Goal: Task Accomplishment & Management: Complete application form

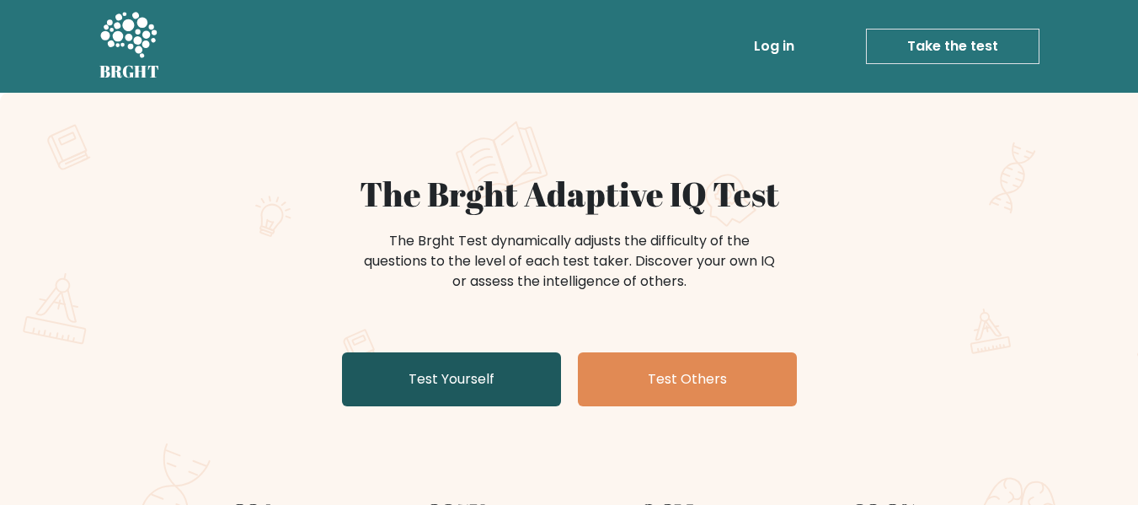
click at [488, 381] on link "Test Yourself" at bounding box center [451, 379] width 219 height 54
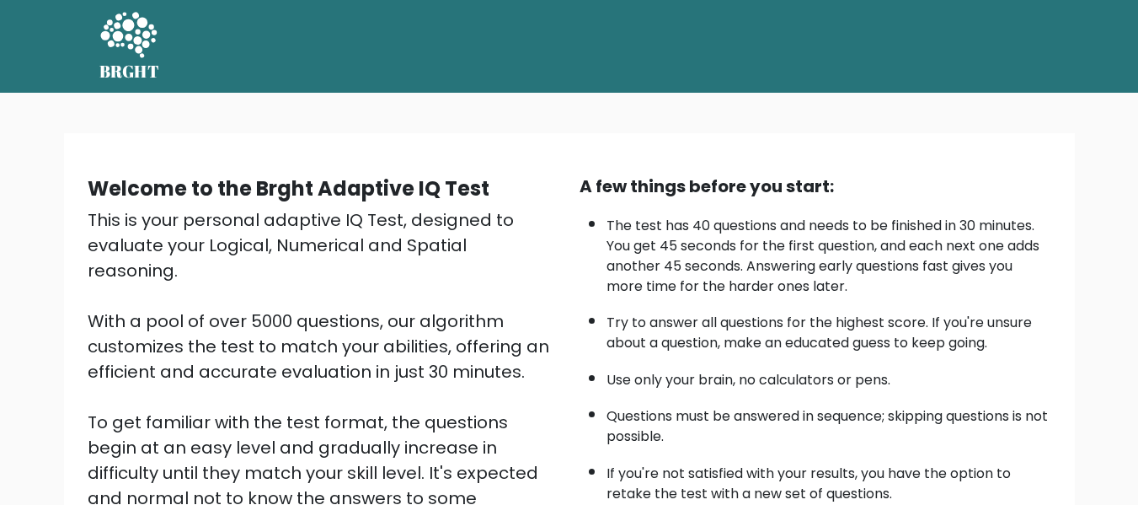
scroll to position [267, 0]
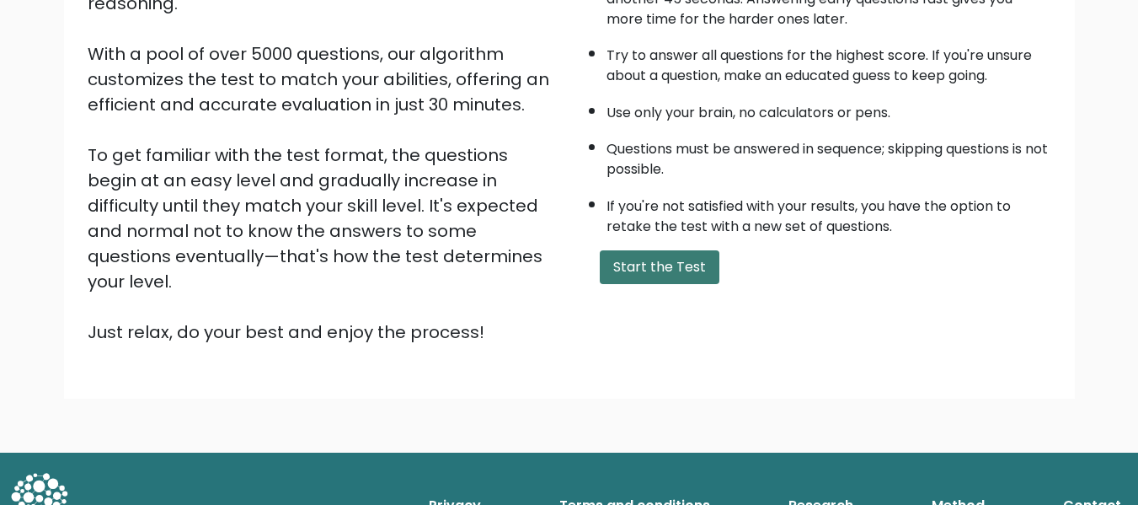
click at [671, 262] on button "Start the Test" at bounding box center [660, 267] width 120 height 34
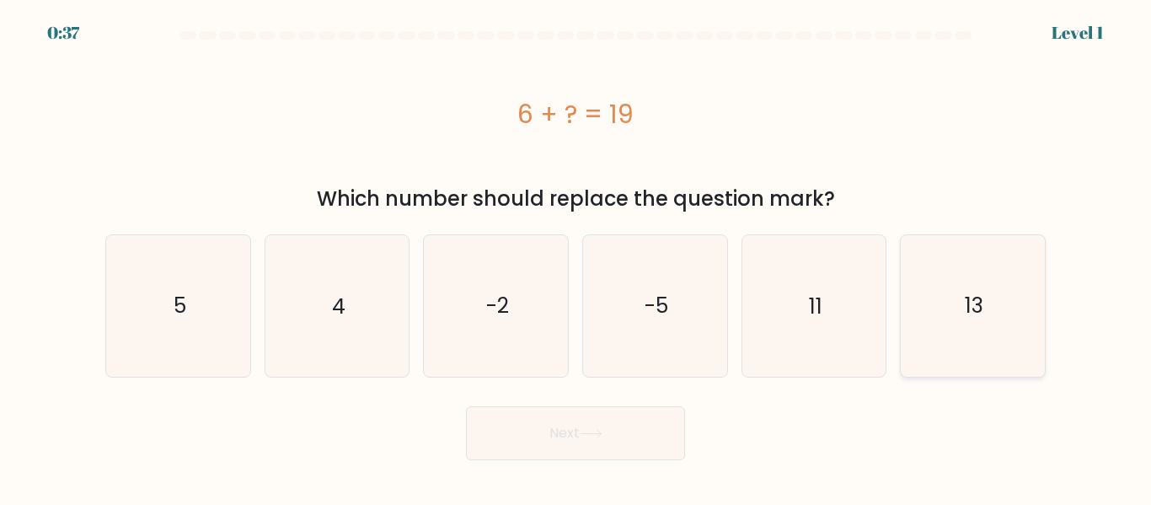
click at [956, 324] on icon "13" at bounding box center [972, 305] width 141 height 141
click at [576, 257] on input "f. 13" at bounding box center [576, 255] width 1 height 4
radio input "true"
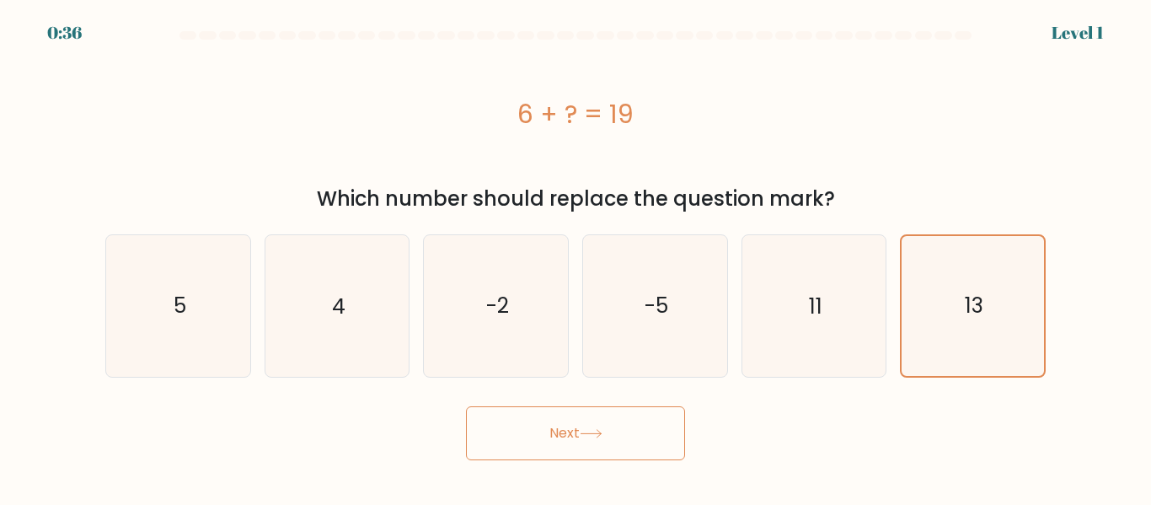
click at [512, 426] on button "Next" at bounding box center [575, 433] width 219 height 54
click at [620, 435] on button "Next" at bounding box center [575, 433] width 219 height 54
click at [548, 435] on button "Next" at bounding box center [575, 433] width 219 height 54
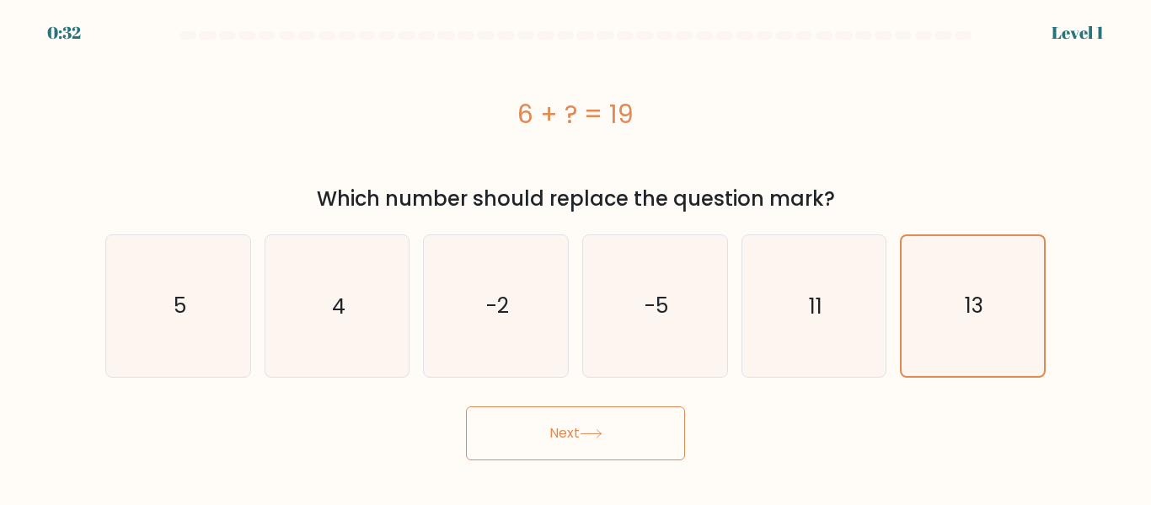
click at [548, 435] on button "Next" at bounding box center [575, 433] width 219 height 54
click at [622, 442] on button "Next" at bounding box center [575, 433] width 219 height 54
click at [630, 441] on button "Next" at bounding box center [575, 433] width 219 height 54
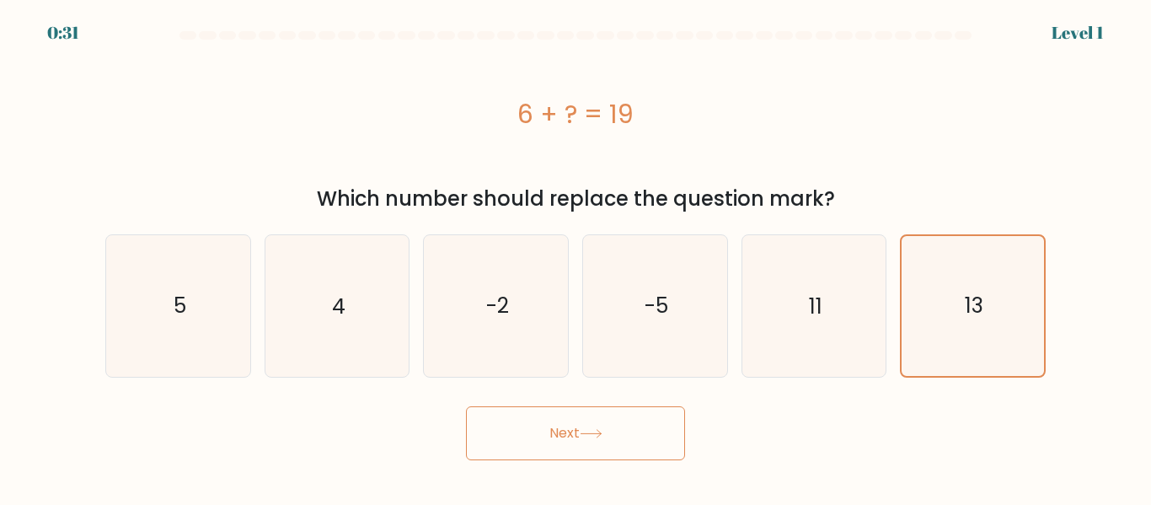
click at [630, 441] on button "Next" at bounding box center [575, 433] width 219 height 54
click at [553, 436] on button "Next" at bounding box center [575, 433] width 219 height 54
click at [532, 436] on button "Next" at bounding box center [575, 433] width 219 height 54
click at [526, 436] on button "Next" at bounding box center [575, 433] width 219 height 54
click at [525, 435] on button "Next" at bounding box center [575, 433] width 219 height 54
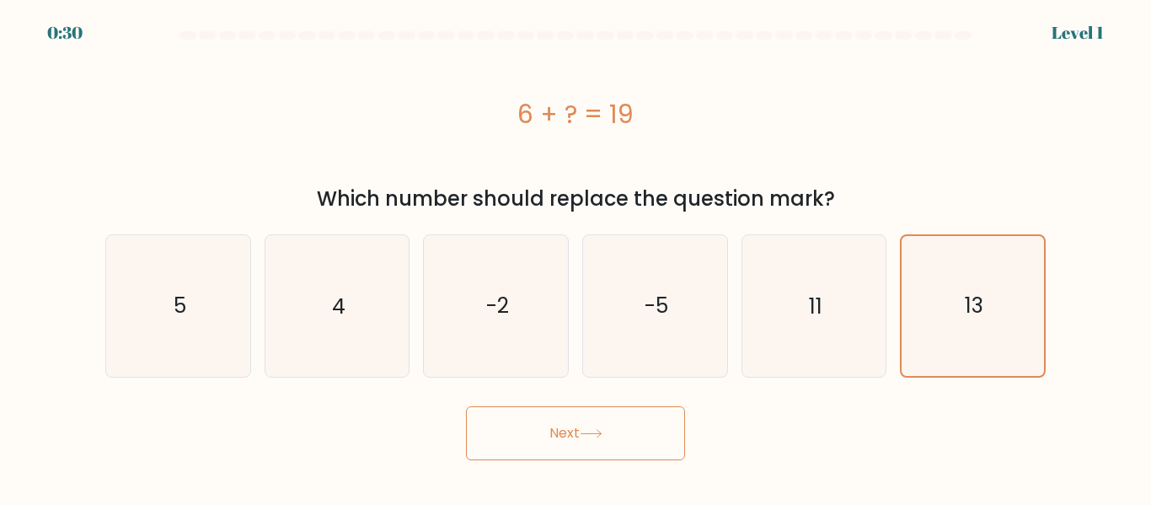
click at [525, 435] on button "Next" at bounding box center [575, 433] width 219 height 54
click at [536, 432] on button "Next" at bounding box center [575, 433] width 219 height 54
click at [547, 432] on button "Next" at bounding box center [575, 433] width 219 height 54
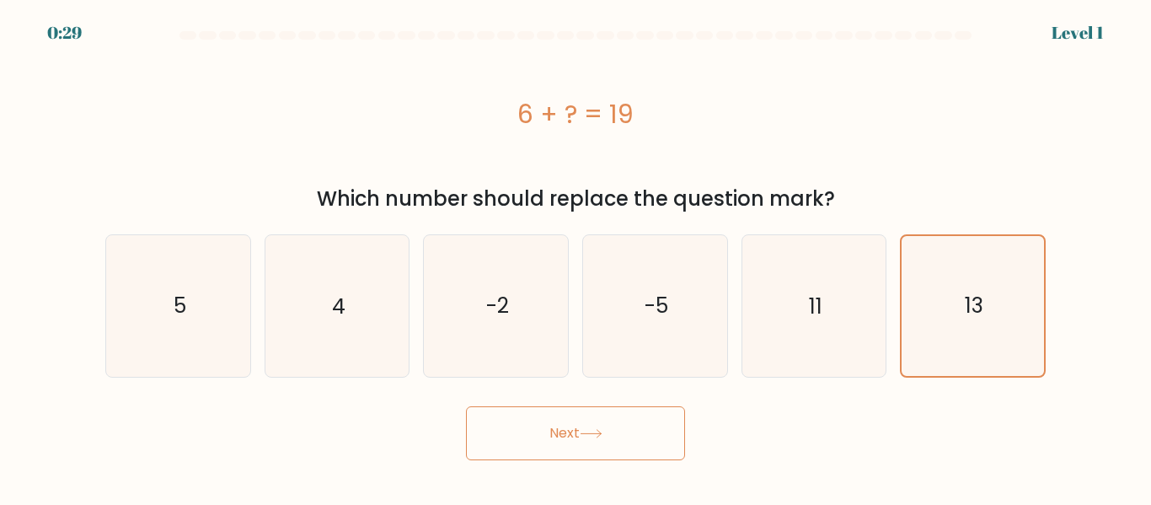
click at [547, 432] on button "Next" at bounding box center [575, 433] width 219 height 54
click at [549, 432] on button "Next" at bounding box center [575, 433] width 219 height 54
click at [552, 432] on button "Next" at bounding box center [575, 433] width 219 height 54
click at [611, 432] on button "Next" at bounding box center [575, 433] width 219 height 54
click at [608, 432] on button "Next" at bounding box center [575, 433] width 219 height 54
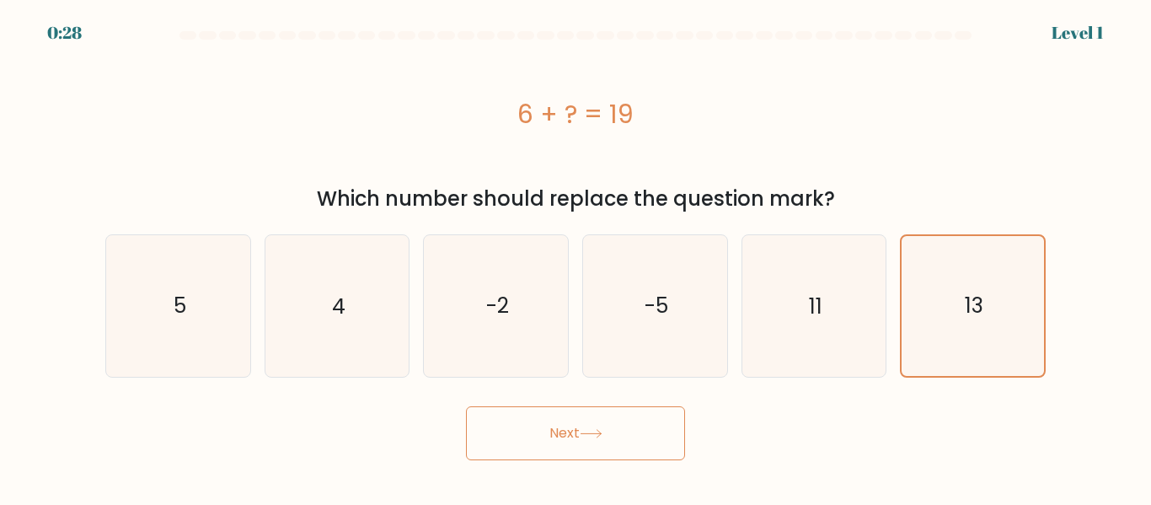
click at [608, 431] on button "Next" at bounding box center [575, 433] width 219 height 54
click at [608, 428] on button "Next" at bounding box center [575, 433] width 219 height 54
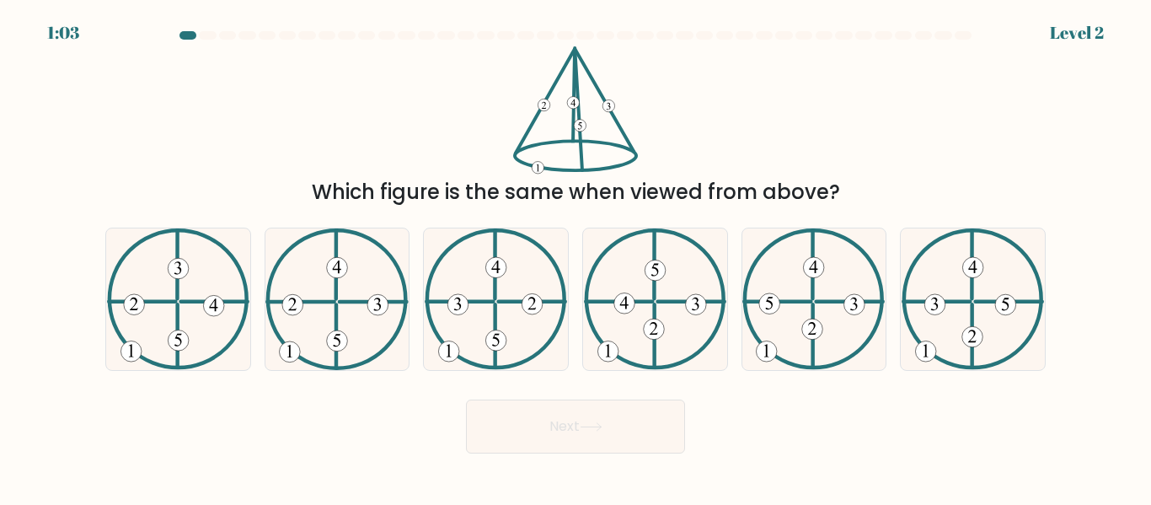
click at [878, 26] on div "1:03 Level 2" at bounding box center [575, 23] width 1151 height 46
click at [650, 325] on 734 at bounding box center [654, 329] width 21 height 21
click at [576, 257] on input "d." at bounding box center [576, 255] width 1 height 4
radio input "true"
click at [609, 419] on button "Next" at bounding box center [575, 426] width 219 height 54
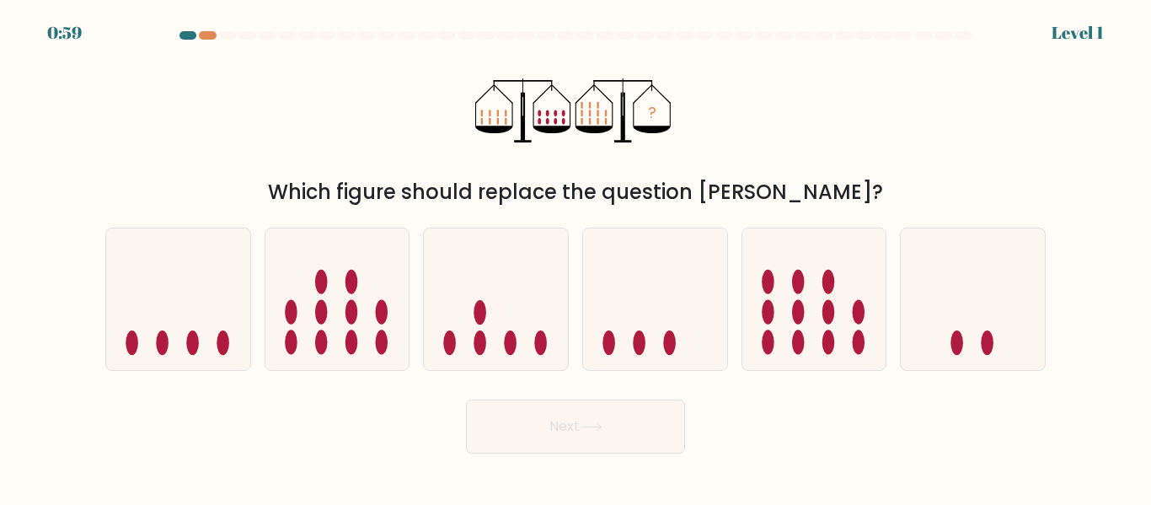
click at [614, 431] on button "Next" at bounding box center [575, 426] width 219 height 54
click at [822, 436] on div "Next" at bounding box center [575, 422] width 961 height 62
click at [797, 297] on icon at bounding box center [814, 298] width 144 height 119
click at [576, 257] on input "e." at bounding box center [576, 255] width 1 height 4
radio input "true"
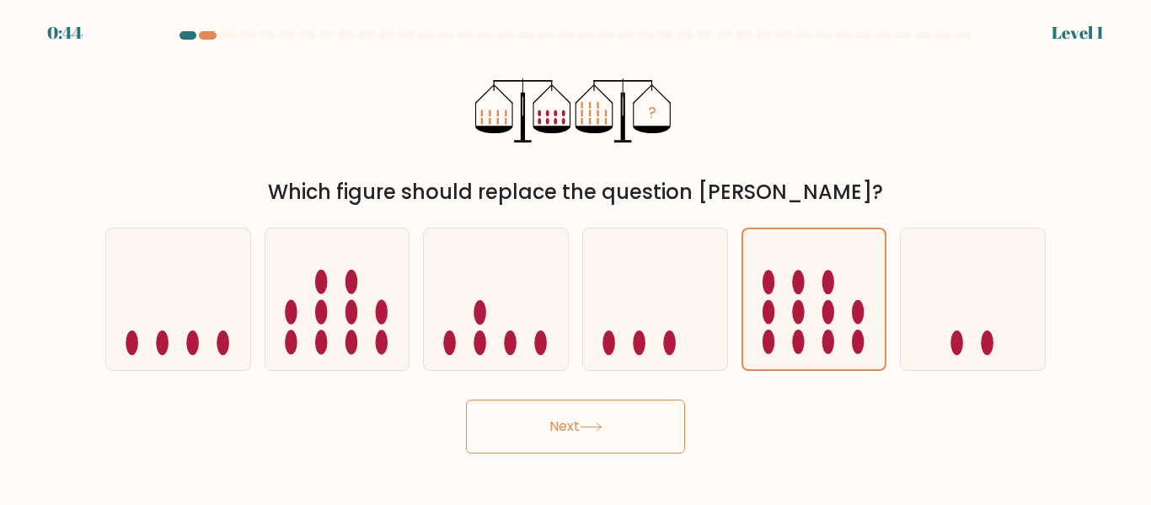
click at [540, 431] on button "Next" at bounding box center [575, 426] width 219 height 54
click at [605, 420] on button "Next" at bounding box center [575, 426] width 219 height 54
click at [575, 432] on button "Next" at bounding box center [575, 426] width 219 height 54
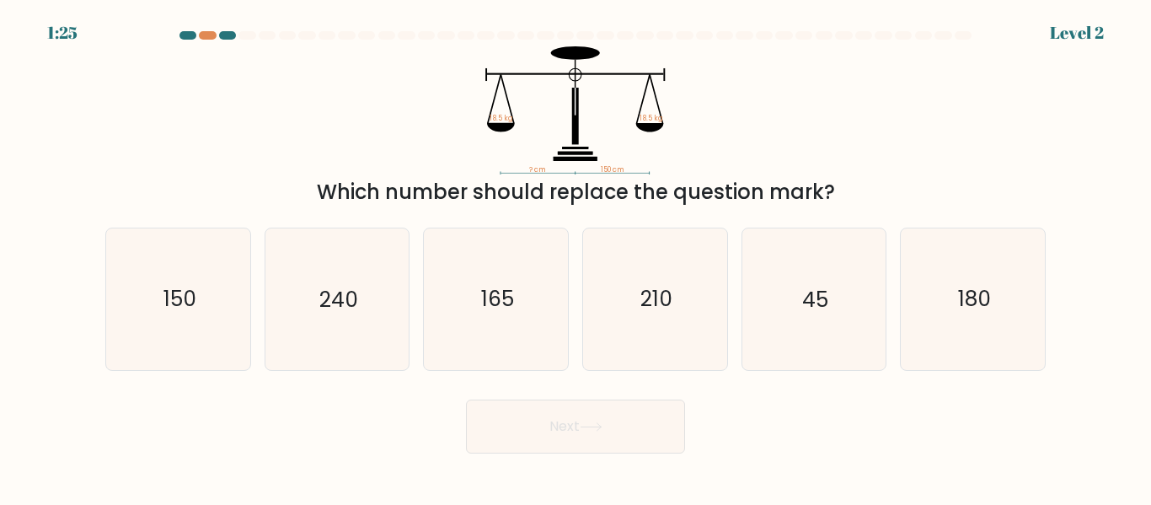
click at [956, 138] on div "? cm 150 cm 18.5 kg 18.5 kg Which number should replace the question mark?" at bounding box center [575, 126] width 961 height 161
click at [213, 287] on icon "150" at bounding box center [178, 298] width 141 height 141
click at [576, 257] on input "a. 150" at bounding box center [576, 255] width 1 height 4
radio input "true"
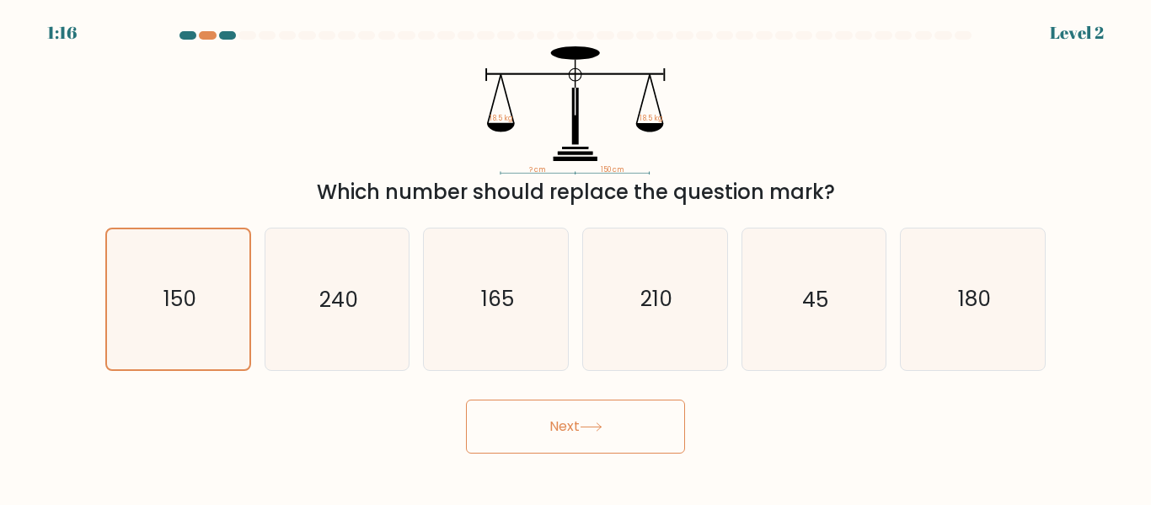
click at [587, 430] on icon at bounding box center [591, 426] width 23 height 9
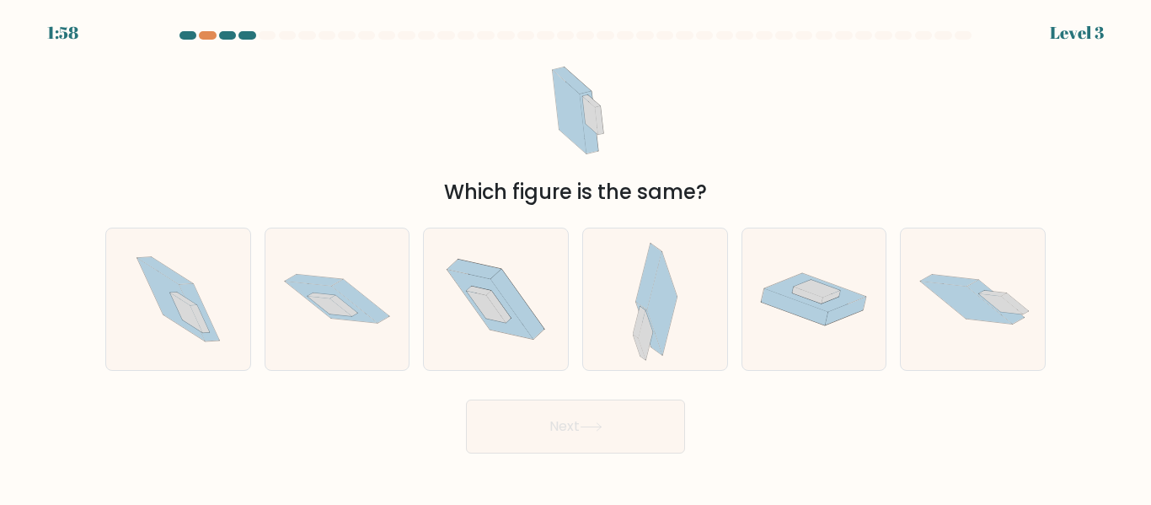
click at [720, 105] on div "Which figure is the same?" at bounding box center [575, 126] width 961 height 161
click at [663, 331] on icon at bounding box center [661, 303] width 29 height 103
click at [576, 257] on input "d." at bounding box center [576, 255] width 1 height 4
radio input "true"
click at [590, 431] on button "Next" at bounding box center [575, 426] width 219 height 54
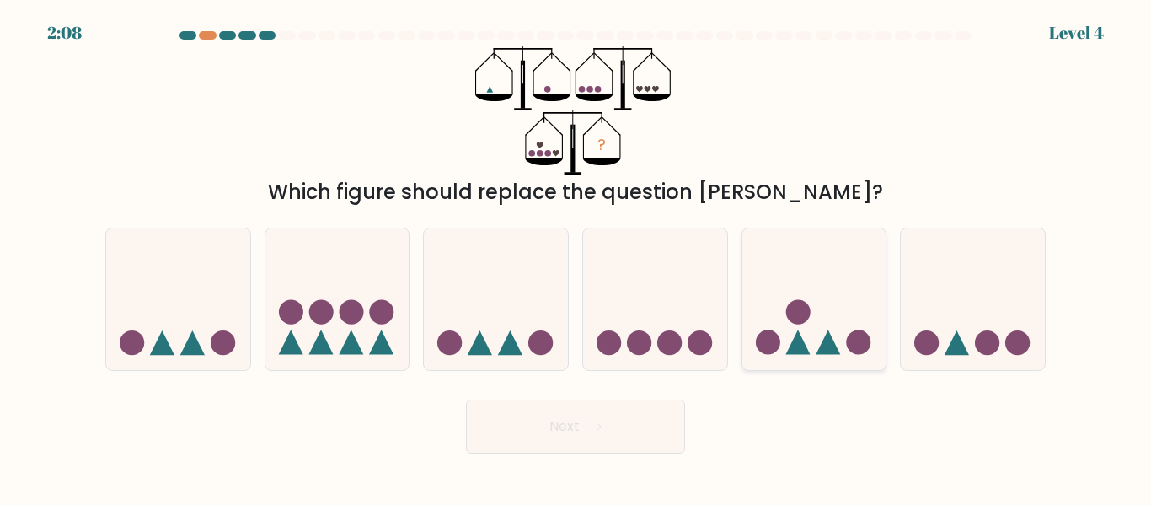
click at [833, 329] on icon at bounding box center [814, 298] width 144 height 119
click at [576, 257] on input "e." at bounding box center [576, 255] width 1 height 4
radio input "true"
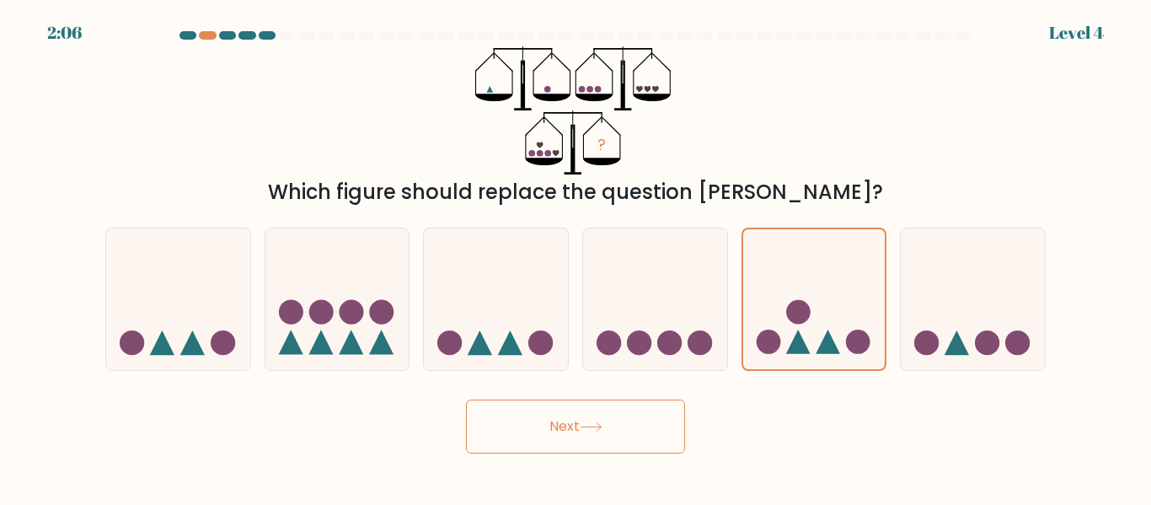
click at [591, 425] on icon at bounding box center [591, 426] width 23 height 9
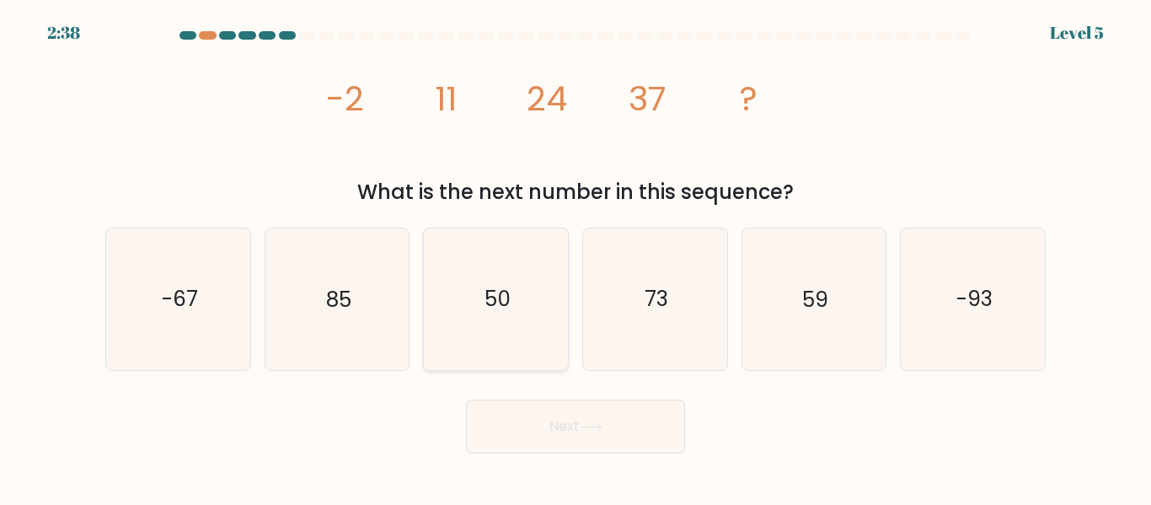
click at [459, 301] on icon "50" at bounding box center [496, 298] width 141 height 141
click at [576, 257] on input "c. 50" at bounding box center [576, 255] width 1 height 4
radio input "true"
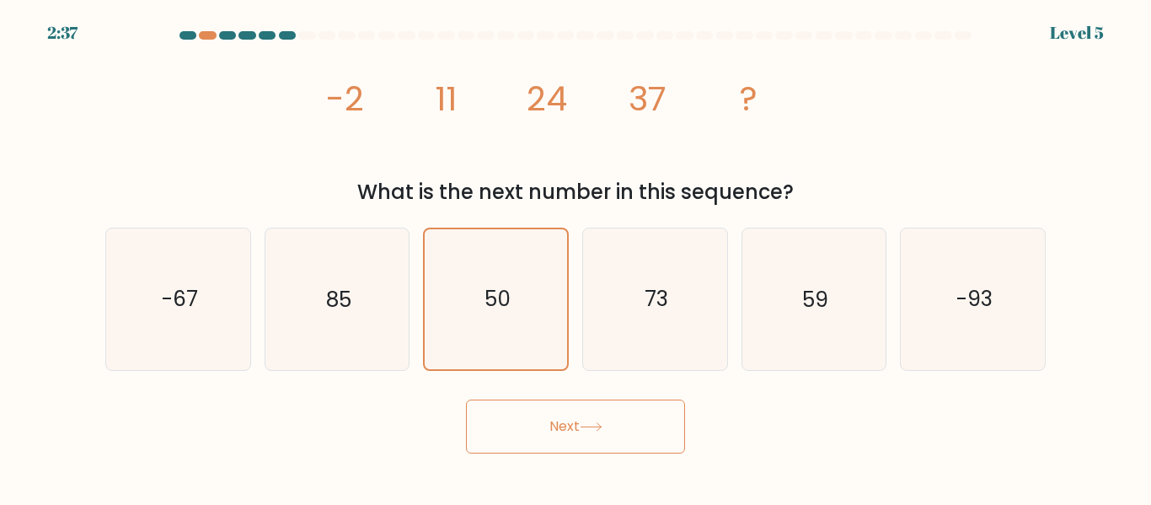
click at [581, 427] on button "Next" at bounding box center [575, 426] width 219 height 54
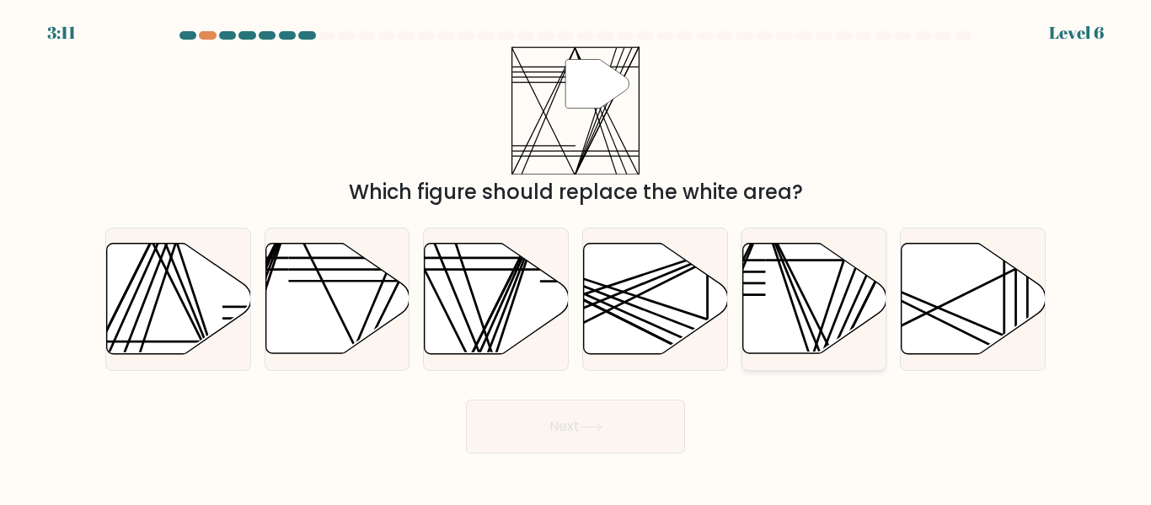
click at [780, 319] on icon at bounding box center [814, 299] width 144 height 110
click at [576, 257] on input "e." at bounding box center [576, 255] width 1 height 4
radio input "true"
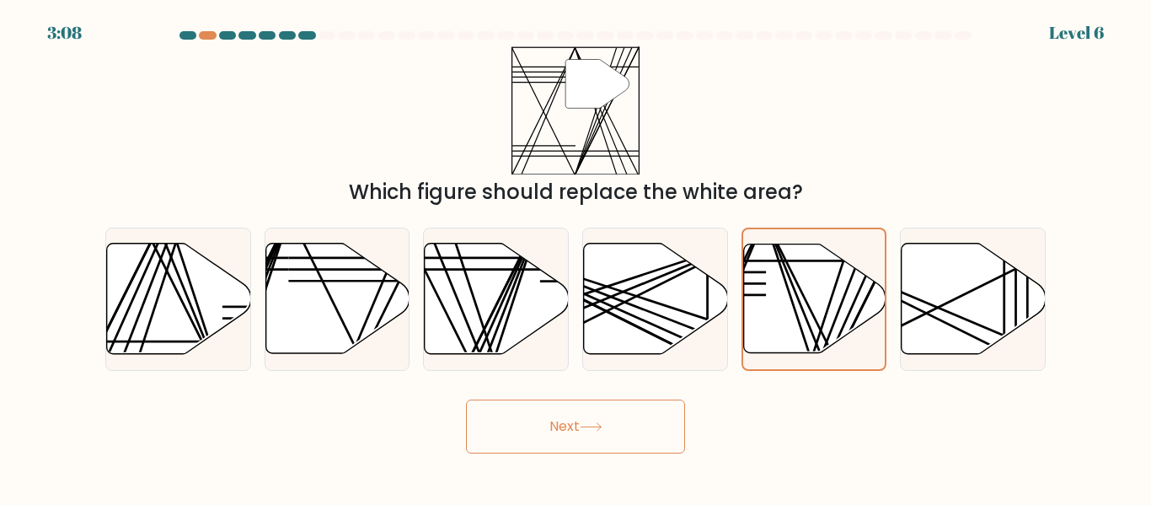
click at [570, 420] on button "Next" at bounding box center [575, 426] width 219 height 54
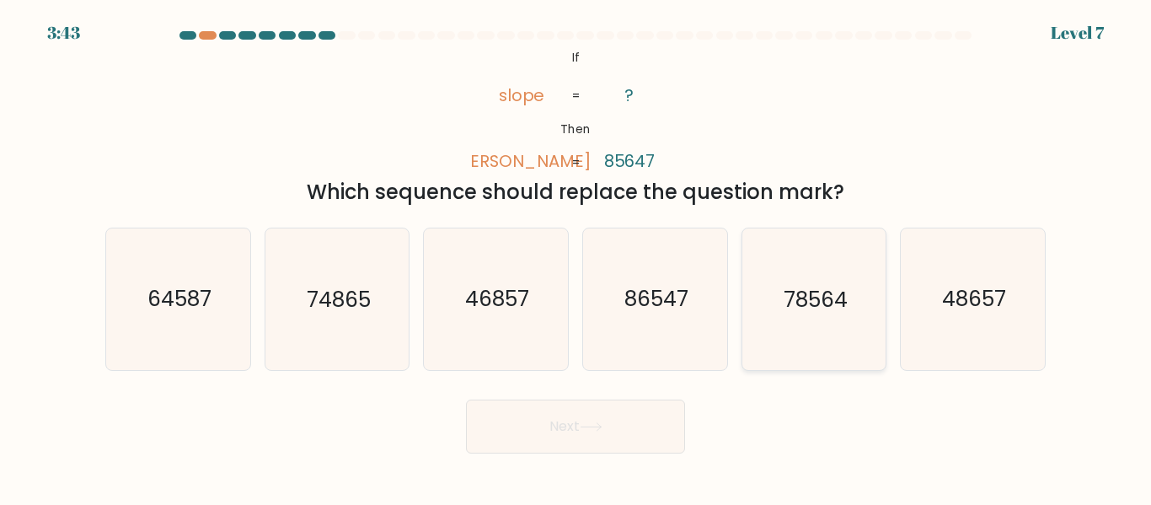
click at [742, 298] on div "78564" at bounding box center [814, 299] width 146 height 142
click at [576, 257] on input "e. 78564" at bounding box center [576, 255] width 1 height 4
radio input "true"
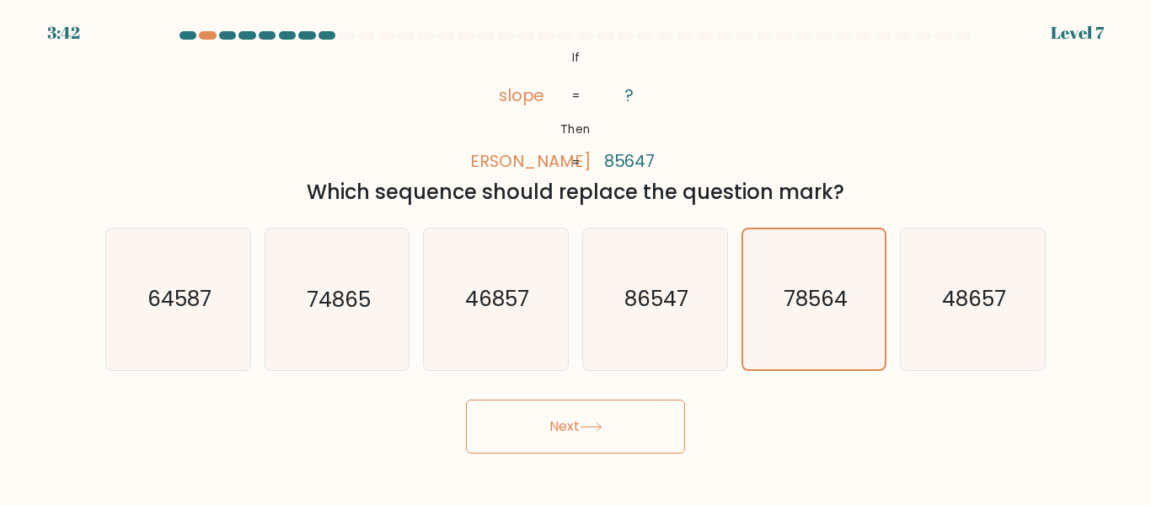
click at [620, 421] on button "Next" at bounding box center [575, 426] width 219 height 54
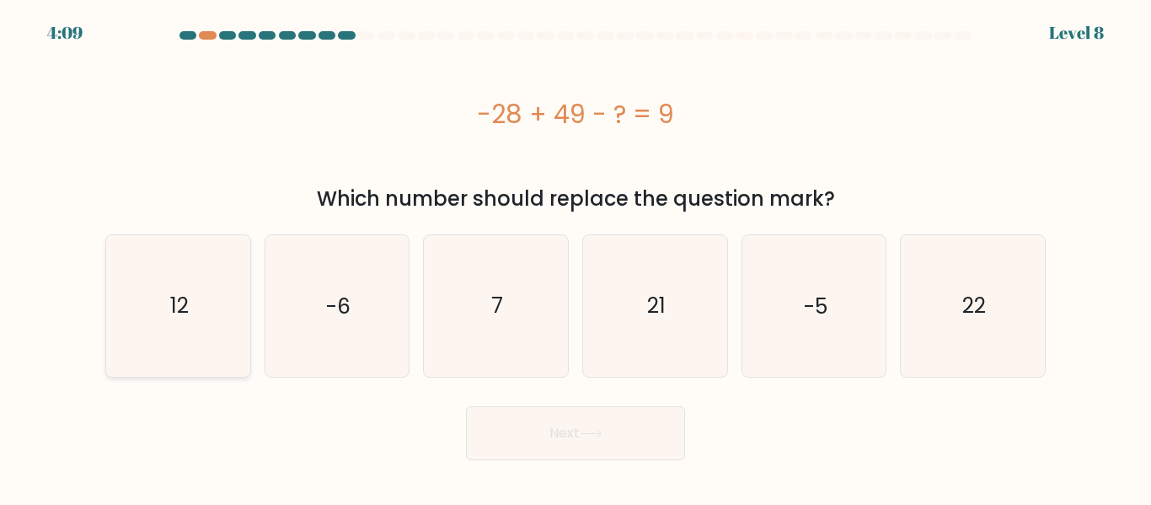
click at [175, 305] on text "12" at bounding box center [179, 305] width 19 height 29
click at [576, 257] on input "a. 12" at bounding box center [576, 255] width 1 height 4
radio input "true"
click at [593, 436] on icon at bounding box center [591, 433] width 23 height 9
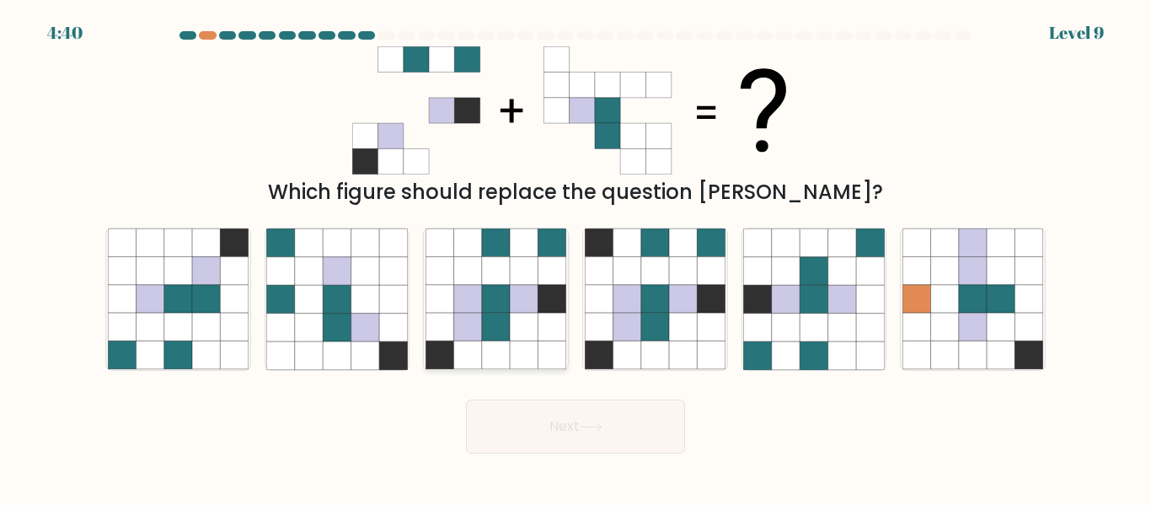
click at [451, 336] on icon at bounding box center [440, 327] width 28 height 28
click at [576, 257] on input "c." at bounding box center [576, 255] width 1 height 4
radio input "true"
click at [634, 426] on button "Next" at bounding box center [575, 426] width 219 height 54
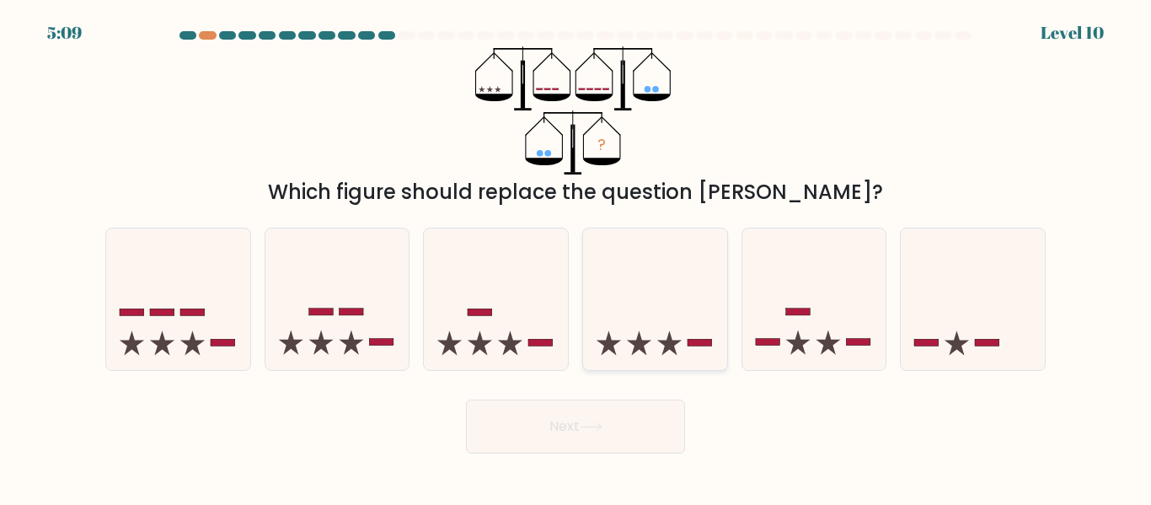
click at [668, 308] on icon at bounding box center [655, 298] width 144 height 119
click at [576, 257] on input "d." at bounding box center [576, 255] width 1 height 4
radio input "true"
click at [610, 432] on button "Next" at bounding box center [575, 426] width 219 height 54
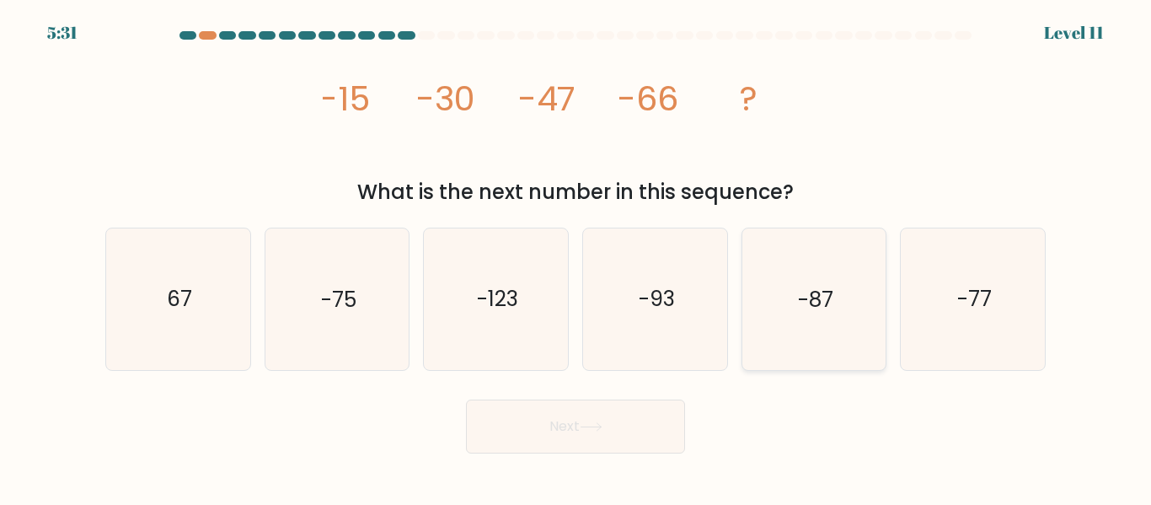
click at [763, 298] on icon "-87" at bounding box center [813, 298] width 141 height 141
click at [576, 257] on input "e. -87" at bounding box center [576, 255] width 1 height 4
radio input "true"
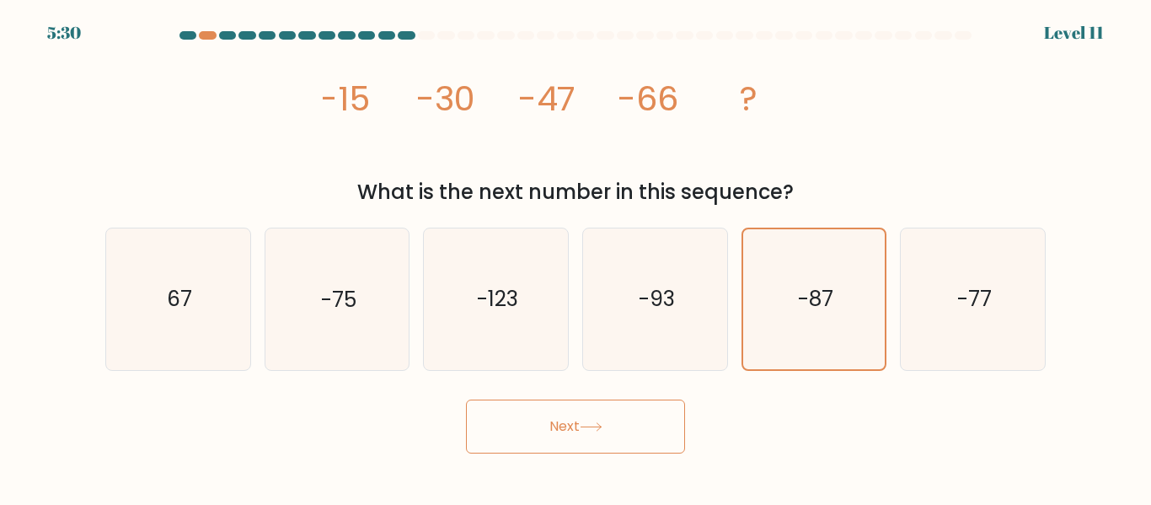
click at [636, 423] on button "Next" at bounding box center [575, 426] width 219 height 54
click at [666, 422] on button "Next" at bounding box center [575, 426] width 219 height 54
click at [568, 427] on button "Next" at bounding box center [575, 426] width 219 height 54
click at [647, 419] on button "Next" at bounding box center [575, 426] width 219 height 54
click at [619, 429] on button "Next" at bounding box center [575, 426] width 219 height 54
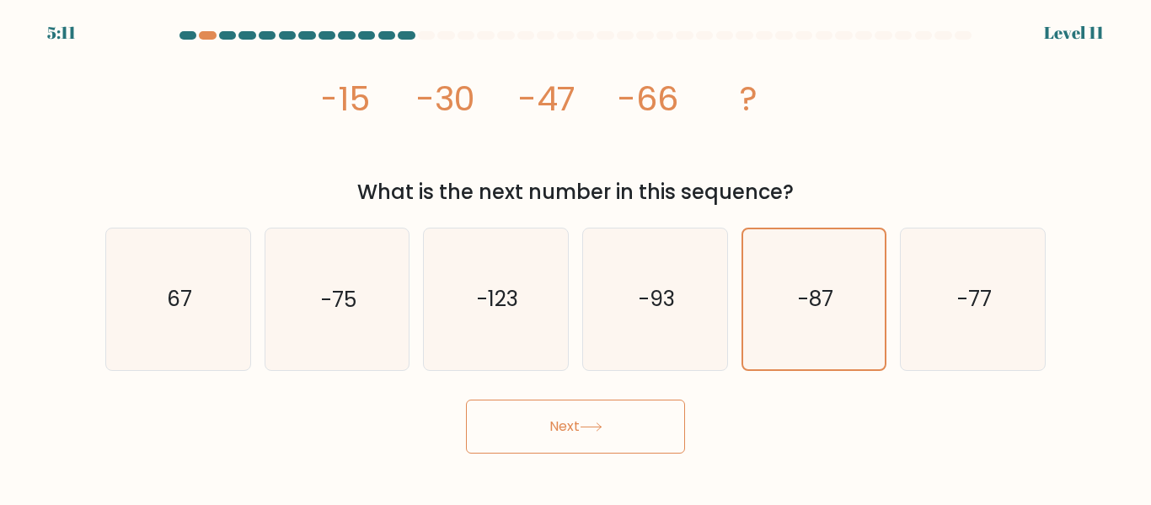
click at [619, 429] on button "Next" at bounding box center [575, 426] width 219 height 54
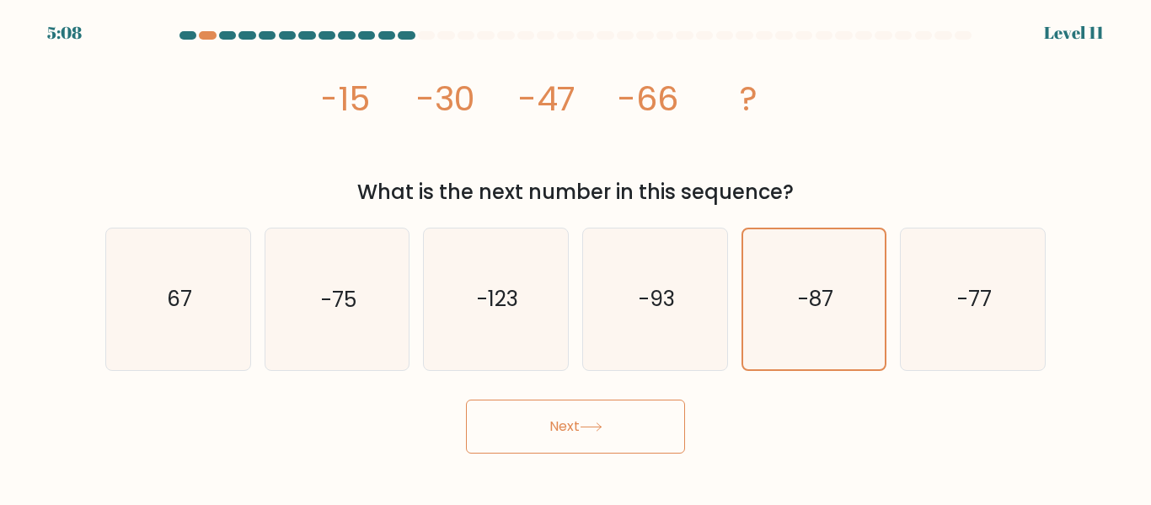
click at [621, 420] on button "Next" at bounding box center [575, 426] width 219 height 54
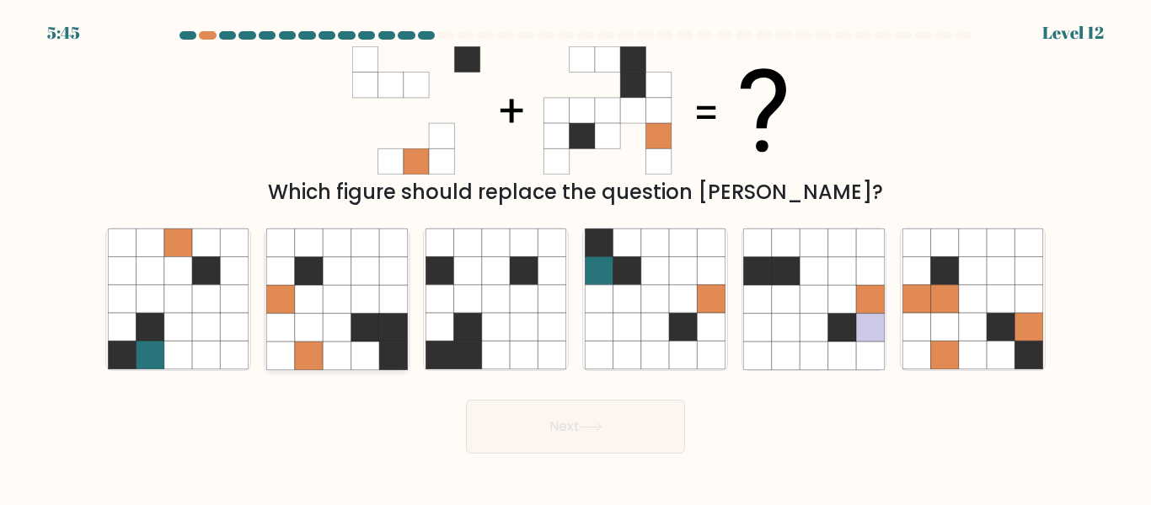
click at [395, 346] on icon at bounding box center [393, 355] width 28 height 28
click at [576, 257] on input "b." at bounding box center [576, 255] width 1 height 4
radio input "true"
click at [480, 335] on icon at bounding box center [468, 327] width 28 height 28
click at [576, 257] on input "c." at bounding box center [576, 255] width 1 height 4
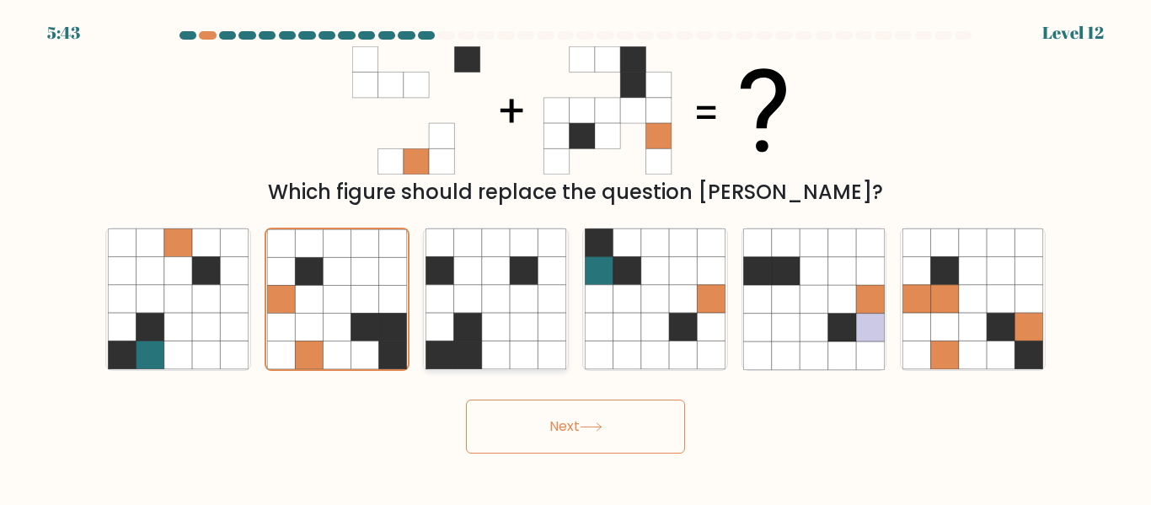
radio input "true"
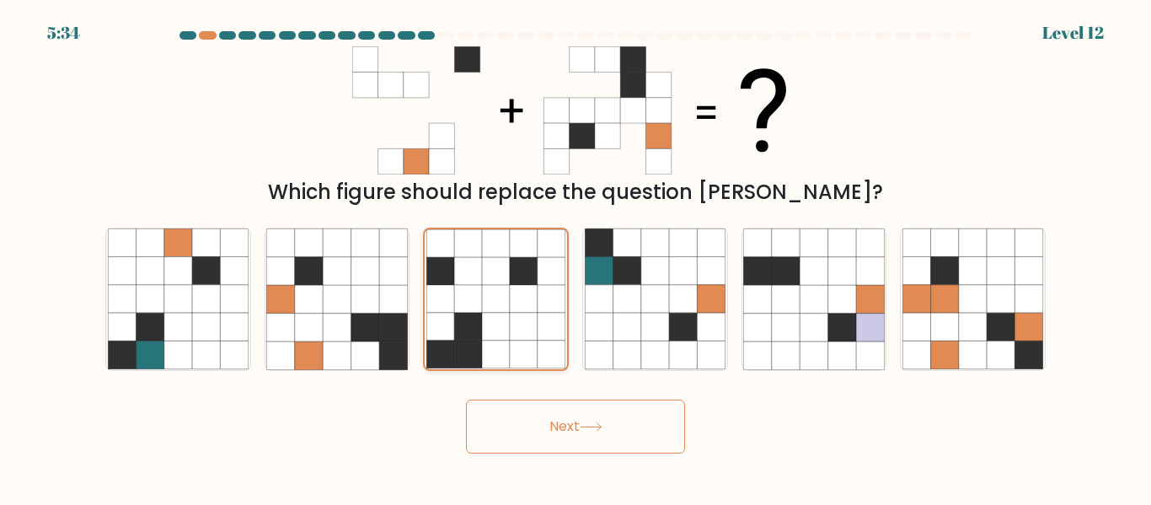
click at [480, 335] on icon at bounding box center [468, 327] width 28 height 28
click at [576, 257] on input "c." at bounding box center [576, 255] width 1 height 4
click at [592, 425] on icon at bounding box center [591, 426] width 23 height 9
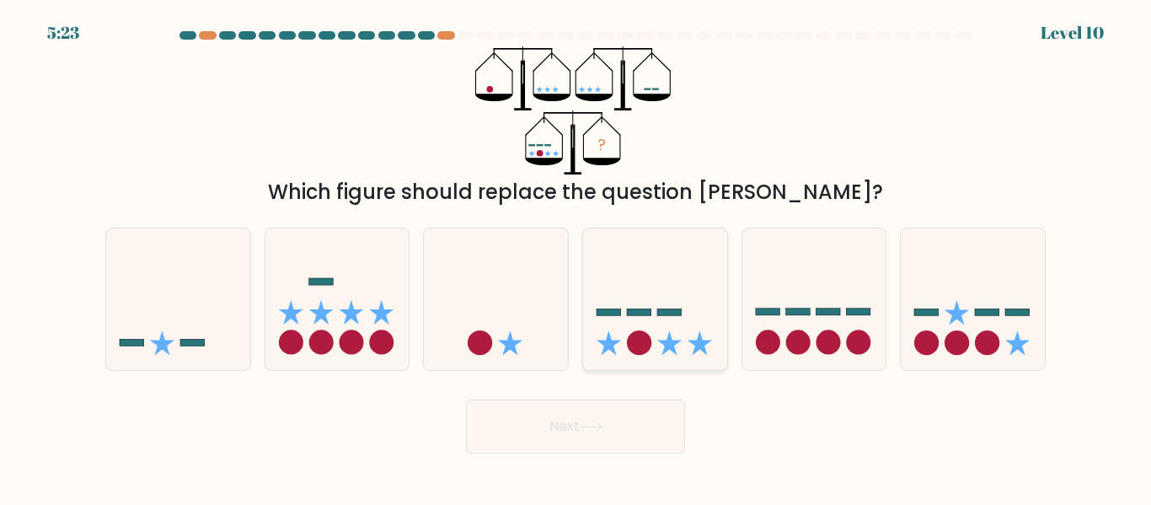
click at [661, 295] on icon at bounding box center [655, 298] width 144 height 119
click at [576, 257] on input "d." at bounding box center [576, 255] width 1 height 4
radio input "true"
click at [628, 431] on button "Next" at bounding box center [575, 426] width 219 height 54
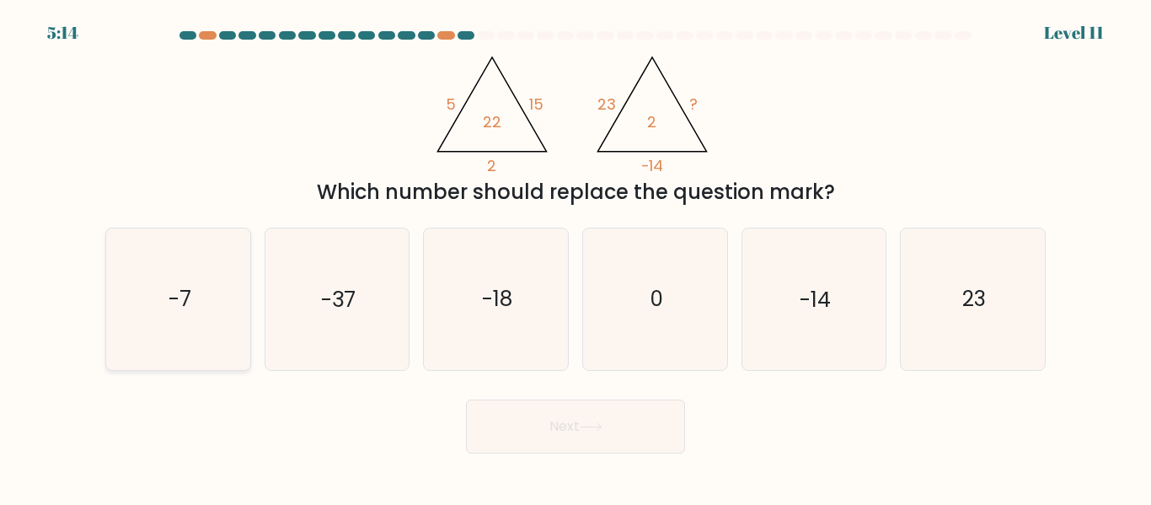
click at [216, 289] on icon "-7" at bounding box center [178, 298] width 141 height 141
click at [576, 257] on input "a. -7" at bounding box center [576, 255] width 1 height 4
radio input "true"
click at [629, 430] on button "Next" at bounding box center [575, 426] width 219 height 54
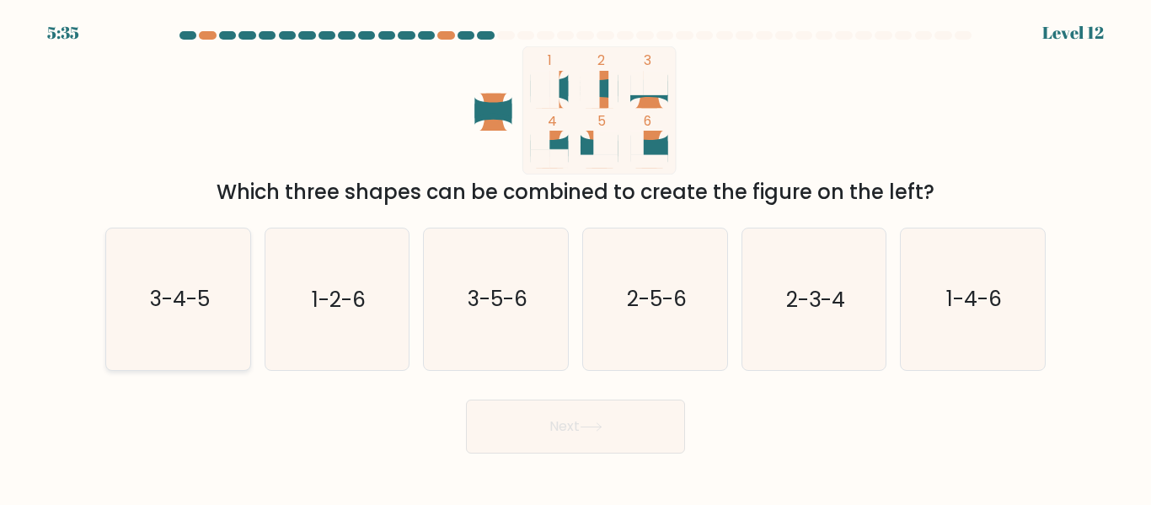
click at [174, 286] on text "3-4-5" at bounding box center [179, 299] width 60 height 29
click at [576, 257] on input "a. 3-4-5" at bounding box center [576, 255] width 1 height 4
radio input "true"
click at [601, 424] on icon at bounding box center [591, 427] width 20 height 8
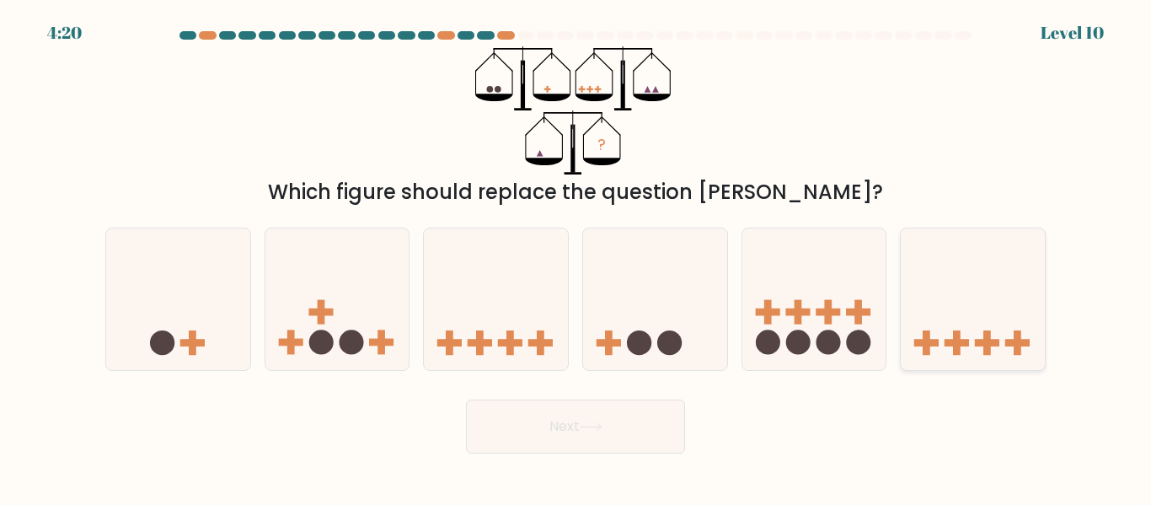
click at [961, 327] on icon at bounding box center [973, 298] width 144 height 119
click at [576, 257] on input "f." at bounding box center [576, 255] width 1 height 4
radio input "true"
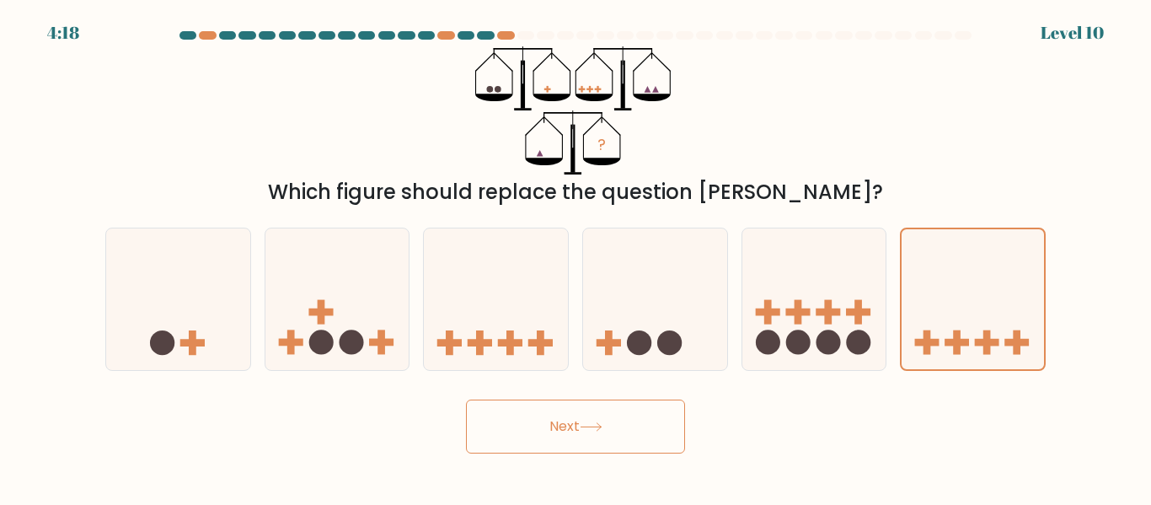
click at [640, 425] on button "Next" at bounding box center [575, 426] width 219 height 54
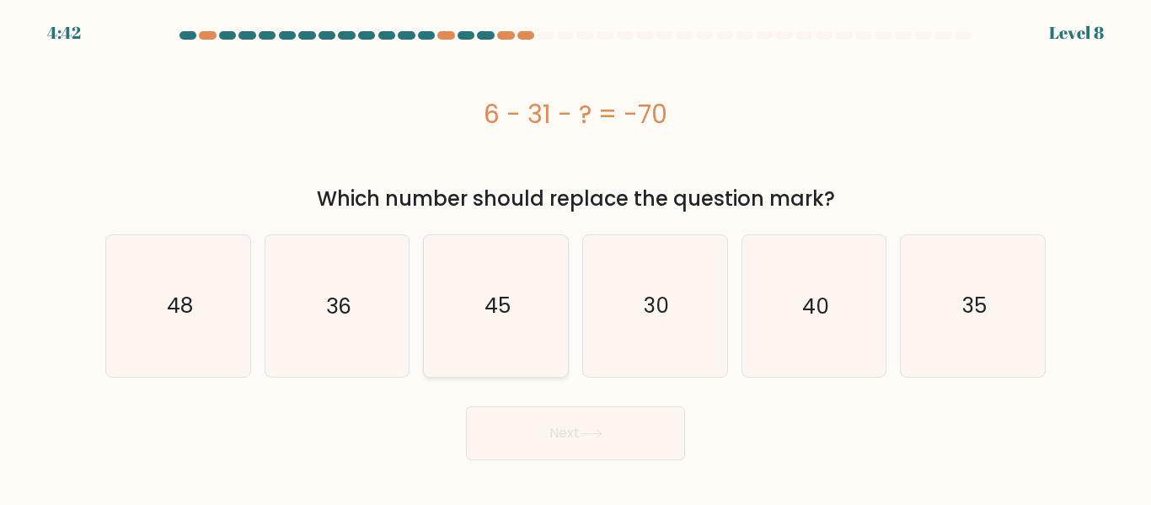
click at [522, 320] on icon "45" at bounding box center [496, 305] width 141 height 141
click at [576, 257] on input "c. 45" at bounding box center [576, 255] width 1 height 4
radio input "true"
click at [630, 441] on button "Next" at bounding box center [575, 433] width 219 height 54
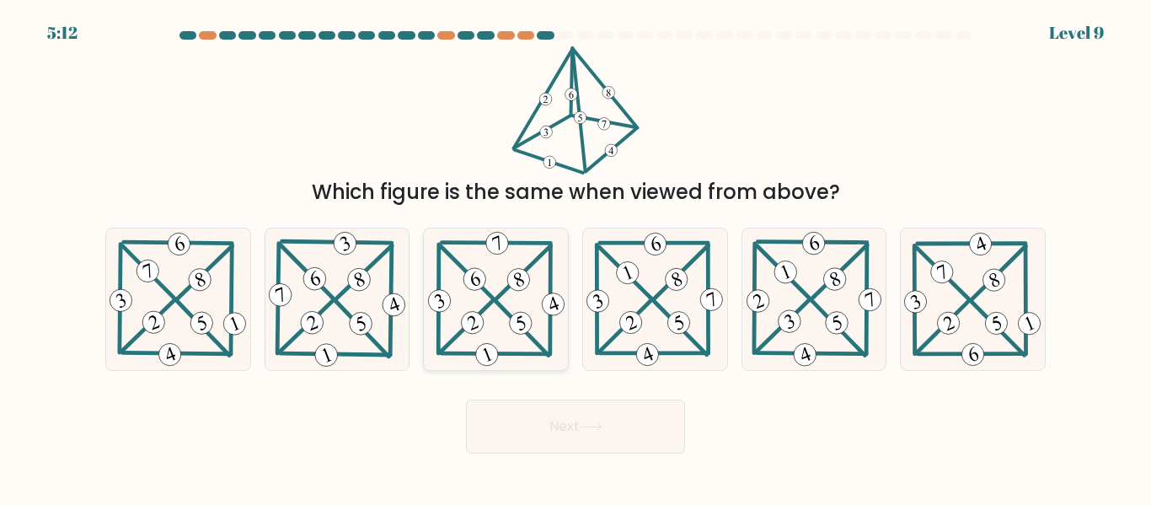
click at [493, 299] on 201 at bounding box center [467, 273] width 52 height 52
click at [576, 257] on input "c." at bounding box center [576, 255] width 1 height 4
radio input "true"
click at [577, 427] on button "Next" at bounding box center [575, 426] width 219 height 54
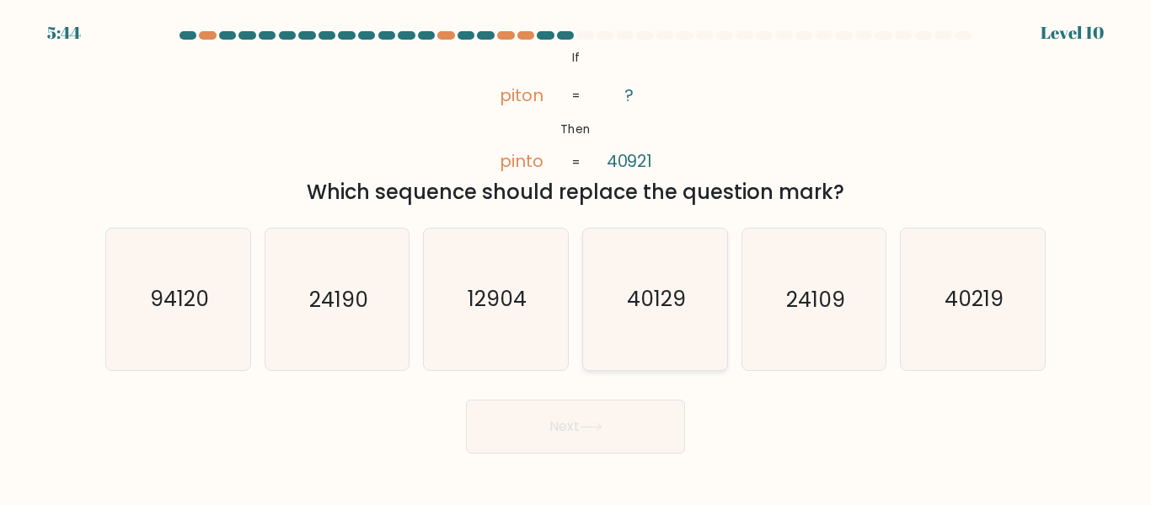
click at [647, 304] on text "40129" at bounding box center [656, 299] width 59 height 29
click at [576, 257] on input "d. 40129" at bounding box center [576, 255] width 1 height 4
radio input "true"
click at [609, 429] on button "Next" at bounding box center [575, 426] width 219 height 54
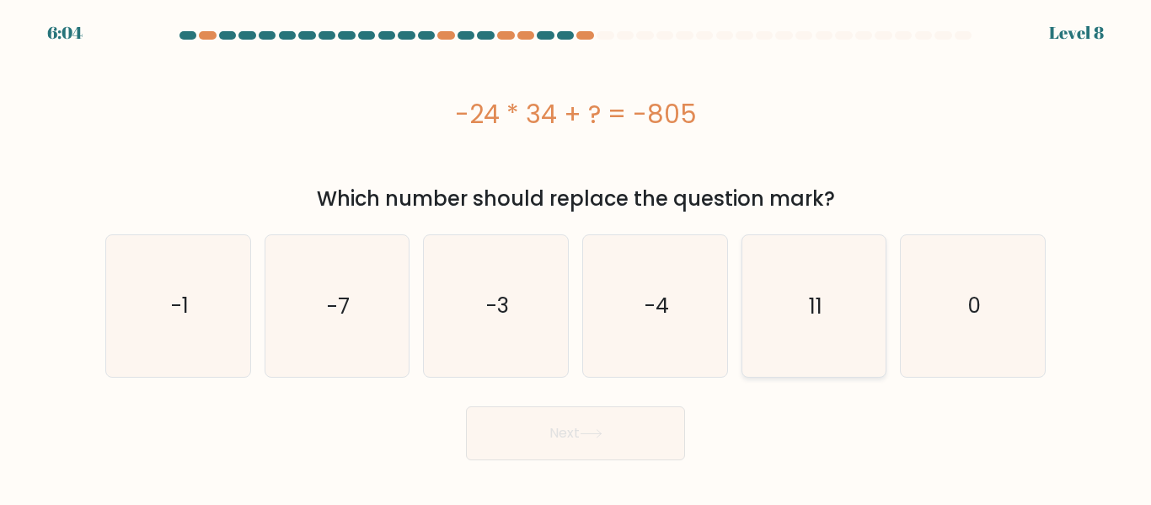
click at [811, 312] on text "11" at bounding box center [815, 305] width 13 height 29
click at [576, 257] on input "e. 11" at bounding box center [576, 255] width 1 height 4
radio input "true"
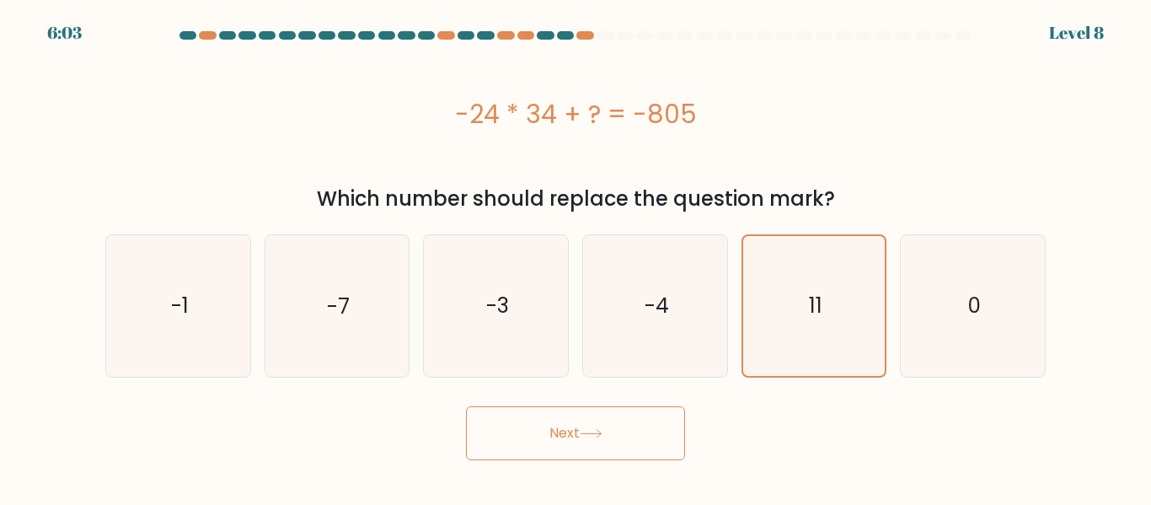
click at [605, 439] on button "Next" at bounding box center [575, 433] width 219 height 54
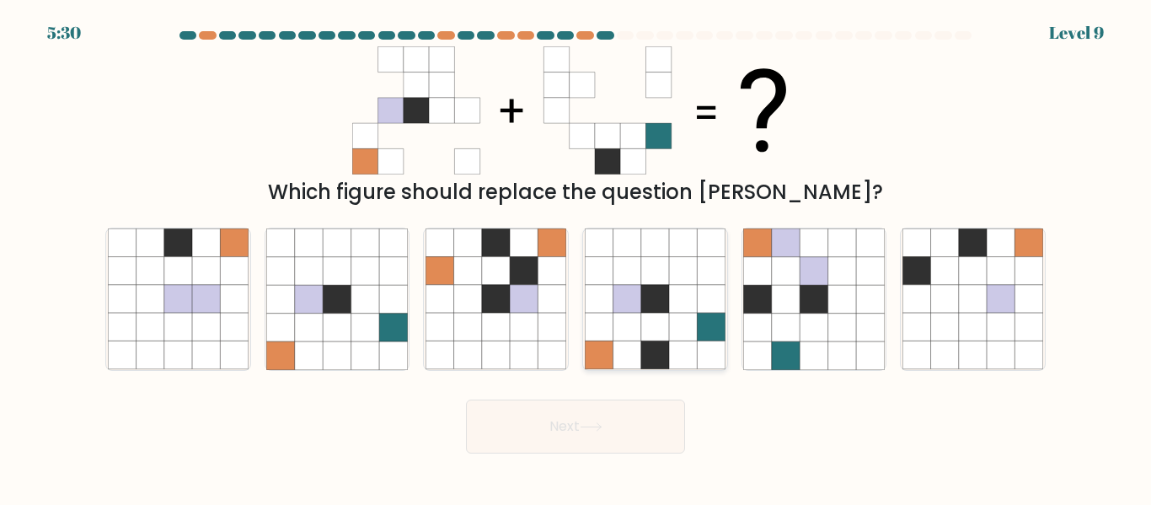
click at [657, 320] on icon at bounding box center [655, 327] width 28 height 28
click at [576, 257] on input "d." at bounding box center [576, 255] width 1 height 4
radio input "true"
click at [600, 426] on icon at bounding box center [591, 427] width 20 height 8
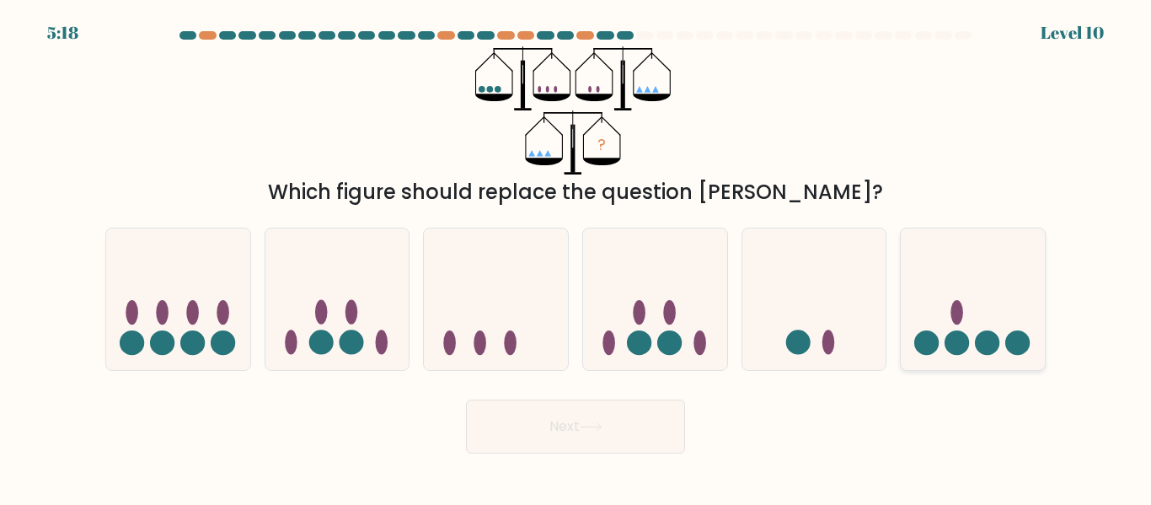
click at [979, 311] on icon at bounding box center [973, 298] width 144 height 119
click at [576, 257] on input "f." at bounding box center [576, 255] width 1 height 4
radio input "true"
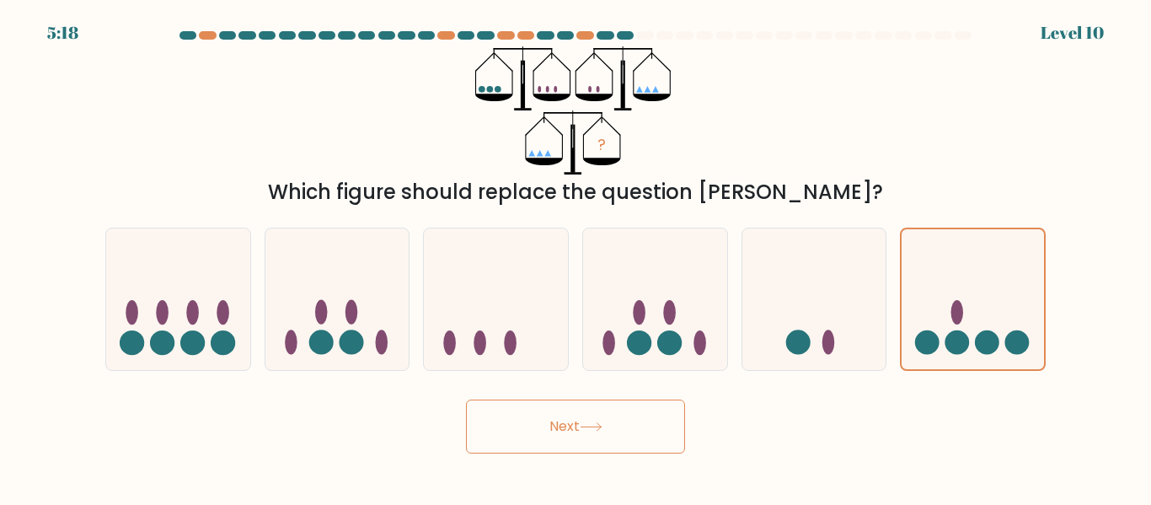
click at [617, 423] on button "Next" at bounding box center [575, 426] width 219 height 54
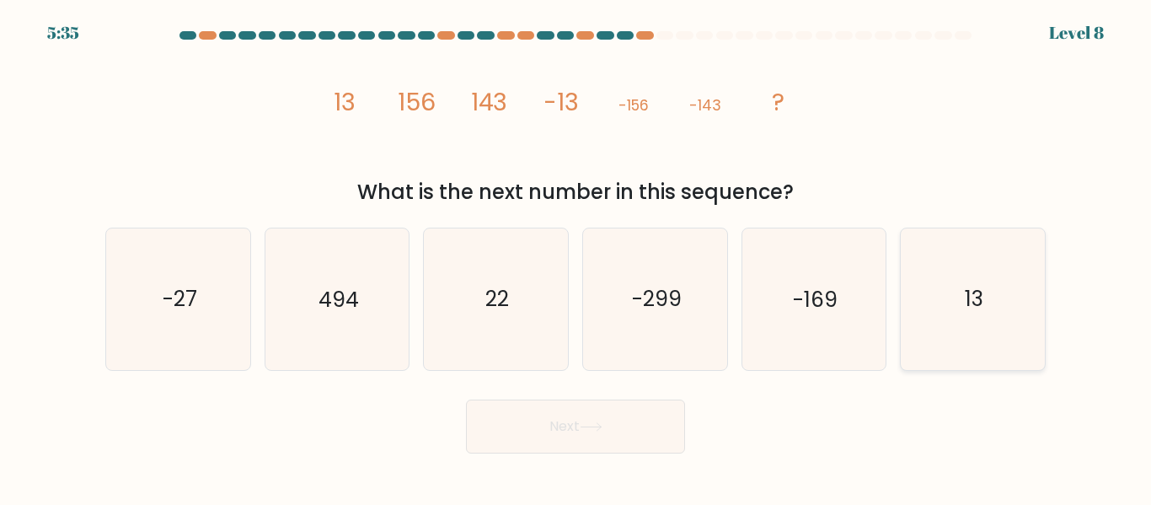
click at [945, 301] on icon "13" at bounding box center [972, 298] width 141 height 141
click at [576, 257] on input "f. 13" at bounding box center [576, 255] width 1 height 4
radio input "true"
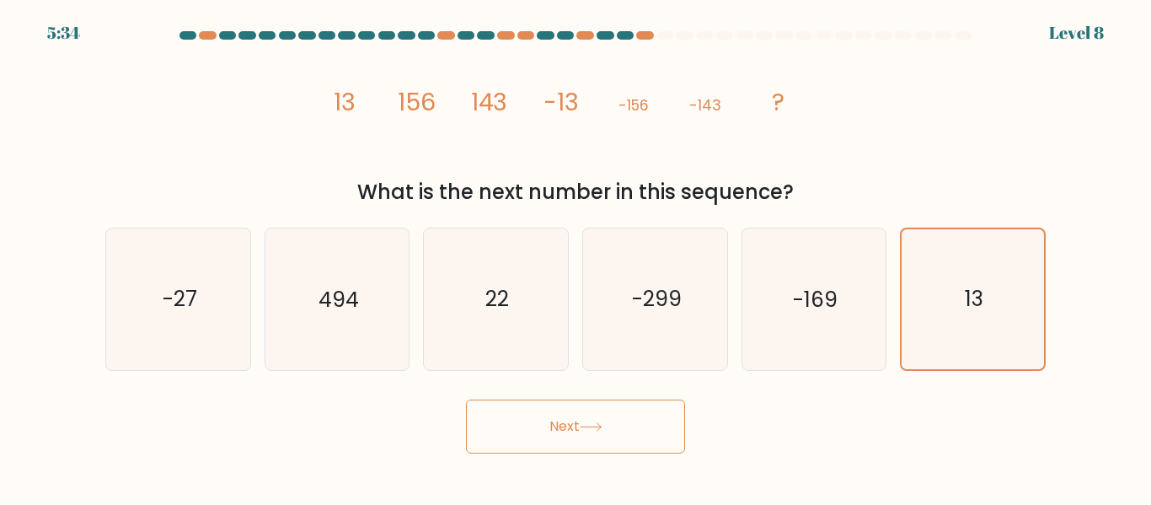
click at [562, 423] on button "Next" at bounding box center [575, 426] width 219 height 54
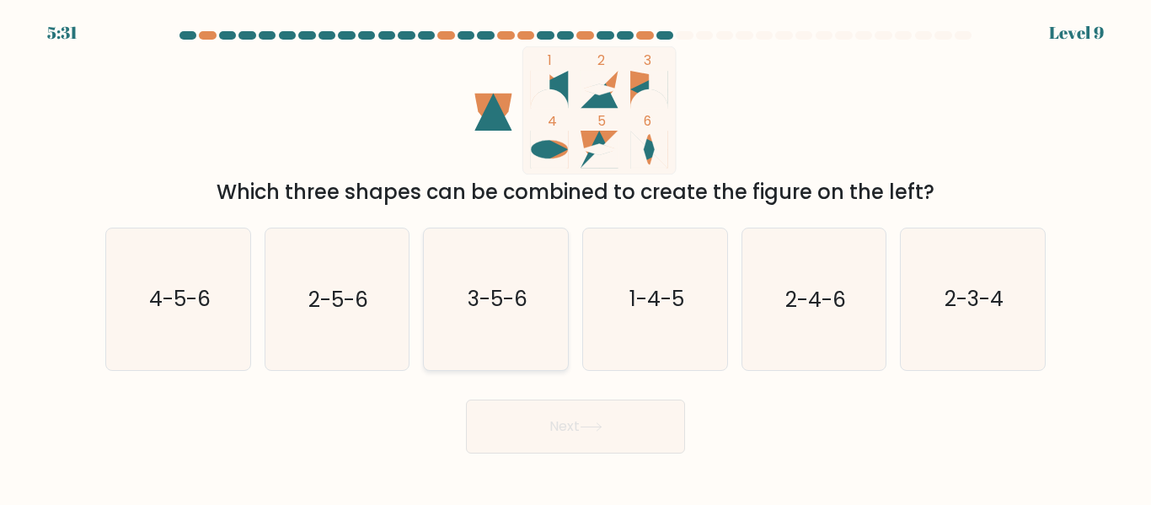
click at [497, 286] on text "3-5-6" at bounding box center [498, 299] width 60 height 29
click at [576, 257] on input "c. 3-5-6" at bounding box center [576, 255] width 1 height 4
radio input "true"
click at [215, 297] on icon "4-5-6" at bounding box center [178, 298] width 141 height 141
click at [576, 257] on input "a. 4-5-6" at bounding box center [576, 255] width 1 height 4
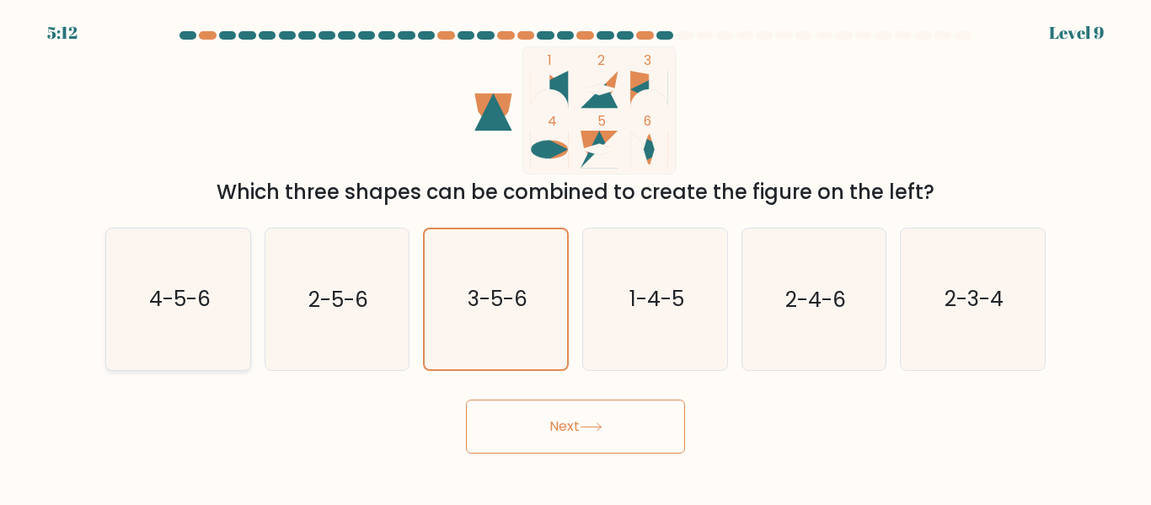
radio input "true"
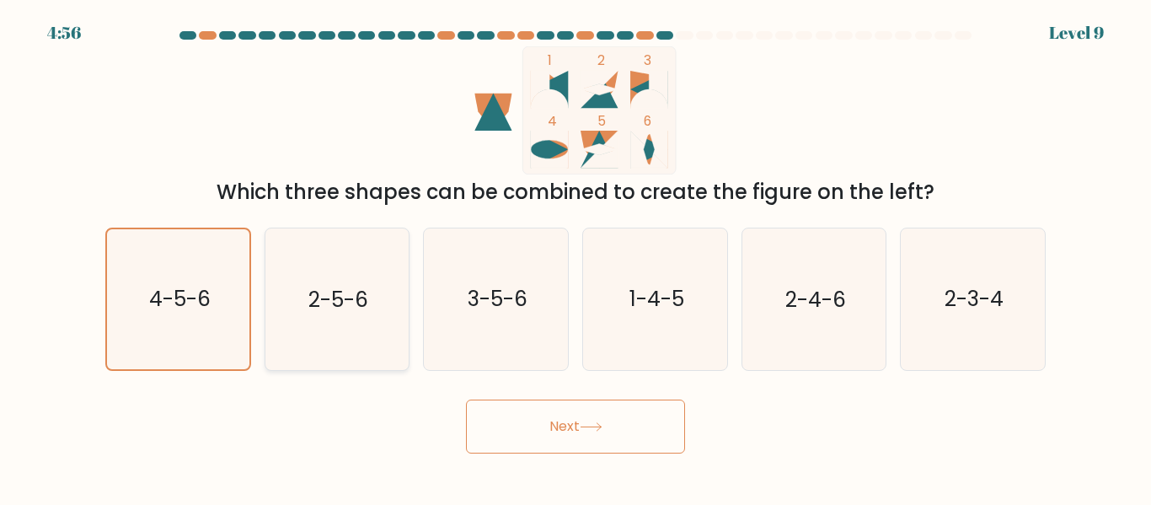
click at [380, 299] on icon "2-5-6" at bounding box center [336, 298] width 141 height 141
click at [576, 257] on input "b. 2-5-6" at bounding box center [576, 255] width 1 height 4
radio input "true"
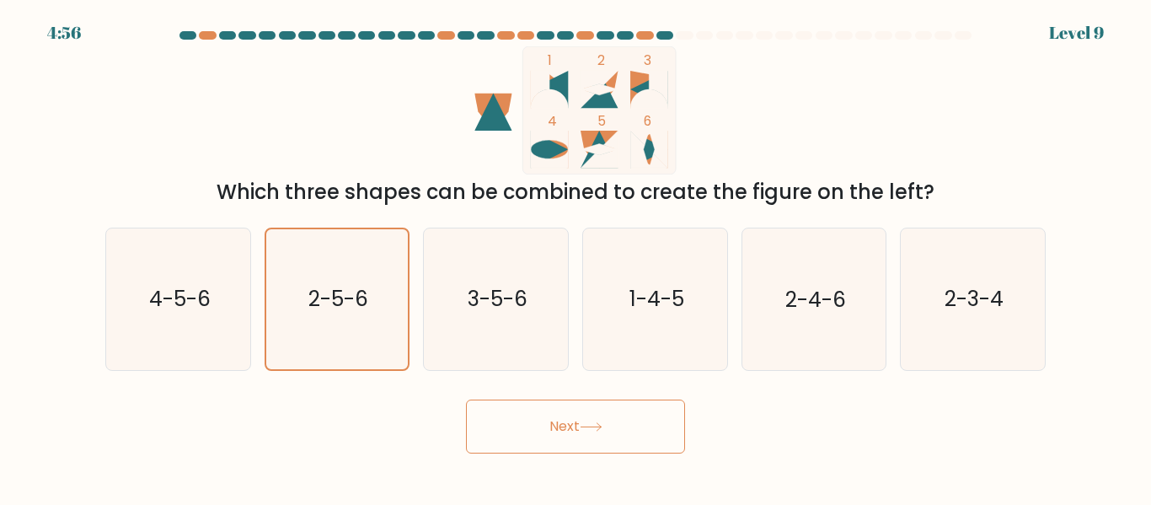
click at [610, 437] on button "Next" at bounding box center [575, 426] width 219 height 54
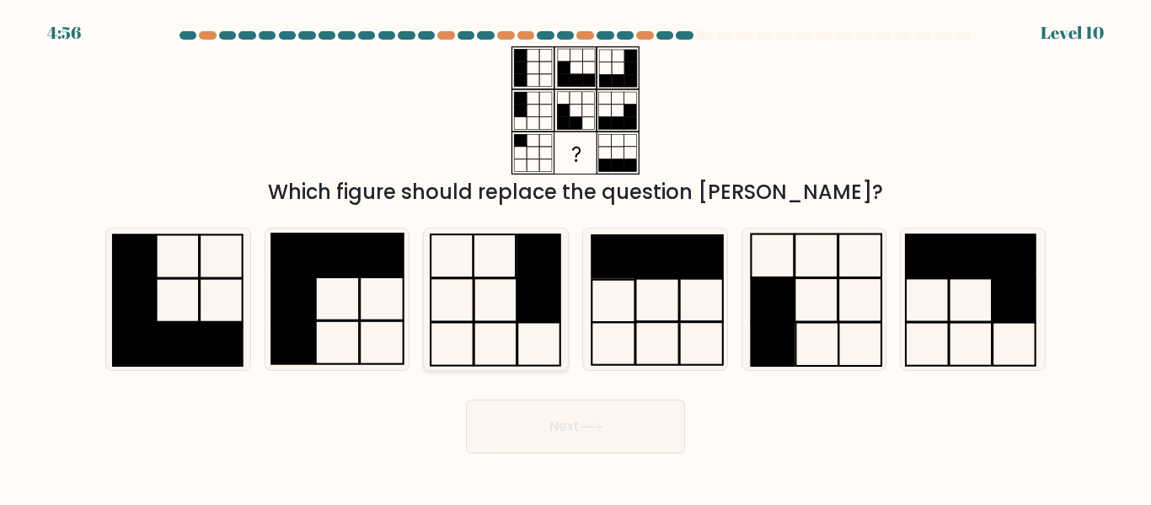
click at [527, 265] on rect at bounding box center [538, 255] width 43 height 43
click at [576, 257] on input "c." at bounding box center [576, 255] width 1 height 4
radio input "true"
click at [803, 284] on icon at bounding box center [813, 298] width 141 height 141
click at [576, 257] on input "e." at bounding box center [576, 255] width 1 height 4
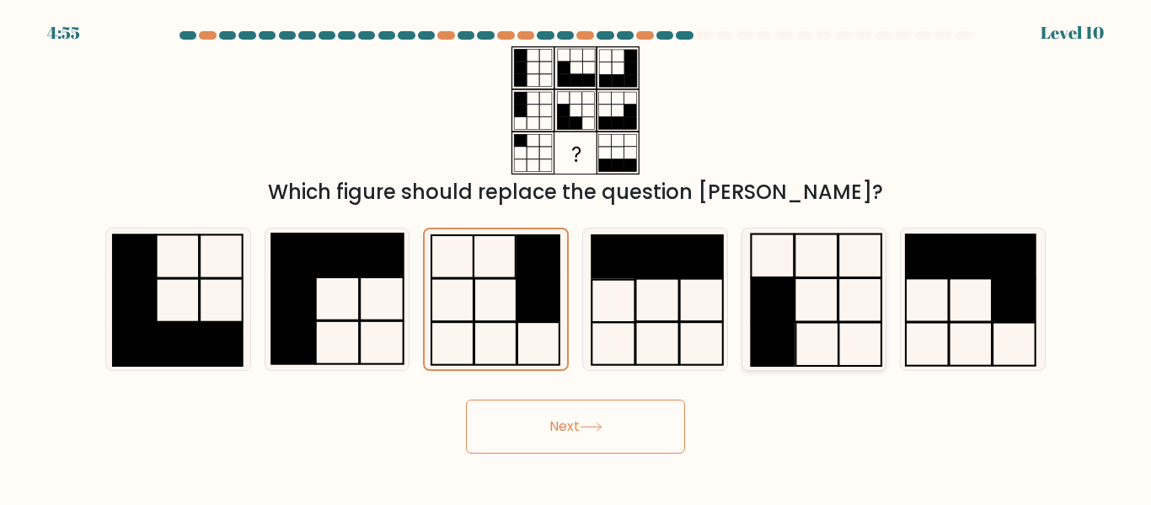
radio input "true"
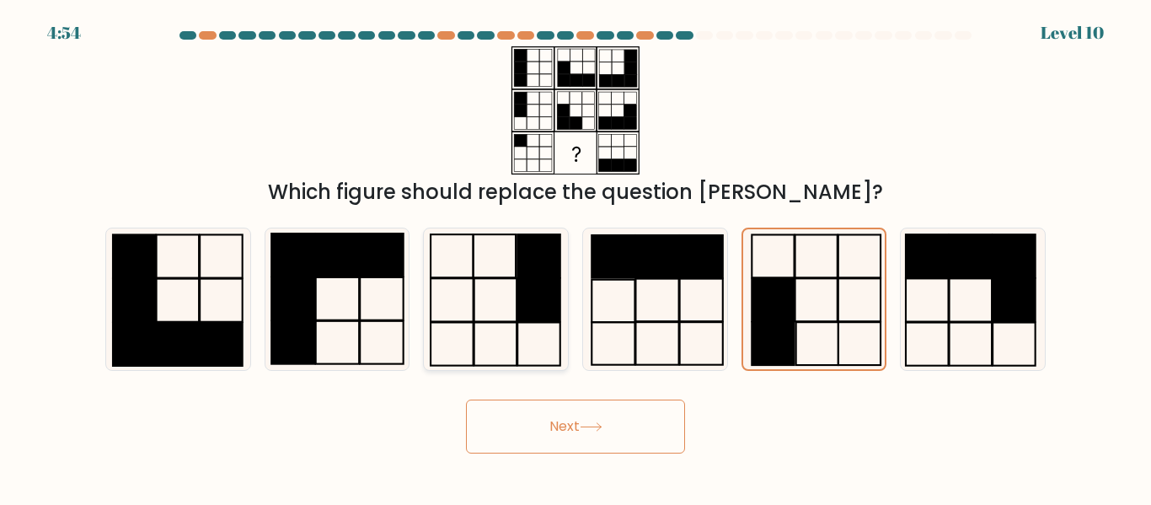
click at [474, 285] on rect at bounding box center [495, 300] width 43 height 43
click at [576, 257] on input "c." at bounding box center [576, 255] width 1 height 4
radio input "true"
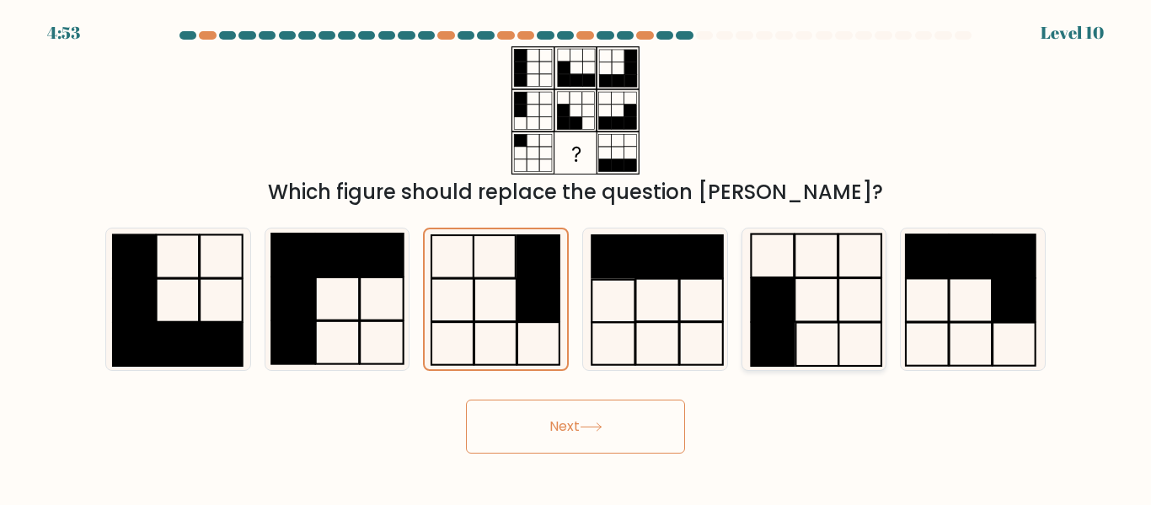
click at [783, 290] on rect at bounding box center [773, 299] width 43 height 43
click at [576, 257] on input "e." at bounding box center [576, 255] width 1 height 4
radio input "true"
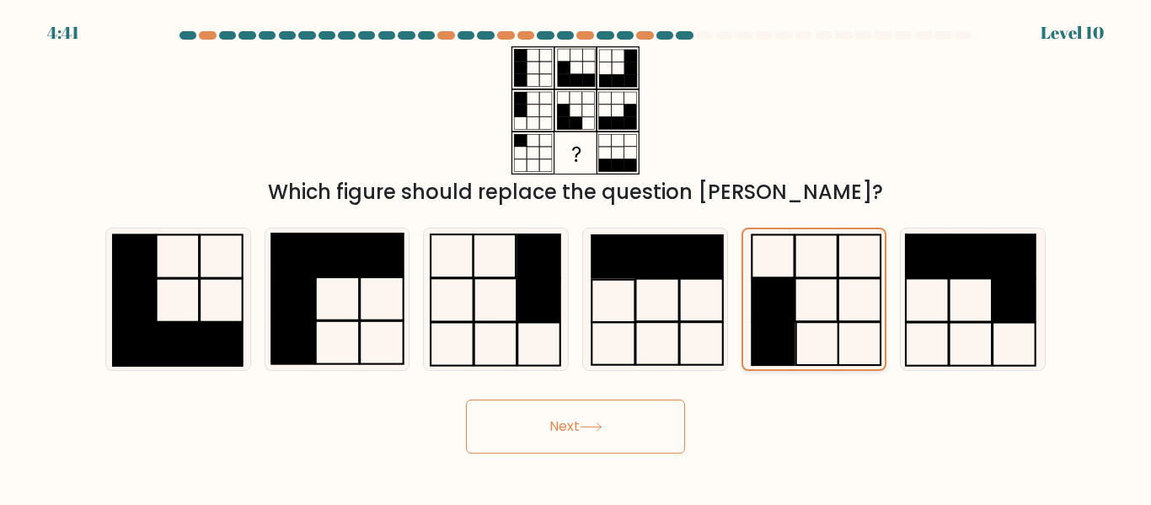
click at [827, 294] on icon at bounding box center [813, 298] width 139 height 139
click at [576, 257] on input "e." at bounding box center [576, 255] width 1 height 4
click at [607, 414] on button "Next" at bounding box center [575, 426] width 219 height 54
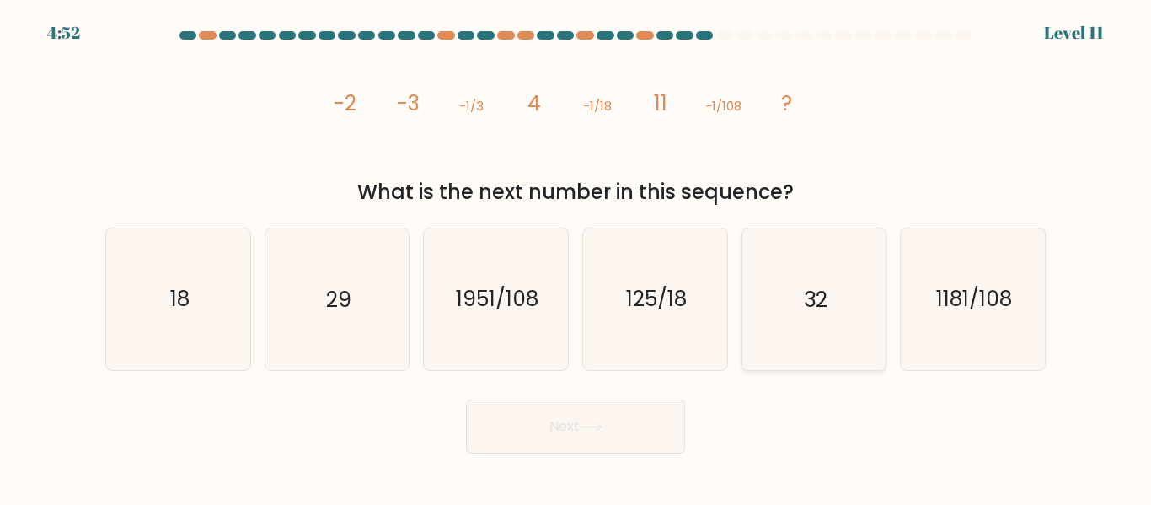
click at [820, 292] on text "32" at bounding box center [816, 299] width 24 height 29
click at [576, 257] on input "e. 32" at bounding box center [576, 255] width 1 height 4
radio input "true"
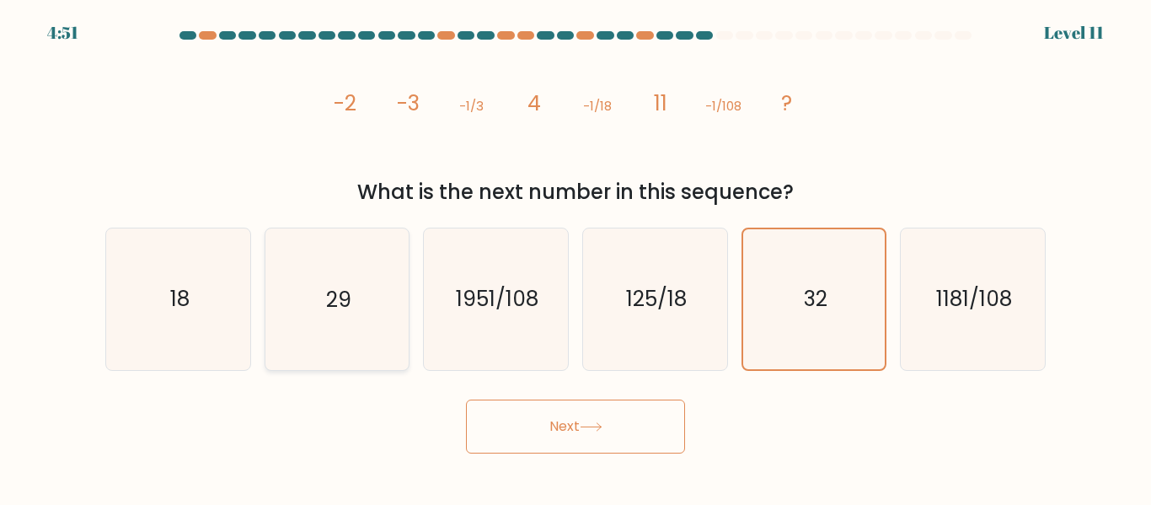
click at [356, 291] on icon "29" at bounding box center [336, 298] width 141 height 141
click at [576, 257] on input "b. 29" at bounding box center [576, 255] width 1 height 4
radio input "true"
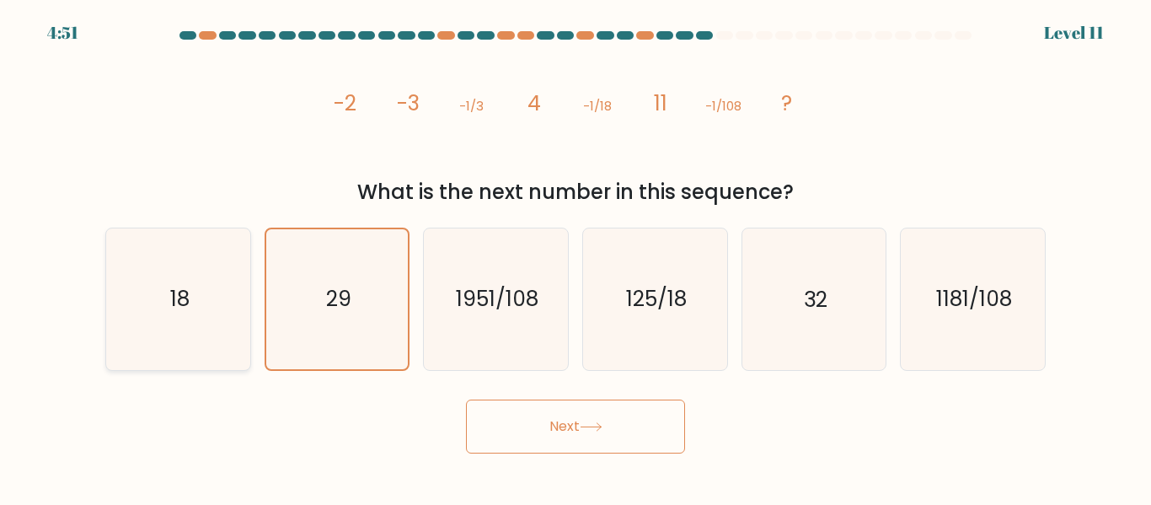
click at [146, 294] on icon "18" at bounding box center [178, 298] width 141 height 141
click at [576, 257] on input "a. 18" at bounding box center [576, 255] width 1 height 4
radio input "true"
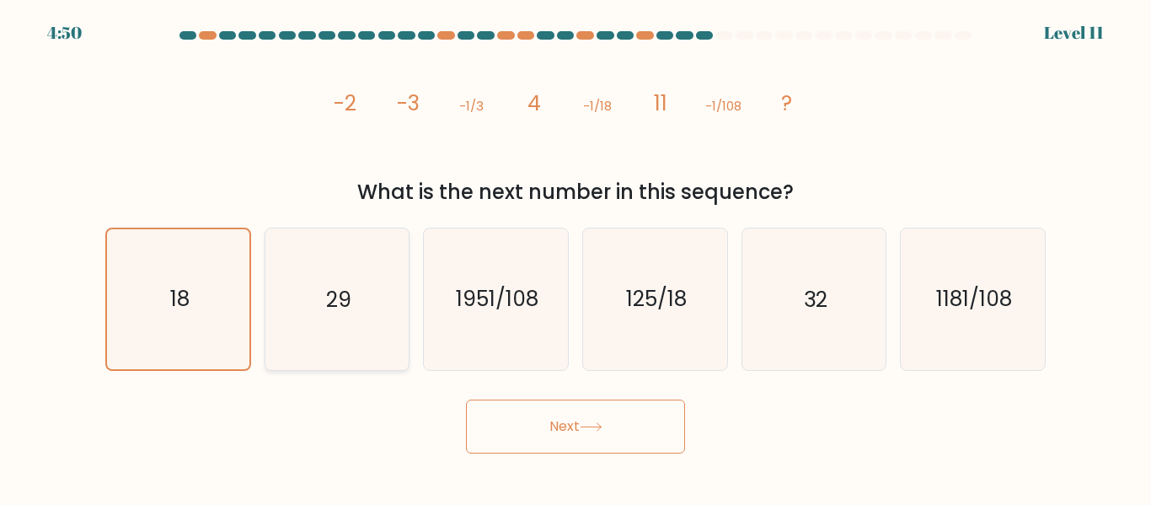
click at [287, 294] on icon "29" at bounding box center [336, 298] width 141 height 141
click at [576, 257] on input "b. 29" at bounding box center [576, 255] width 1 height 4
radio input "true"
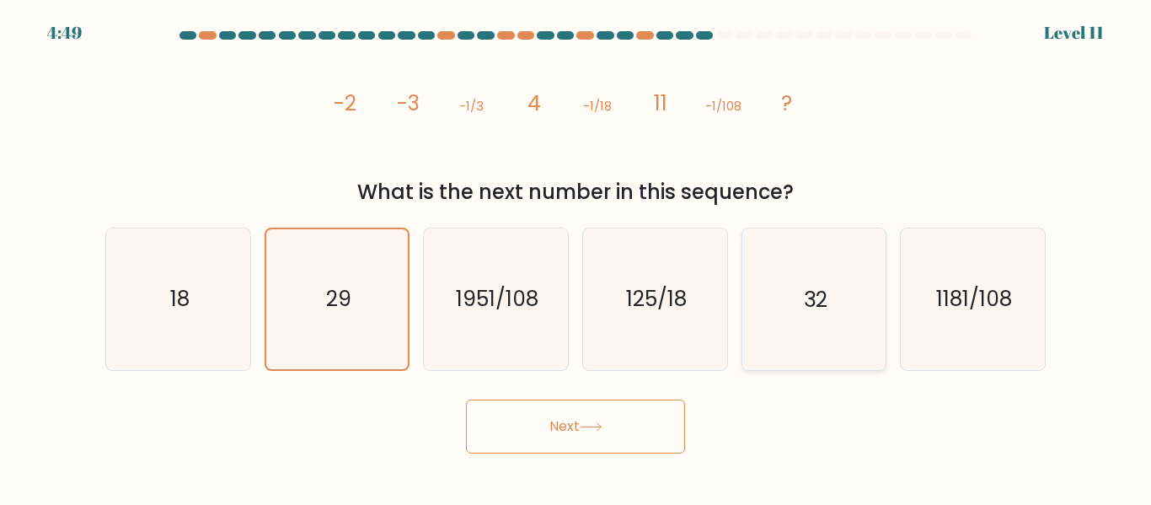
click at [790, 289] on icon "32" at bounding box center [813, 298] width 141 height 141
click at [576, 257] on input "e. 32" at bounding box center [576, 255] width 1 height 4
radio input "true"
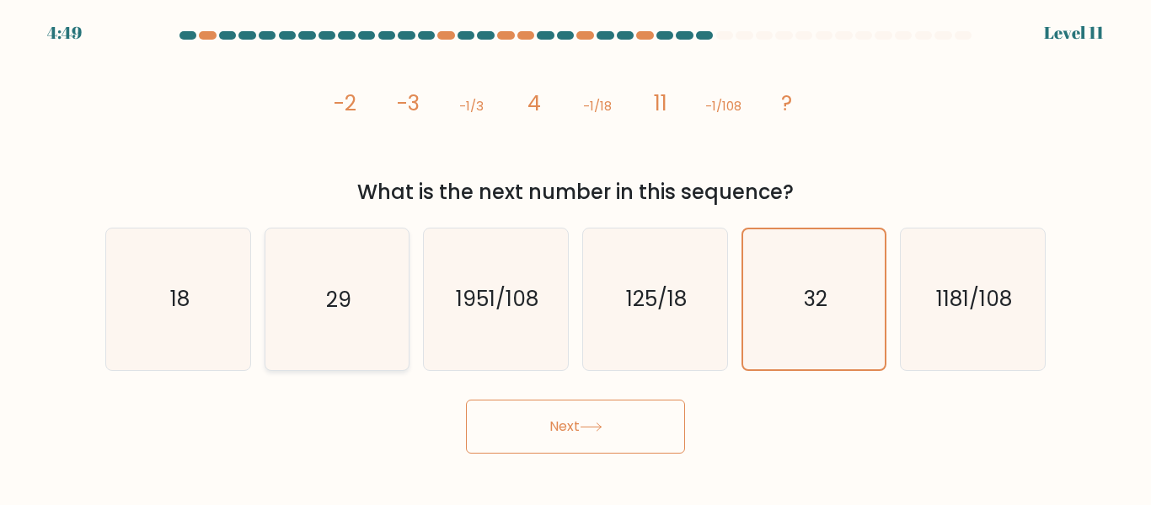
click at [334, 318] on icon "29" at bounding box center [336, 298] width 141 height 141
click at [576, 257] on input "b. 29" at bounding box center [576, 255] width 1 height 4
radio input "true"
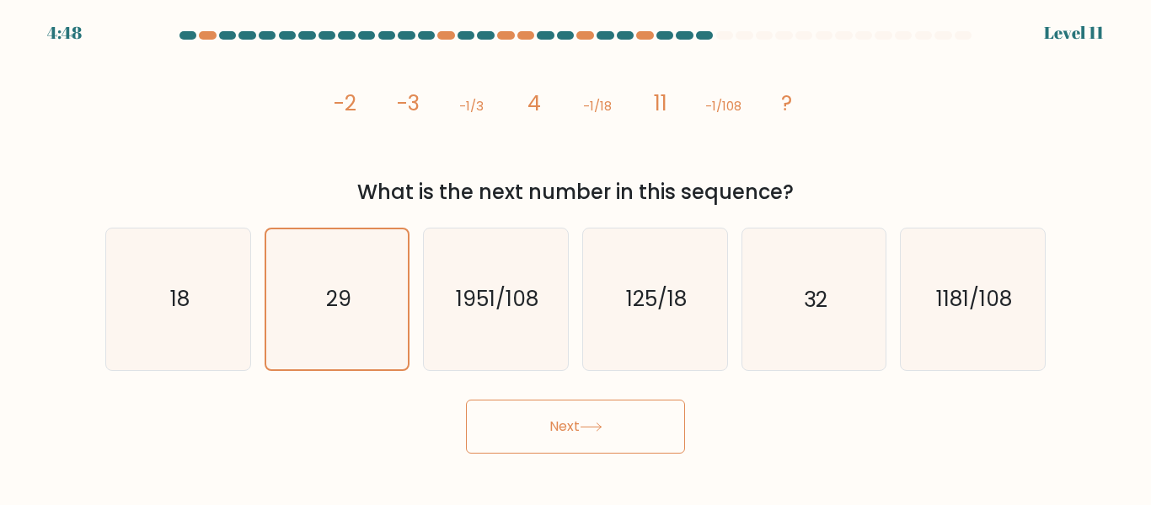
click at [576, 409] on button "Next" at bounding box center [575, 426] width 219 height 54
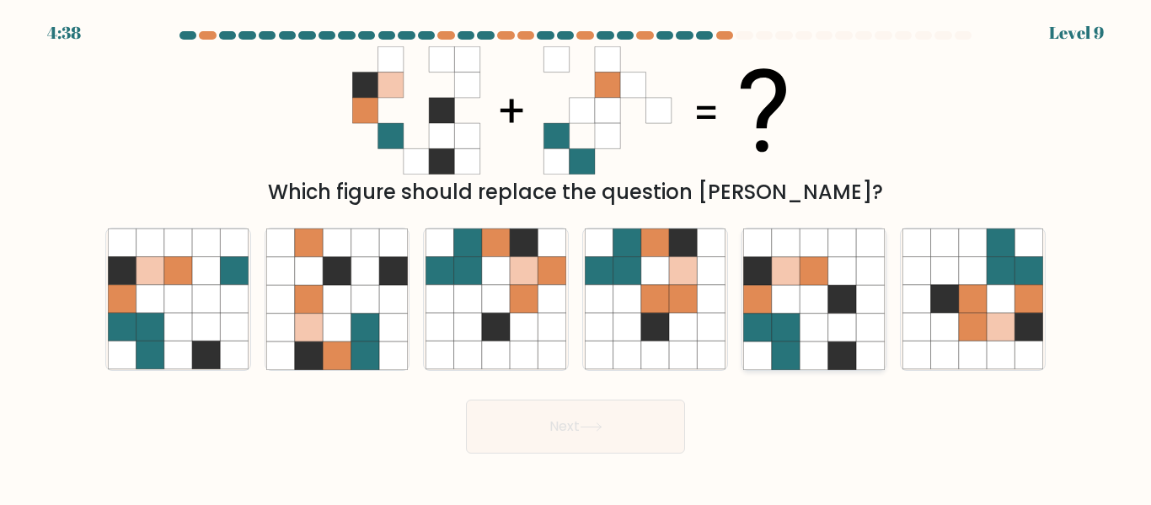
click at [812, 335] on icon at bounding box center [814, 327] width 28 height 28
click at [576, 257] on input "e." at bounding box center [576, 255] width 1 height 4
radio input "true"
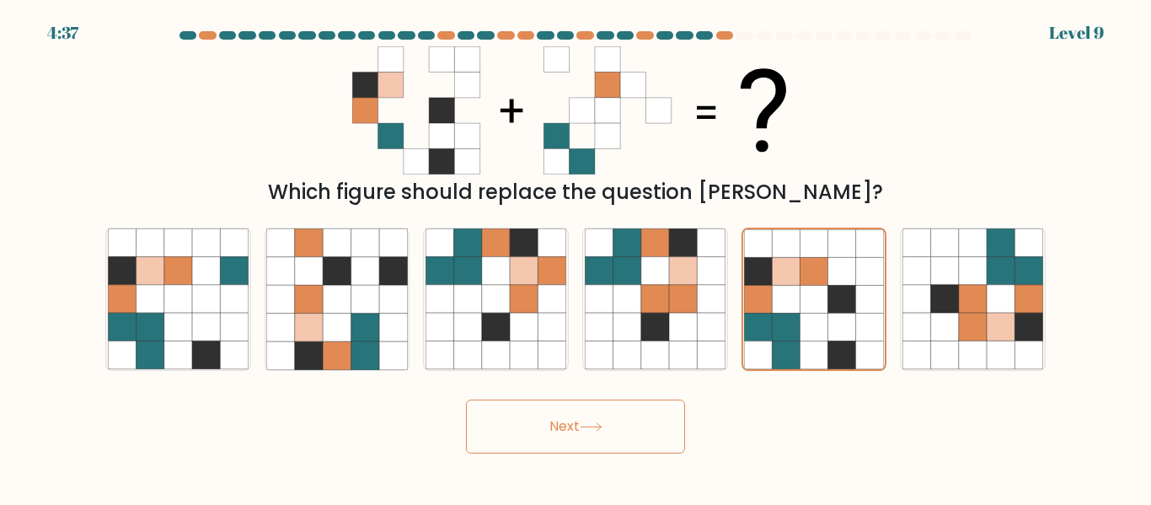
click at [522, 431] on button "Next" at bounding box center [575, 426] width 219 height 54
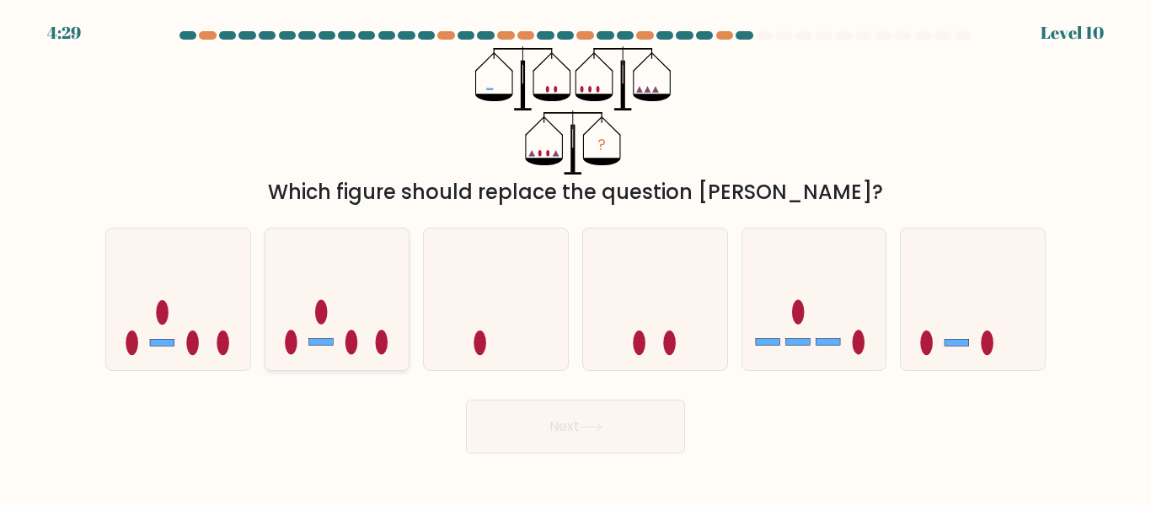
click at [374, 313] on icon at bounding box center [337, 298] width 144 height 119
click at [576, 257] on input "b." at bounding box center [576, 255] width 1 height 4
radio input "true"
click at [178, 324] on icon at bounding box center [178, 298] width 144 height 119
click at [576, 257] on input "a." at bounding box center [576, 255] width 1 height 4
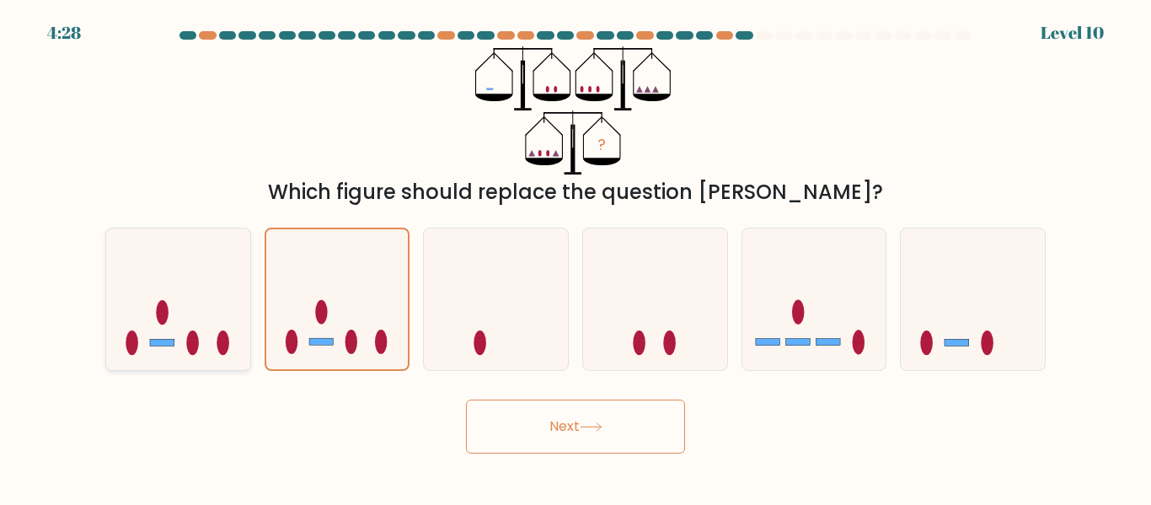
radio input "true"
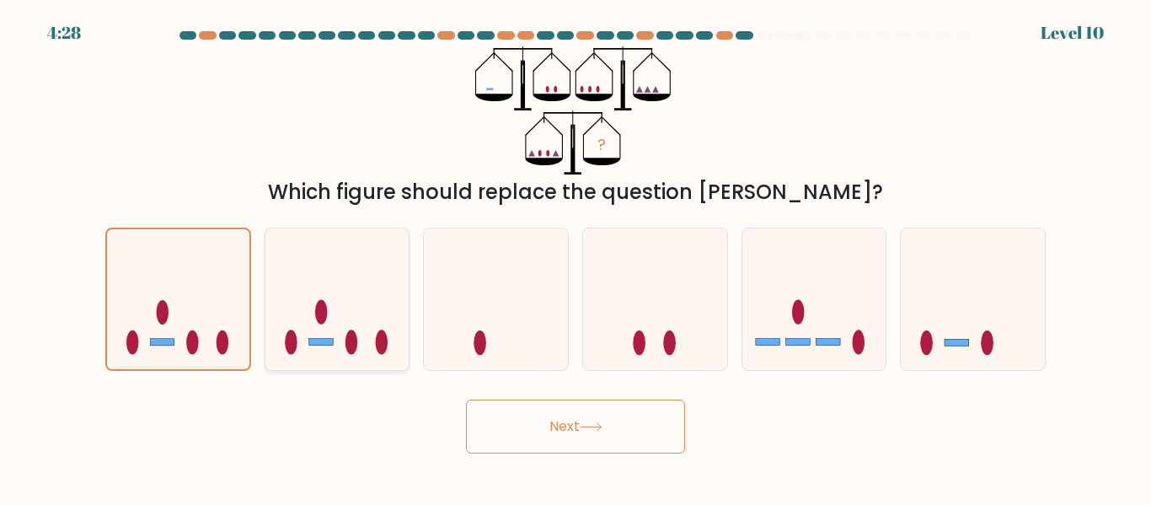
click at [310, 324] on icon at bounding box center [337, 298] width 144 height 119
click at [576, 257] on input "b." at bounding box center [576, 255] width 1 height 4
radio input "true"
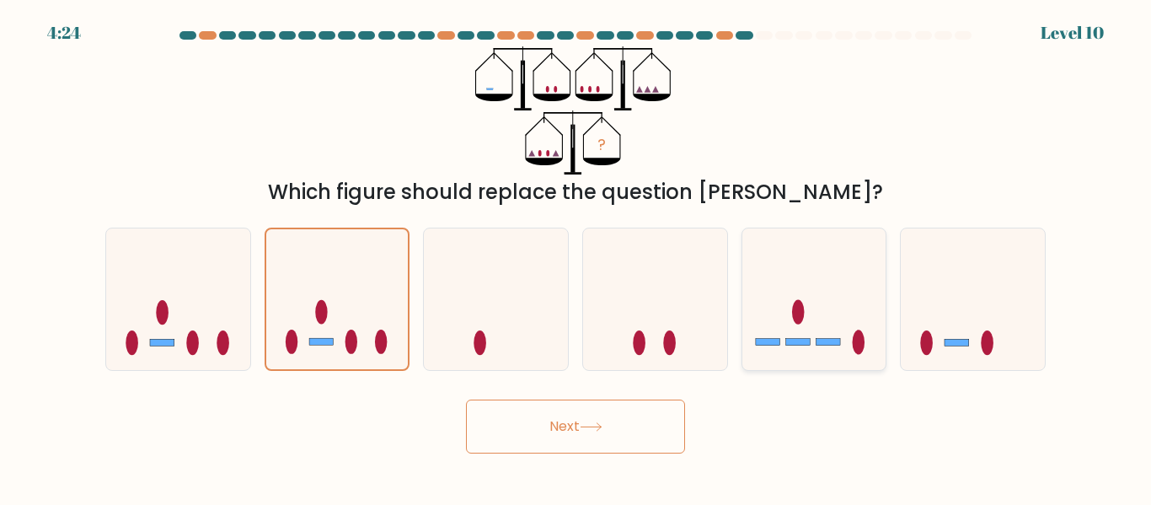
click at [805, 313] on icon at bounding box center [814, 298] width 144 height 119
click at [576, 257] on input "e." at bounding box center [576, 255] width 1 height 4
radio input "true"
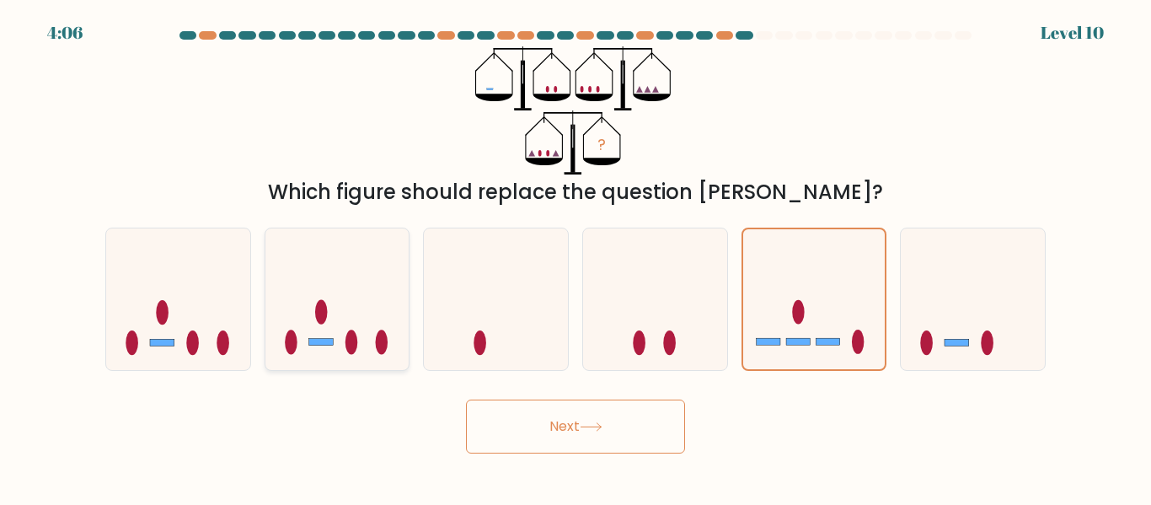
click at [352, 289] on icon at bounding box center [337, 298] width 144 height 119
click at [576, 257] on input "b." at bounding box center [576, 255] width 1 height 4
radio input "true"
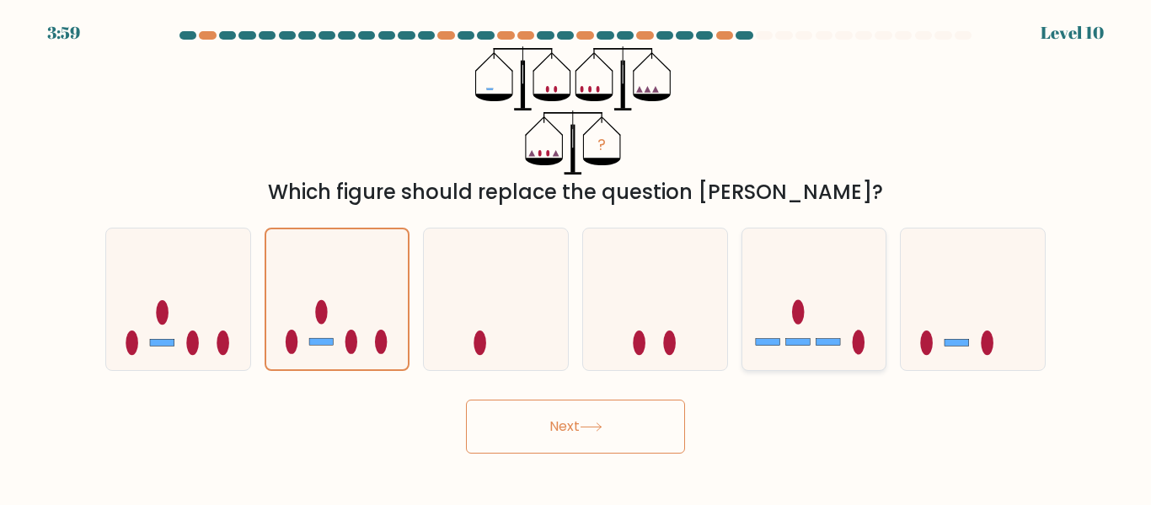
click at [768, 298] on icon at bounding box center [814, 298] width 144 height 119
click at [576, 257] on input "e." at bounding box center [576, 255] width 1 height 4
radio input "true"
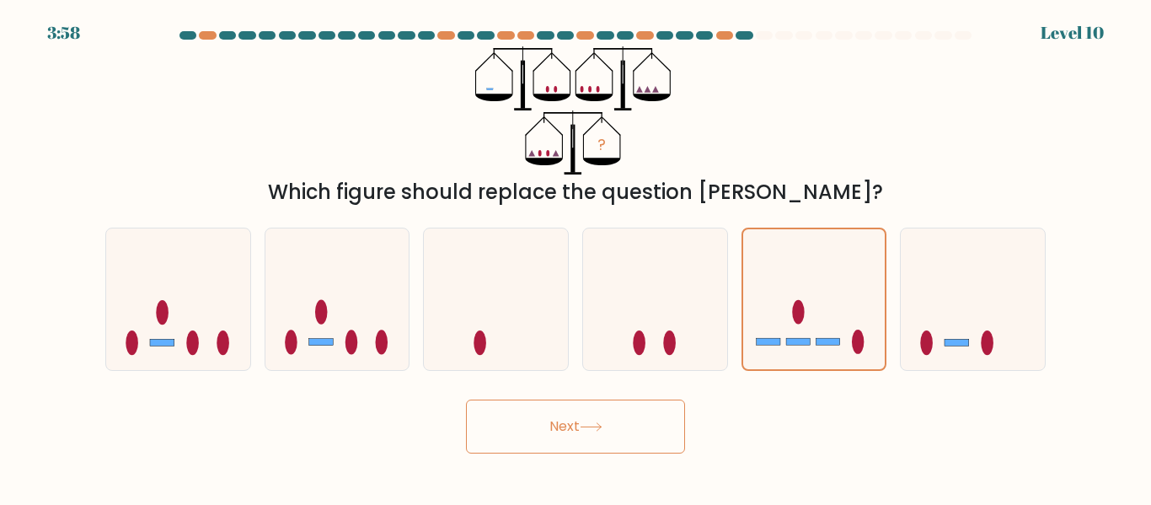
click at [629, 435] on button "Next" at bounding box center [575, 426] width 219 height 54
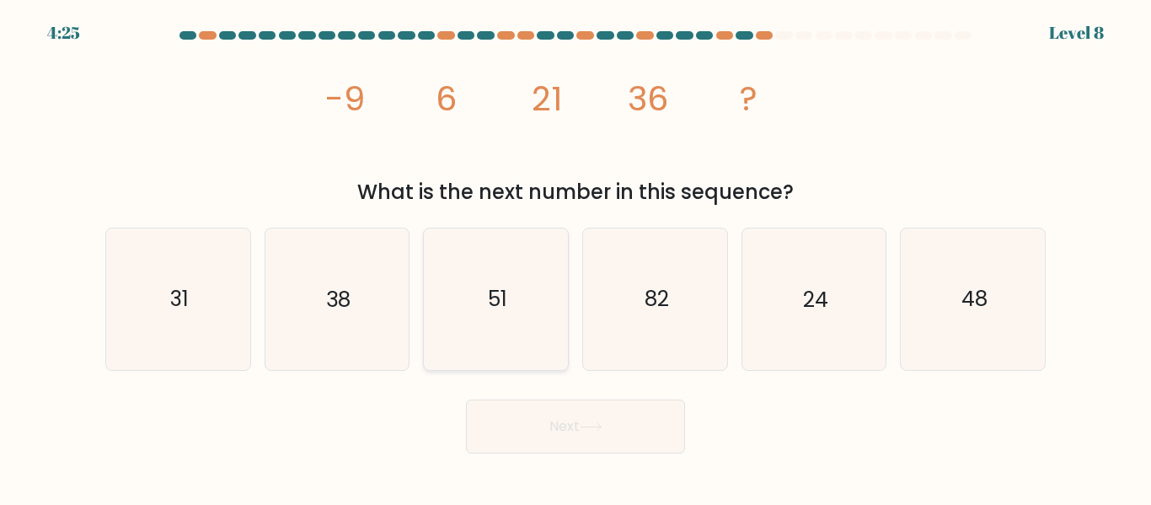
click at [542, 287] on icon "51" at bounding box center [496, 298] width 141 height 141
click at [576, 257] on input "c. 51" at bounding box center [576, 255] width 1 height 4
radio input "true"
click at [551, 410] on button "Next" at bounding box center [575, 426] width 219 height 54
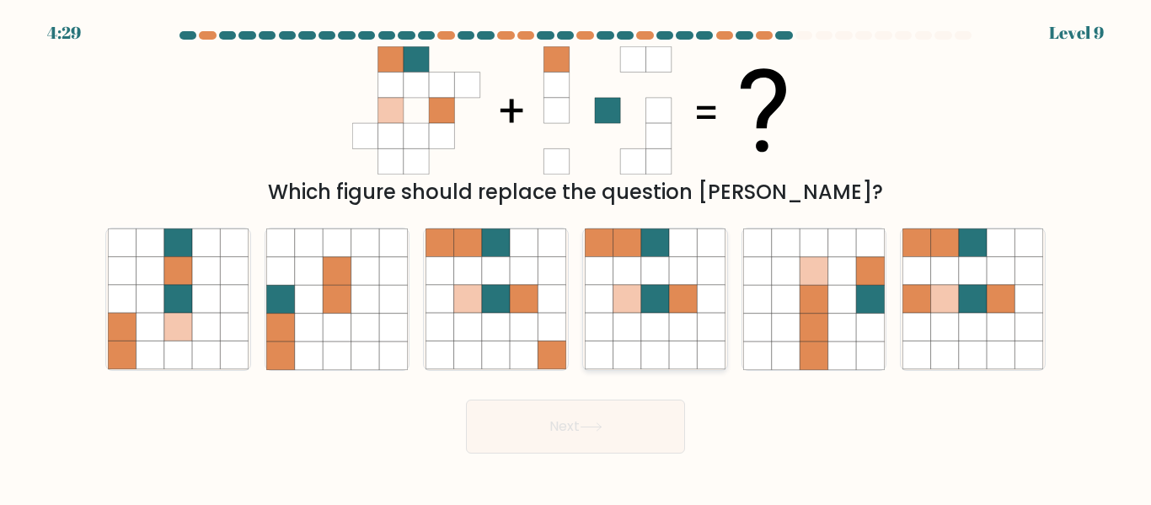
click at [712, 353] on icon at bounding box center [711, 355] width 28 height 28
click at [576, 257] on input "d." at bounding box center [576, 255] width 1 height 4
radio input "true"
click at [659, 419] on button "Next" at bounding box center [575, 426] width 219 height 54
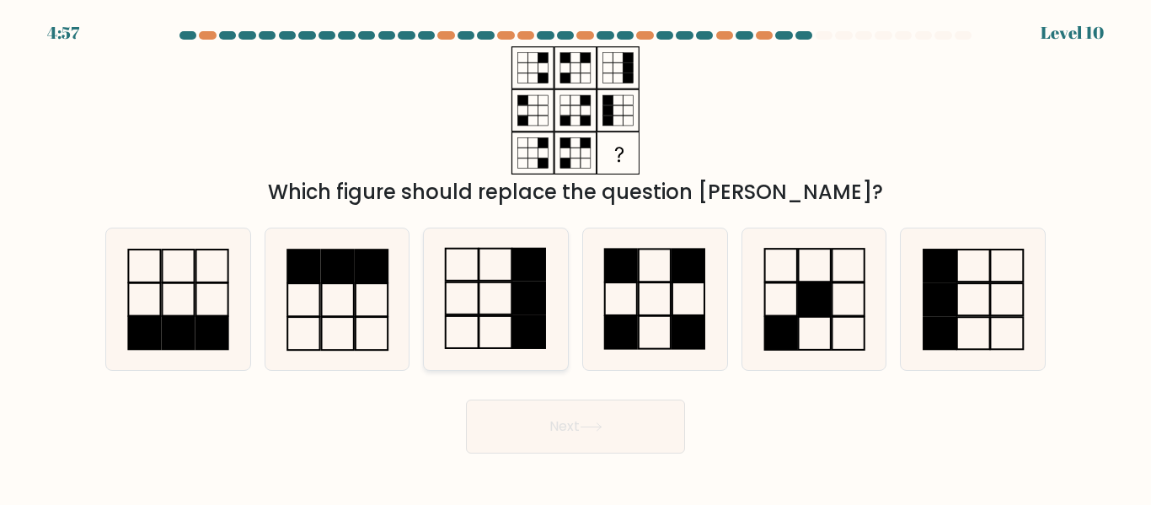
click at [498, 304] on icon at bounding box center [496, 298] width 141 height 141
click at [576, 257] on input "c." at bounding box center [576, 255] width 1 height 4
radio input "true"
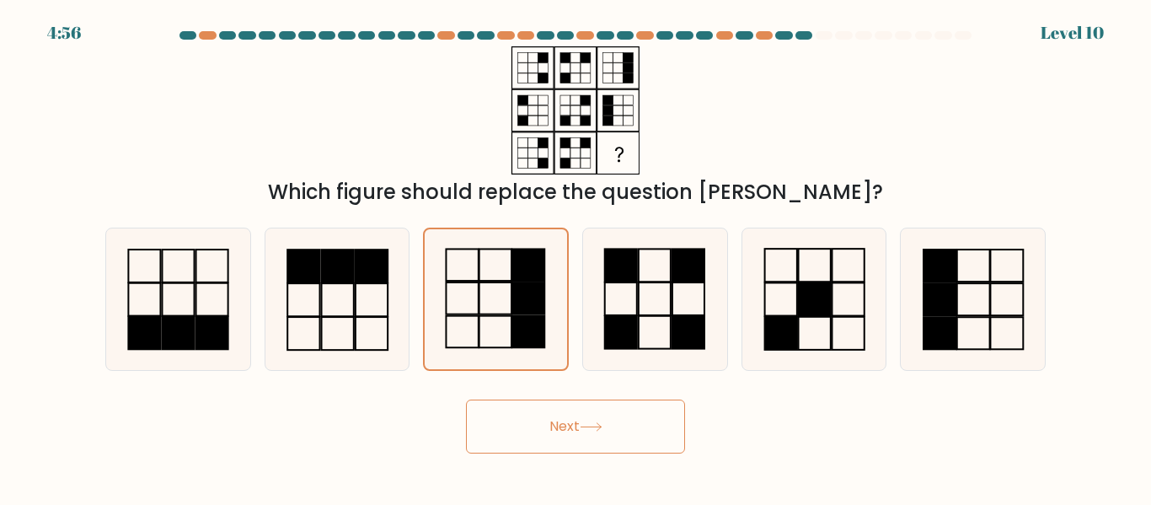
click at [644, 431] on button "Next" at bounding box center [575, 426] width 219 height 54
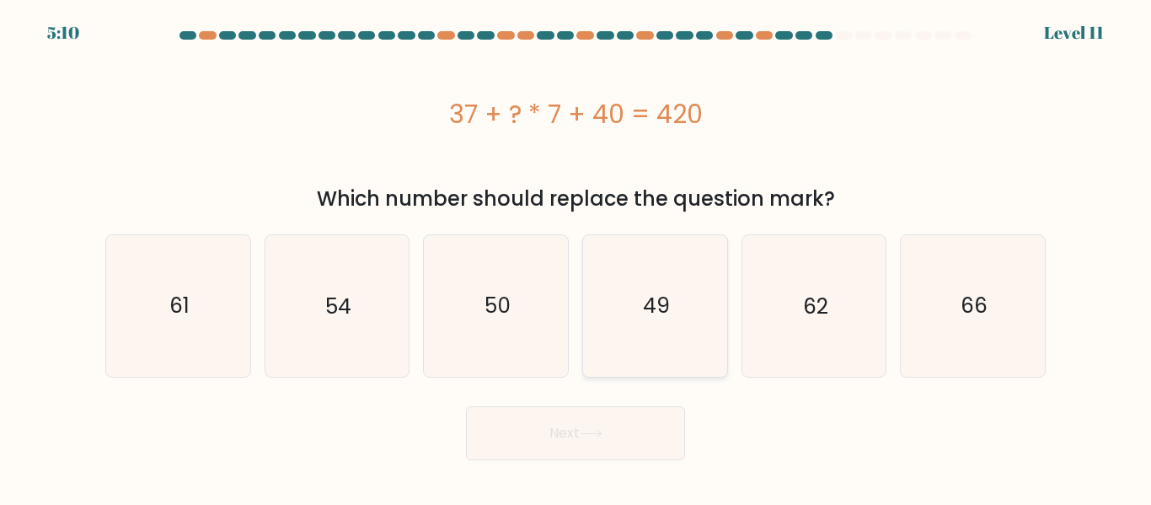
click at [667, 344] on icon "49" at bounding box center [655, 305] width 141 height 141
click at [576, 257] on input "d. 49" at bounding box center [576, 255] width 1 height 4
radio input "true"
click at [634, 427] on button "Next" at bounding box center [575, 433] width 219 height 54
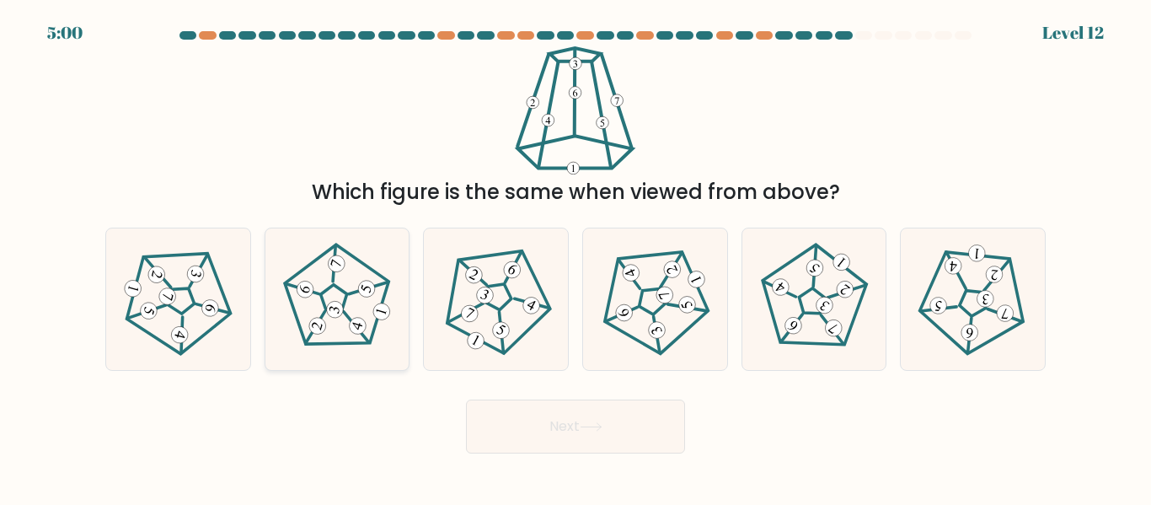
click at [357, 290] on 643 at bounding box center [369, 288] width 40 height 32
click at [576, 257] on input "b." at bounding box center [576, 255] width 1 height 4
radio input "true"
click at [561, 428] on button "Next" at bounding box center [575, 426] width 219 height 54
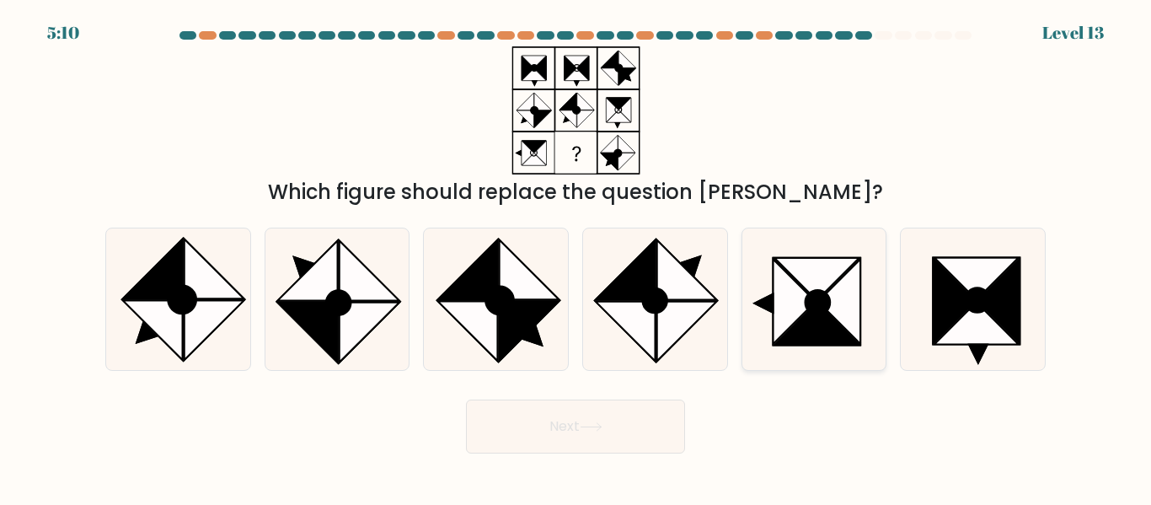
click at [816, 306] on icon at bounding box center [817, 302] width 23 height 23
click at [576, 257] on input "e." at bounding box center [576, 255] width 1 height 4
radio input "true"
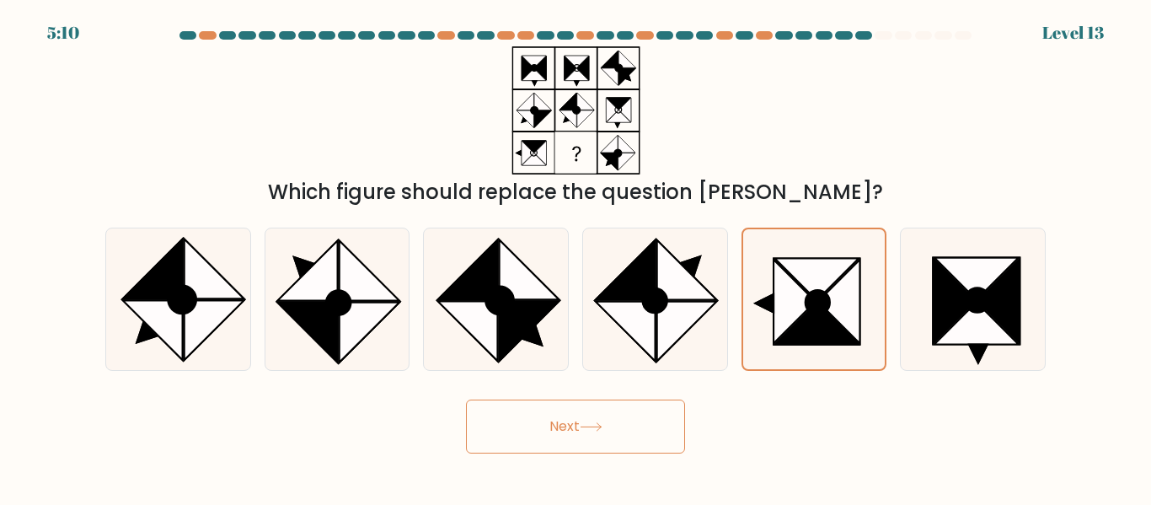
click at [579, 421] on button "Next" at bounding box center [575, 426] width 219 height 54
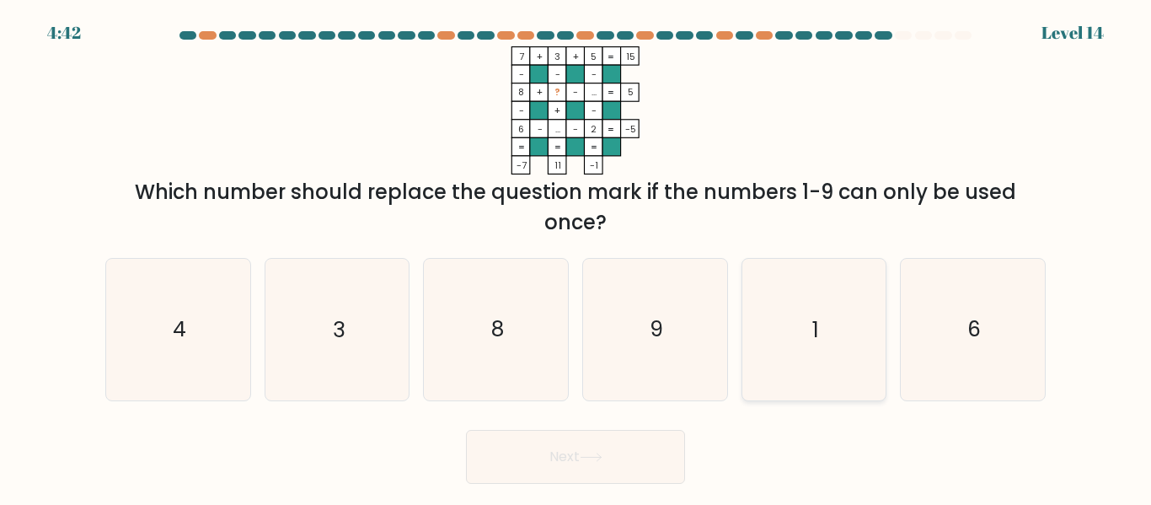
click at [823, 314] on icon "1" at bounding box center [813, 329] width 141 height 141
click at [576, 257] on input "e. 1" at bounding box center [576, 255] width 1 height 4
radio input "true"
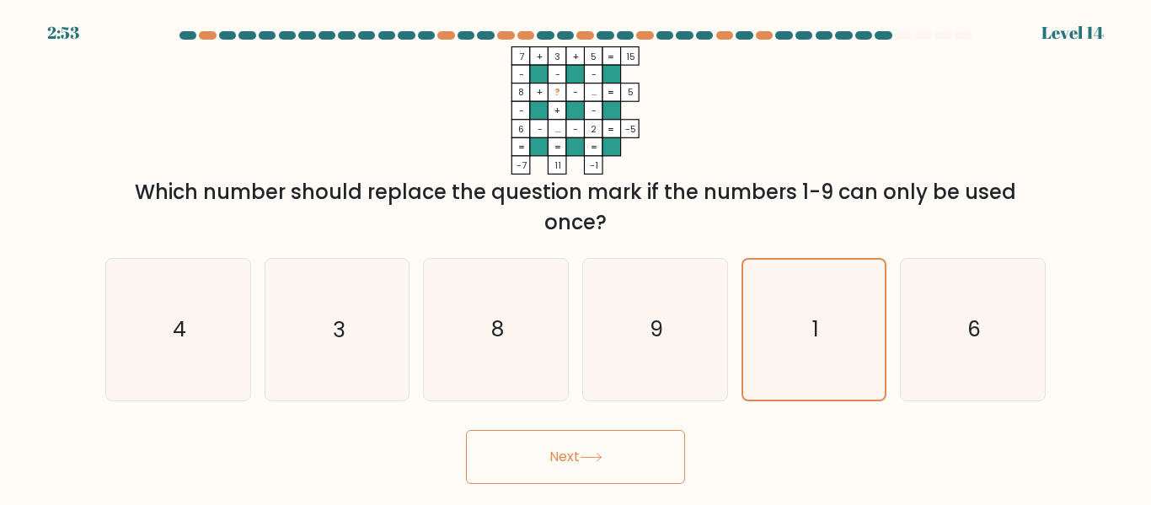
click at [591, 448] on button "Next" at bounding box center [575, 457] width 219 height 54
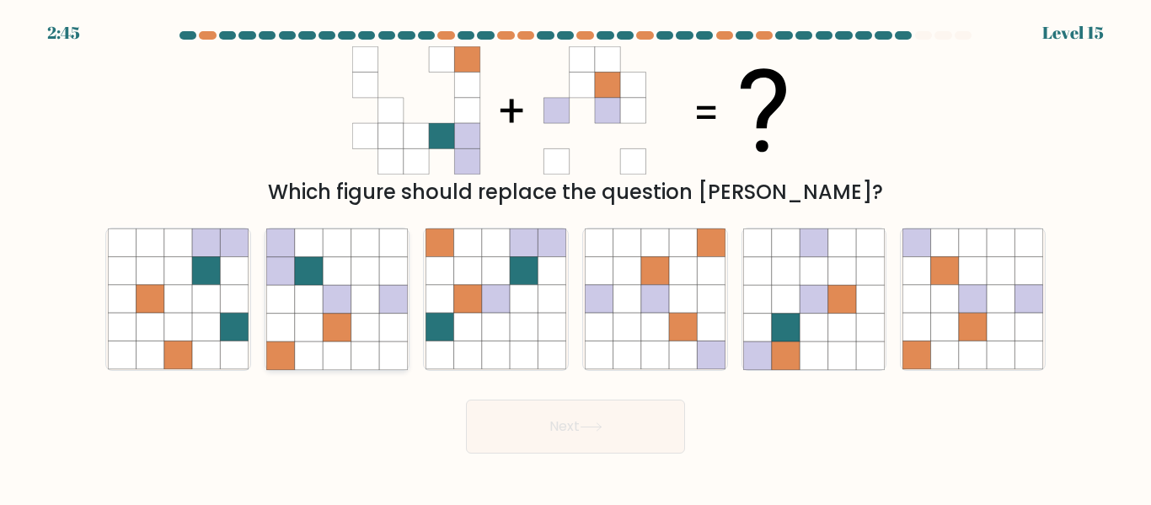
click at [380, 313] on icon at bounding box center [393, 327] width 28 height 28
click at [576, 257] on input "b." at bounding box center [576, 255] width 1 height 4
radio input "true"
click at [634, 421] on button "Next" at bounding box center [575, 426] width 219 height 54
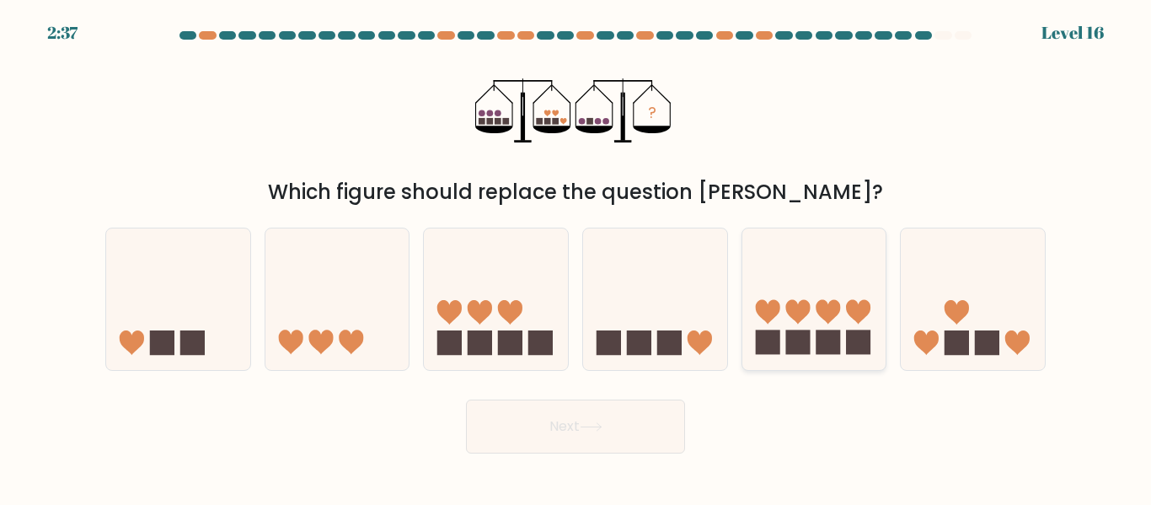
click at [823, 314] on icon at bounding box center [828, 312] width 24 height 24
click at [576, 257] on input "e." at bounding box center [576, 255] width 1 height 4
radio input "true"
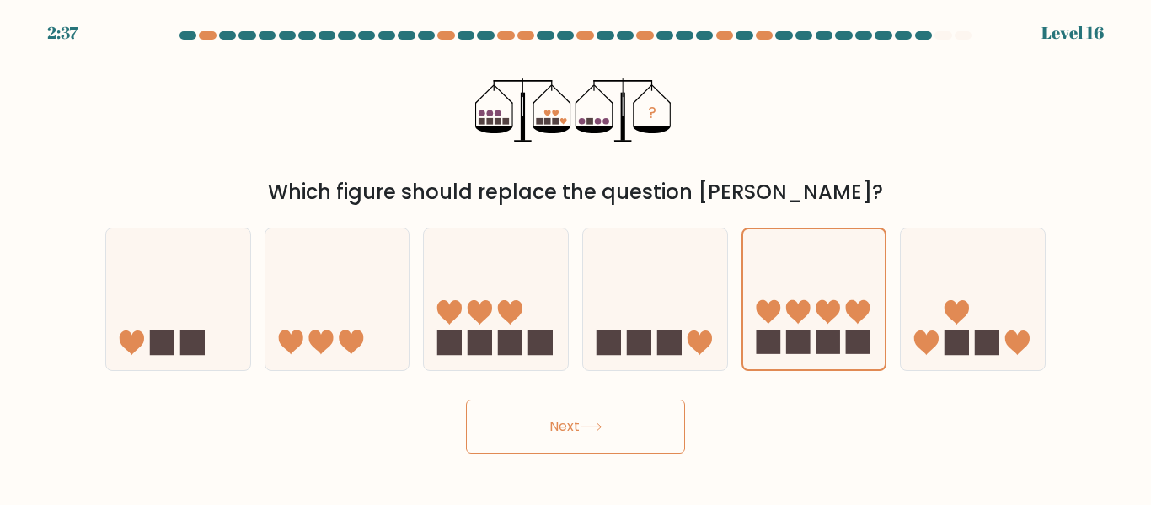
click at [570, 432] on button "Next" at bounding box center [575, 426] width 219 height 54
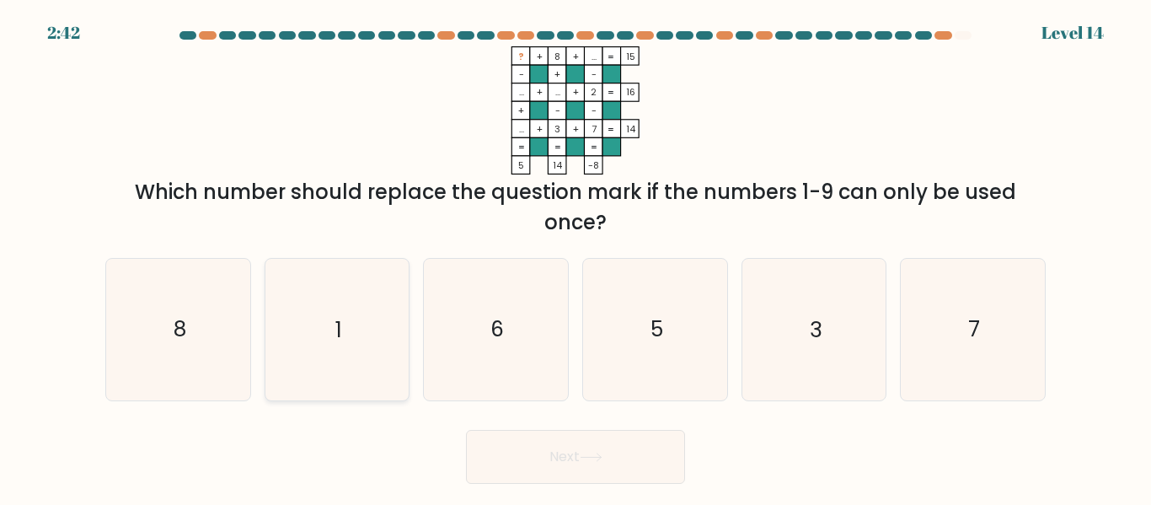
click at [298, 345] on icon "1" at bounding box center [336, 329] width 141 height 141
click at [576, 257] on input "b. 1" at bounding box center [576, 255] width 1 height 4
radio input "true"
click at [522, 452] on button "Next" at bounding box center [575, 457] width 219 height 54
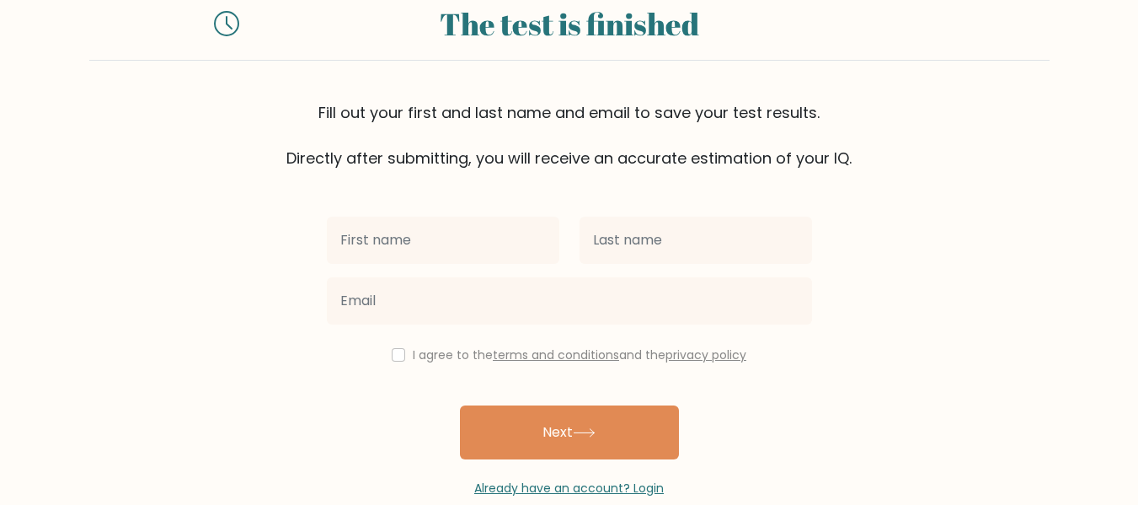
scroll to position [84, 0]
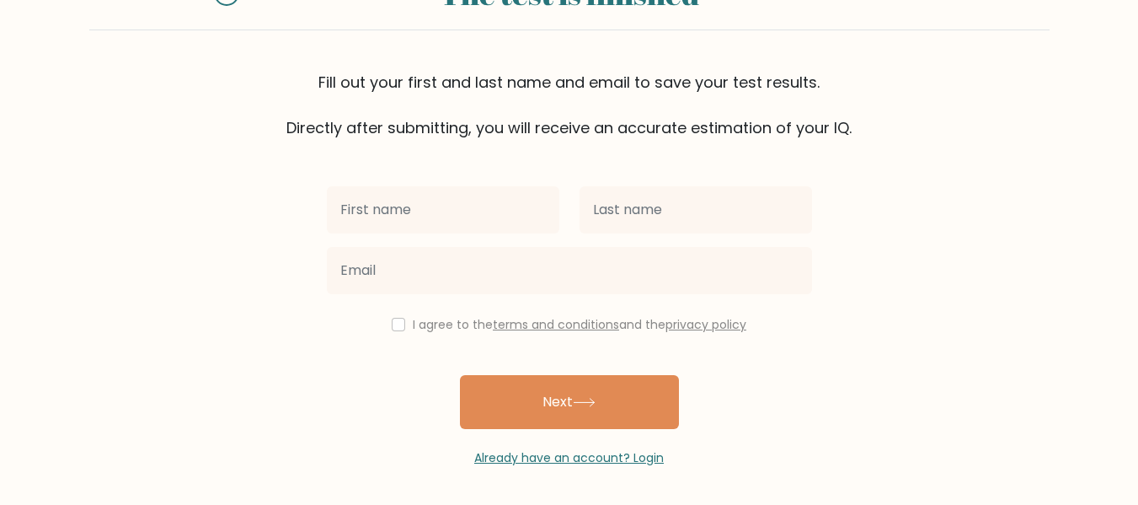
click at [471, 221] on input "text" at bounding box center [443, 209] width 233 height 47
click at [457, 221] on input "text" at bounding box center [443, 209] width 233 height 47
type input "[PERSON_NAME]"
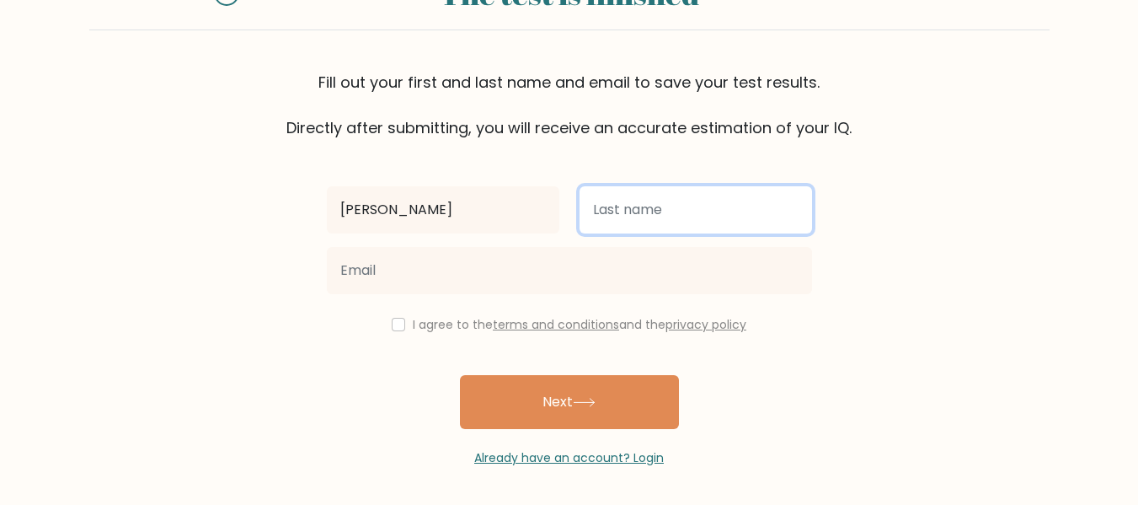
click at [683, 217] on input "text" at bounding box center [696, 209] width 233 height 47
type input "[PERSON_NAME]"
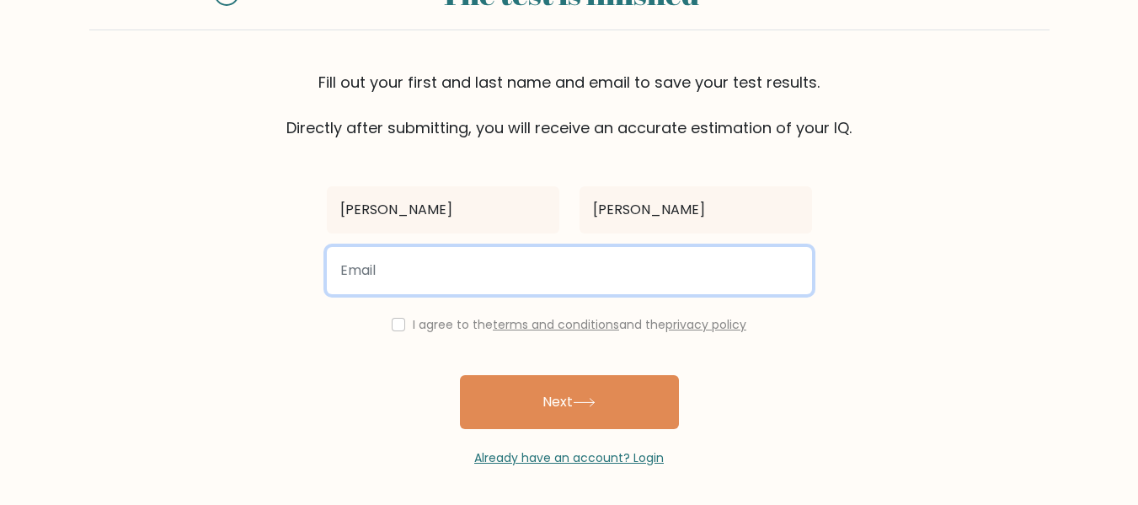
click at [442, 282] on input "email" at bounding box center [569, 270] width 485 height 47
type input "ramos.markanthony.ahorro@gmail.com"
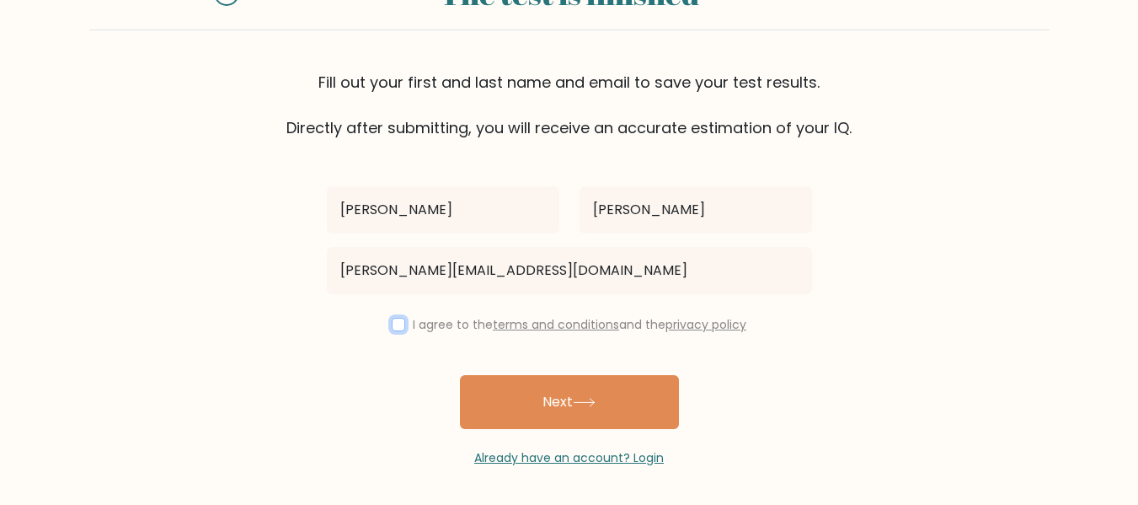
click at [397, 326] on input "checkbox" at bounding box center [398, 324] width 13 height 13
checkbox input "true"
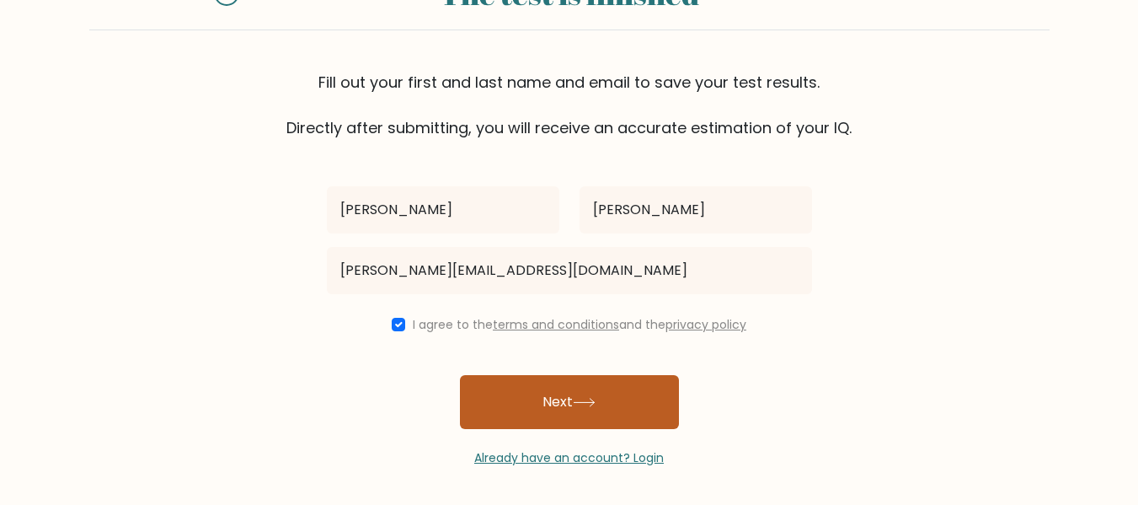
click at [518, 398] on button "Next" at bounding box center [569, 402] width 219 height 54
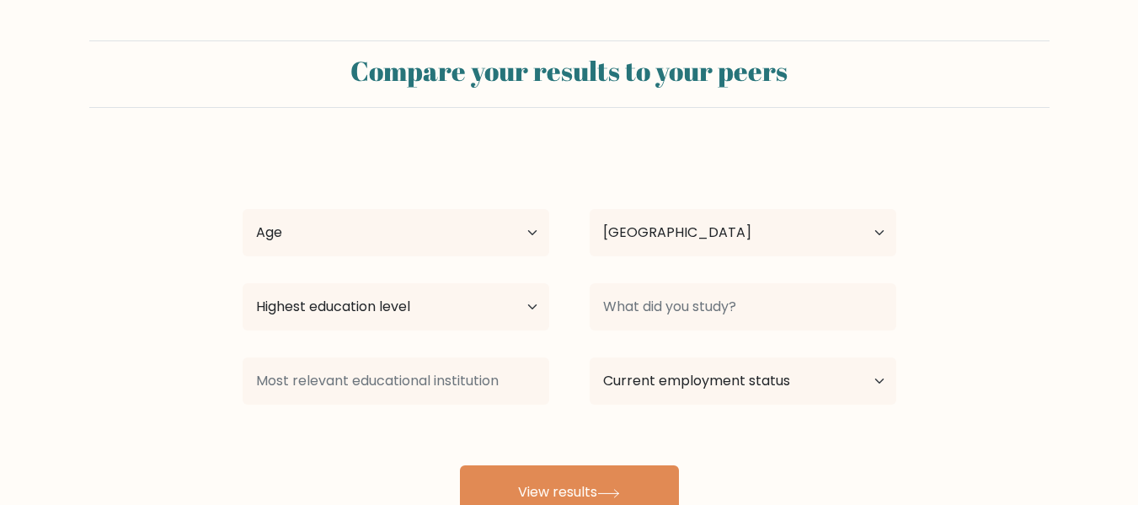
select select "PH"
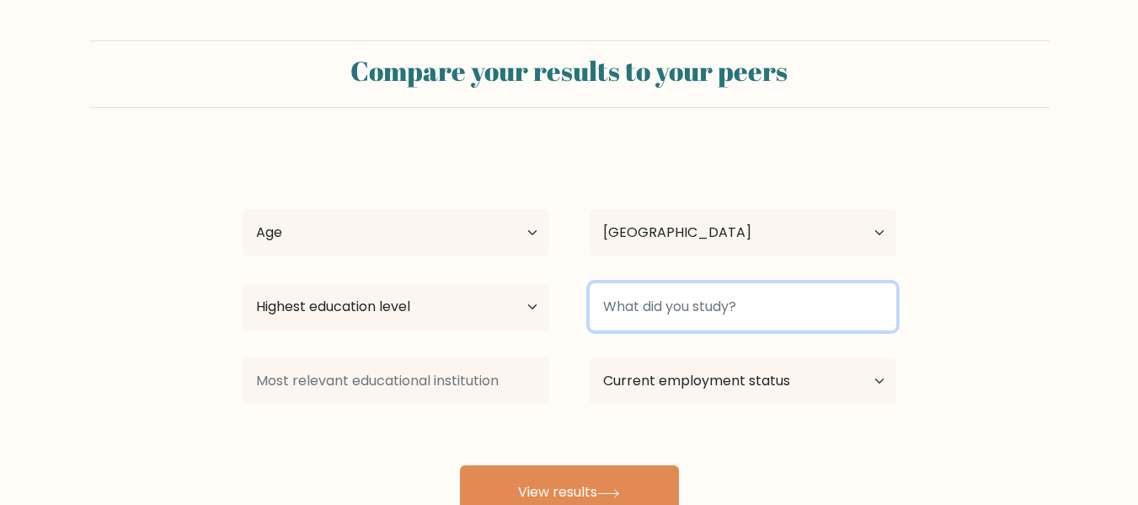
click at [654, 314] on input at bounding box center [743, 306] width 307 height 47
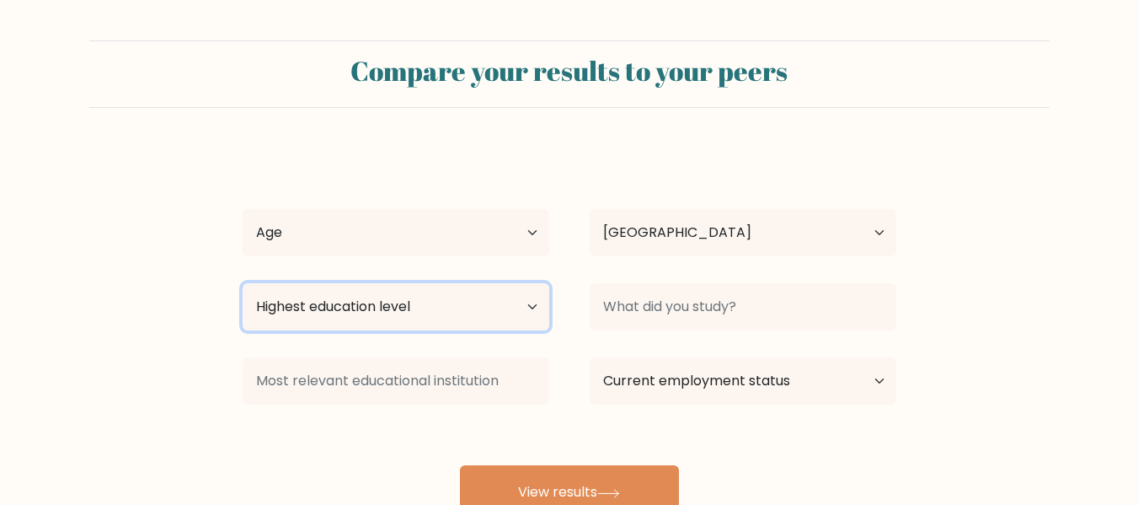
click at [465, 309] on select "Highest education level No schooling Primary Lower Secondary Upper Secondary Oc…" at bounding box center [396, 306] width 307 height 47
select select "bachelors_degree"
click at [243, 283] on select "Highest education level No schooling Primary Lower Secondary Upper Secondary Oc…" at bounding box center [396, 306] width 307 height 47
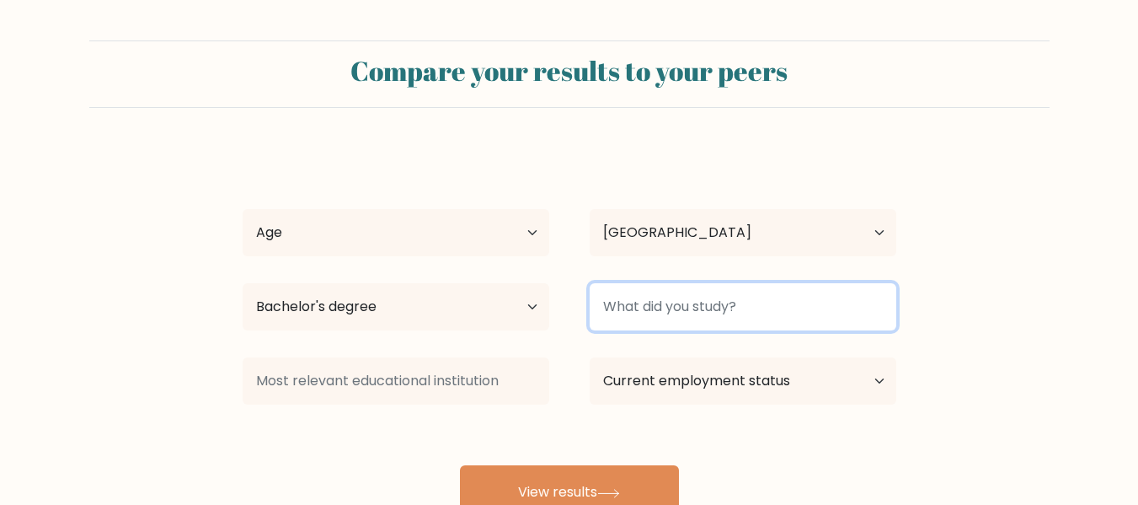
click at [647, 302] on input at bounding box center [743, 306] width 307 height 47
type input "Mindoro State University"
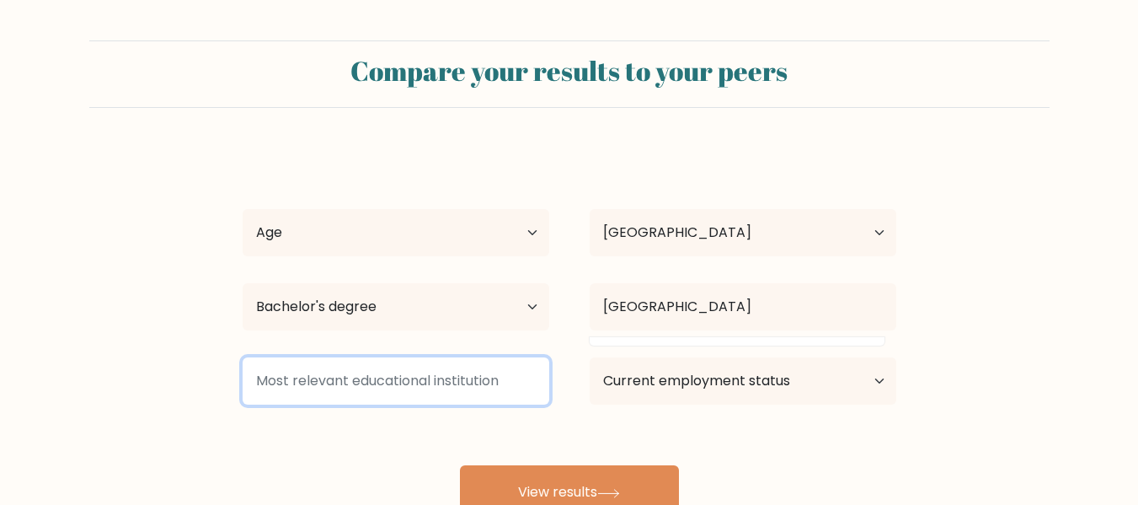
click at [372, 398] on input at bounding box center [396, 380] width 307 height 47
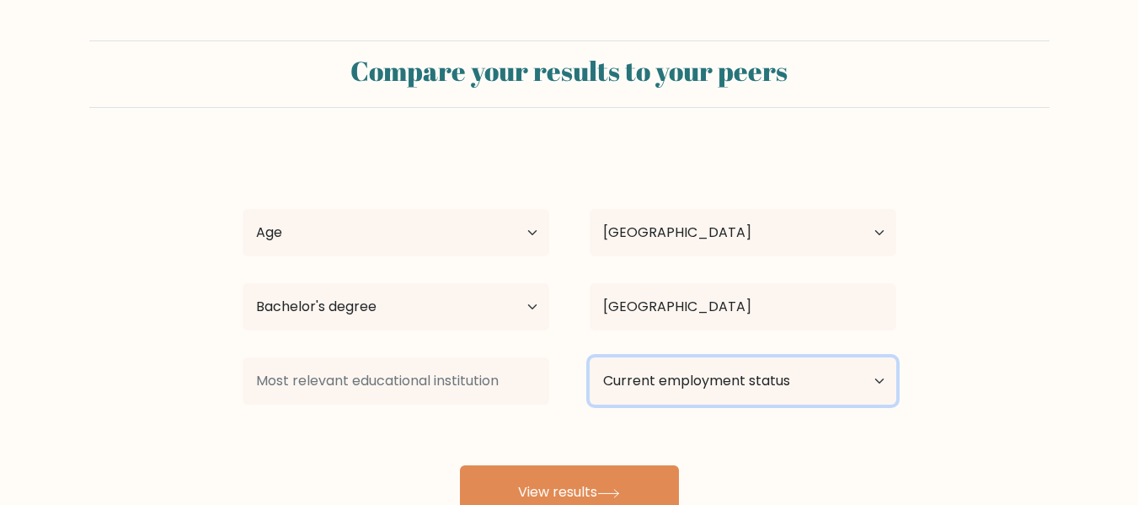
click at [641, 392] on select "Current employment status Employed Student Retired Other / prefer not to answer" at bounding box center [743, 380] width 307 height 47
select select "other"
click at [590, 357] on select "Current employment status Employed Student Retired Other / prefer not to answer" at bounding box center [743, 380] width 307 height 47
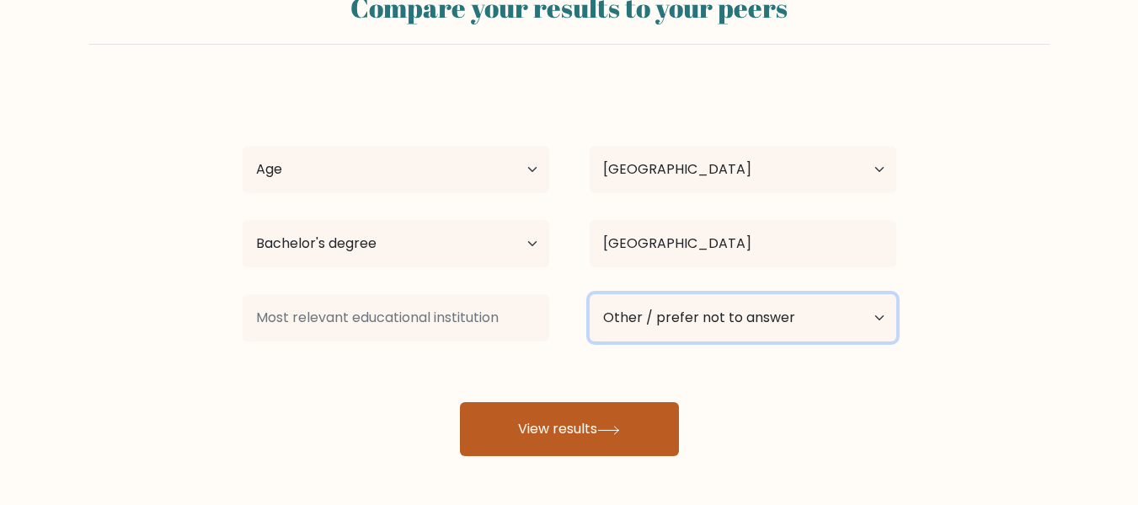
scroll to position [134, 0]
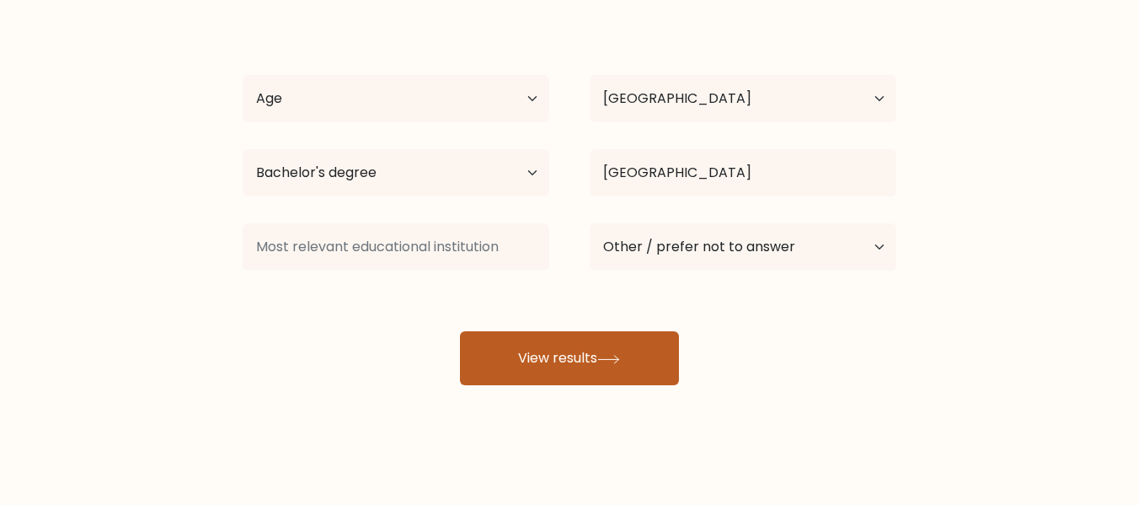
click at [596, 349] on button "View results" at bounding box center [569, 358] width 219 height 54
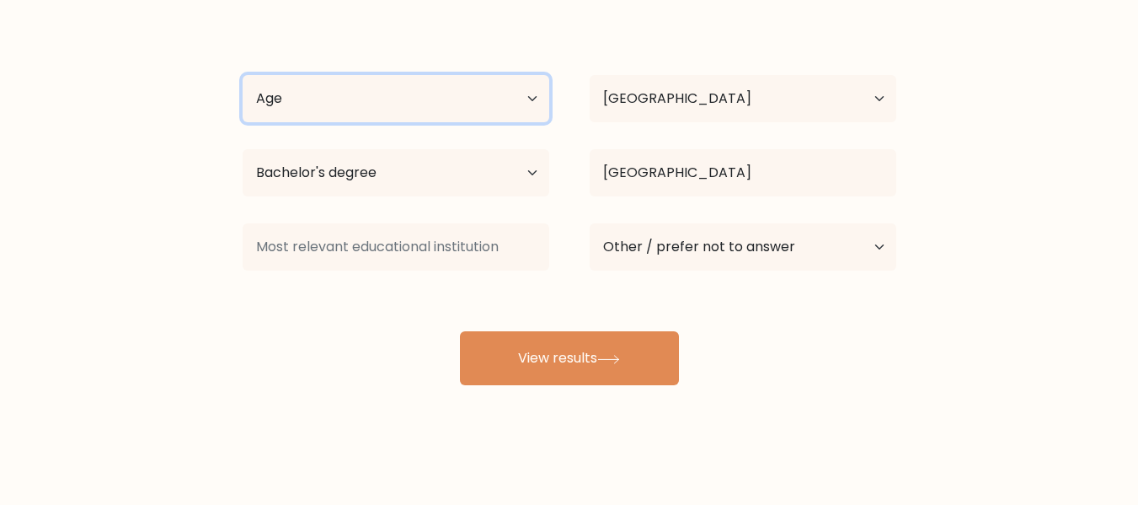
click at [386, 101] on select "Age Under 18 years old 18-24 years old 25-34 years old 35-44 years old 45-54 ye…" at bounding box center [396, 98] width 307 height 47
select select "25_34"
click at [243, 75] on select "Age Under 18 years old 18-24 years old 25-34 years old 35-44 years old 45-54 ye…" at bounding box center [396, 98] width 307 height 47
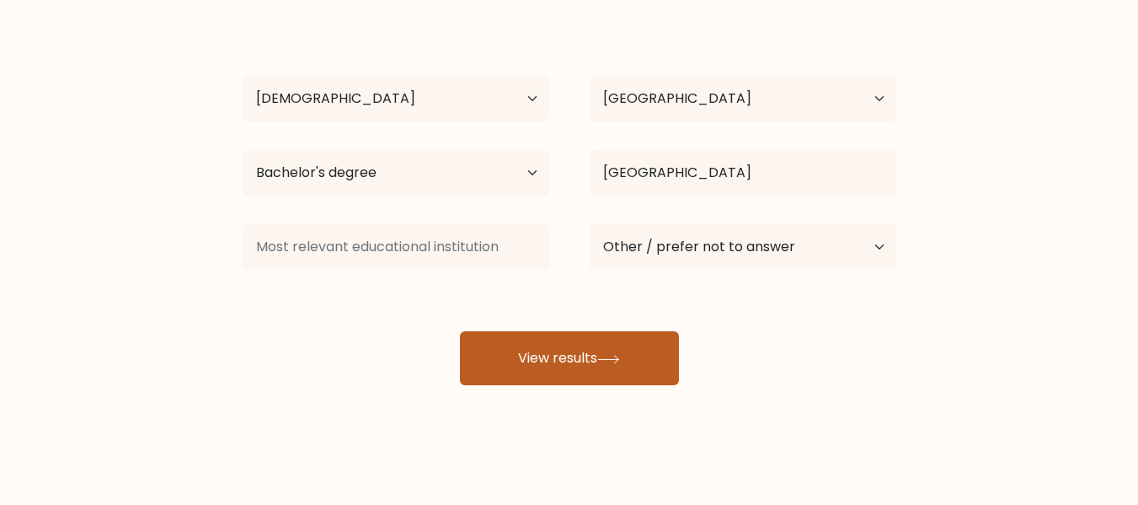
click at [589, 351] on button "View results" at bounding box center [569, 358] width 219 height 54
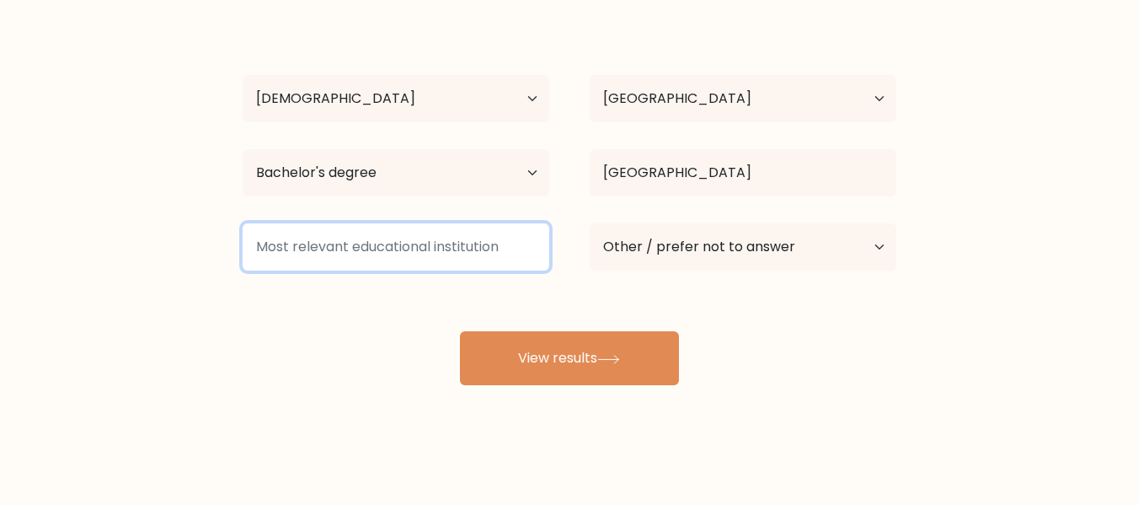
click at [412, 248] on input at bounding box center [396, 246] width 307 height 47
type input "N/a"
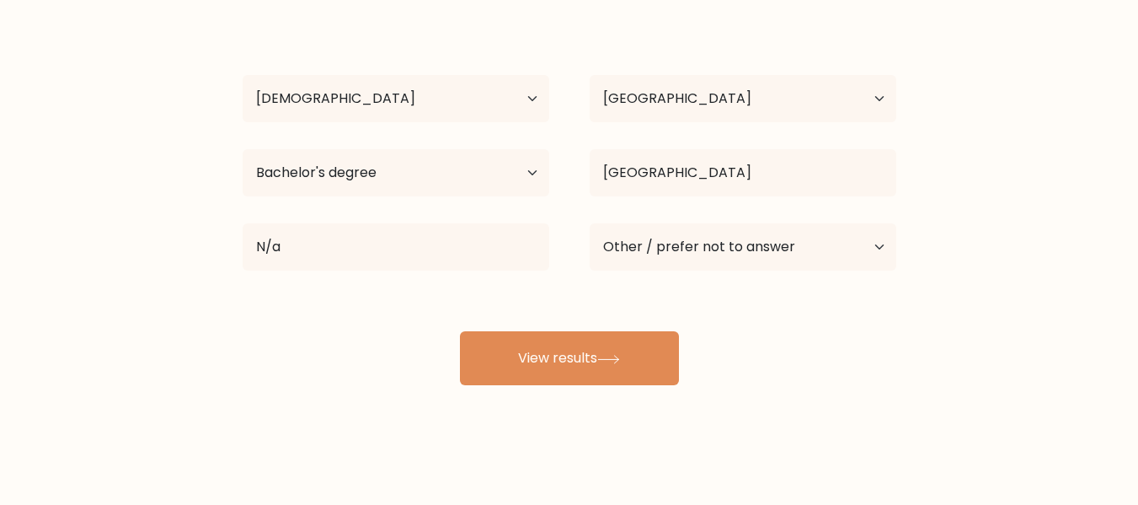
click at [548, 399] on div "Compare your results to your peers Mark Anthony Ramos Age Under 18 years old 18…" at bounding box center [569, 185] width 1138 height 639
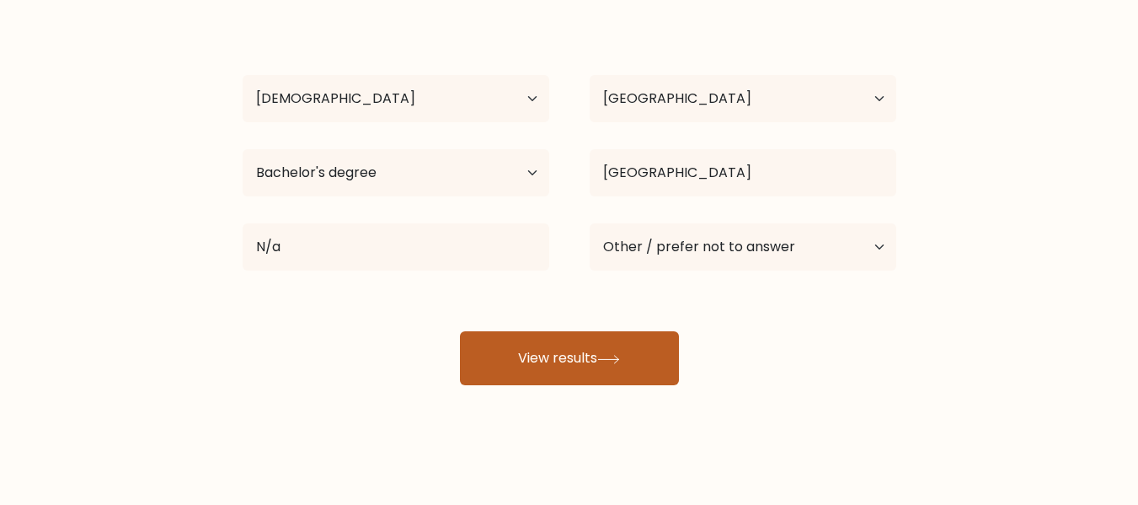
click at [560, 380] on button "View results" at bounding box center [569, 358] width 219 height 54
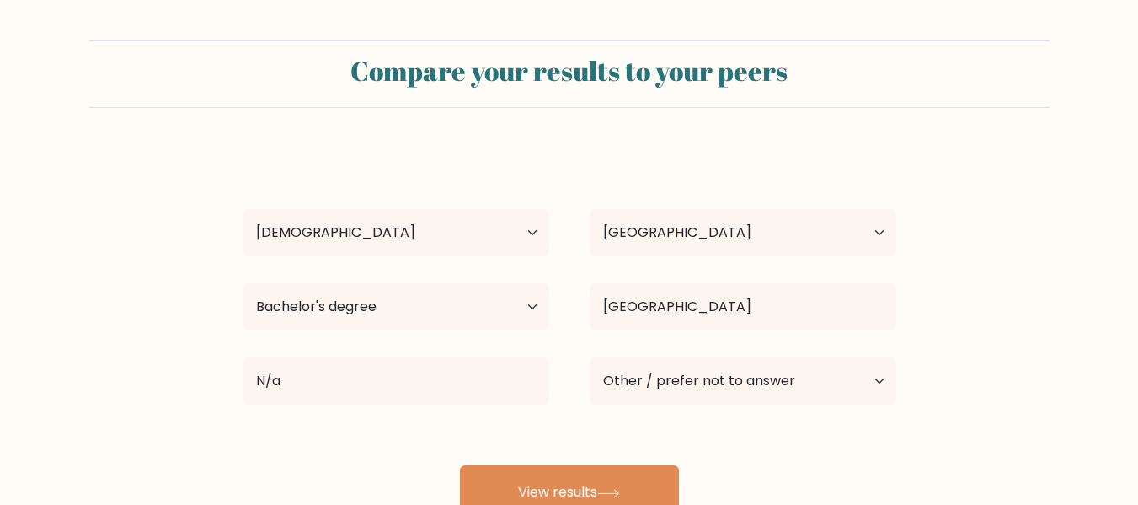
select select "25_34"
select select "PH"
select select "bachelors_degree"
select select "other"
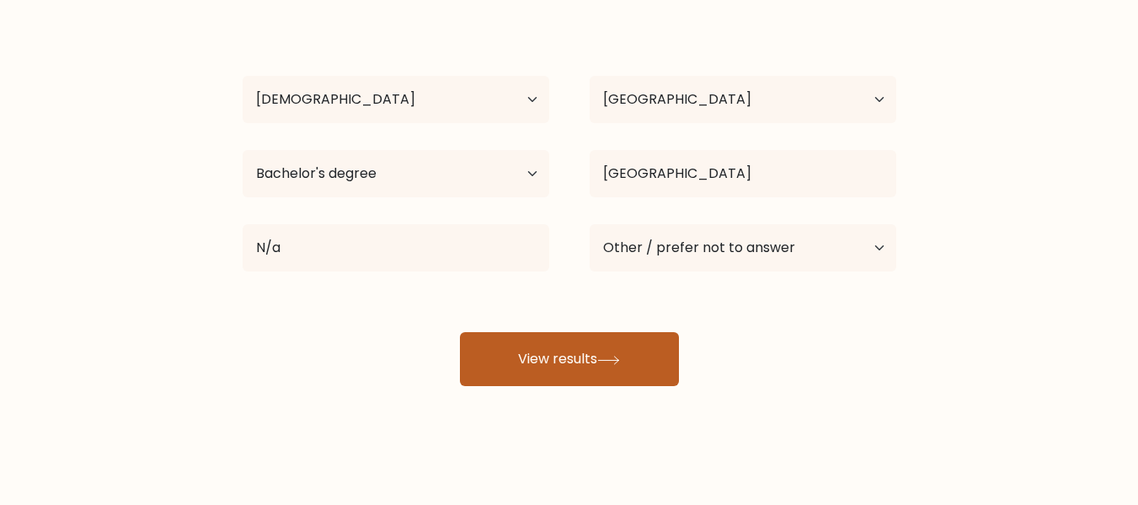
scroll to position [134, 0]
click at [543, 363] on button "View results" at bounding box center [569, 358] width 219 height 54
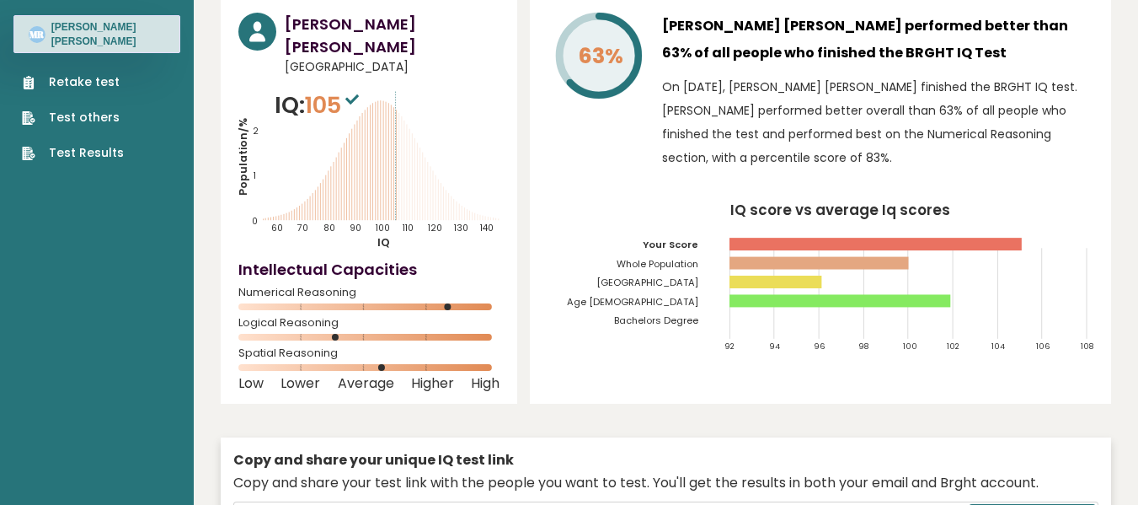
scroll to position [84, 0]
